Goal: Communication & Community: Ask a question

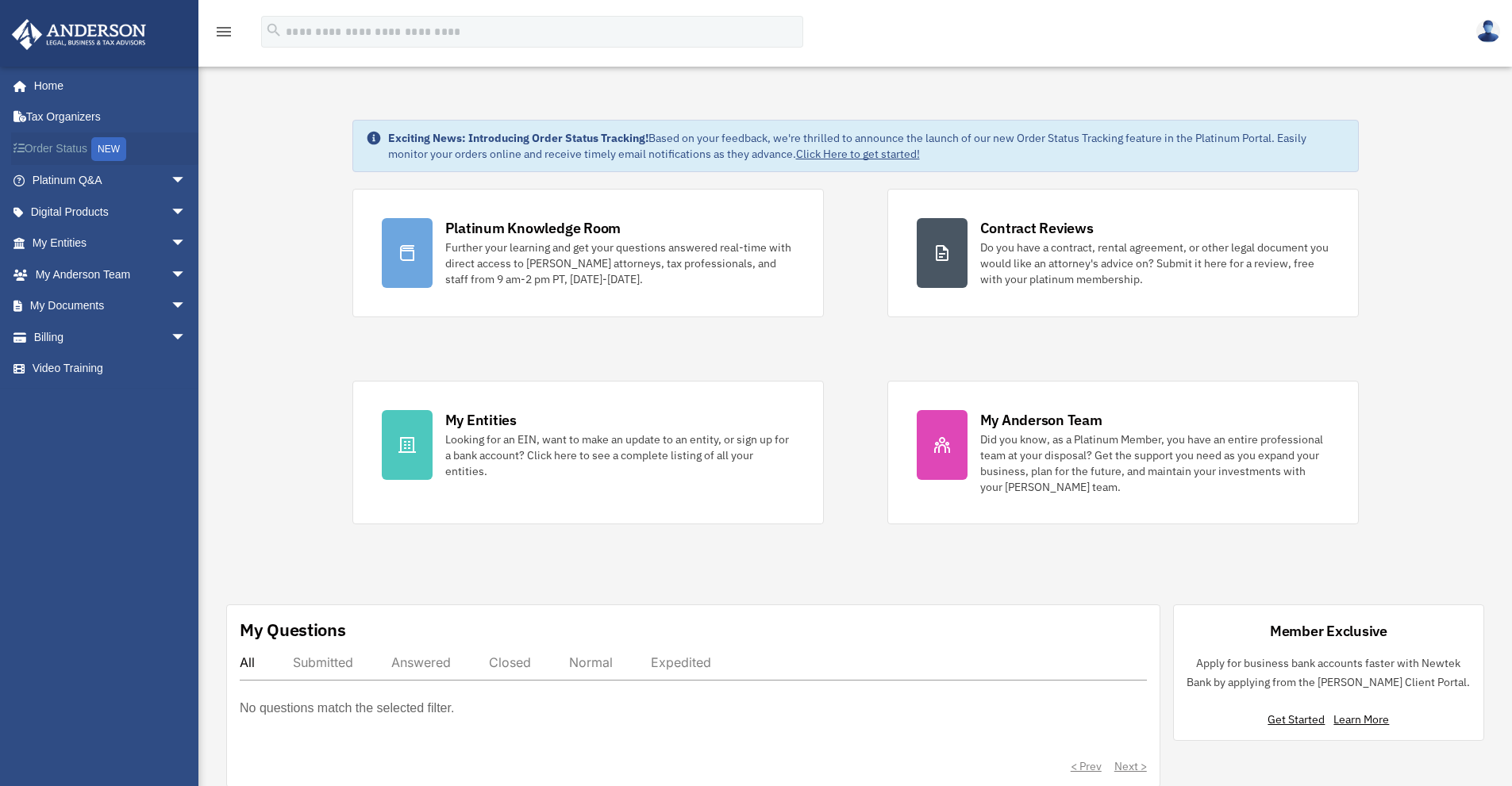
click at [73, 144] on link "Order Status NEW" at bounding box center [110, 148] width 199 height 32
click at [180, 216] on span "arrow_drop_down" at bounding box center [186, 211] width 32 height 32
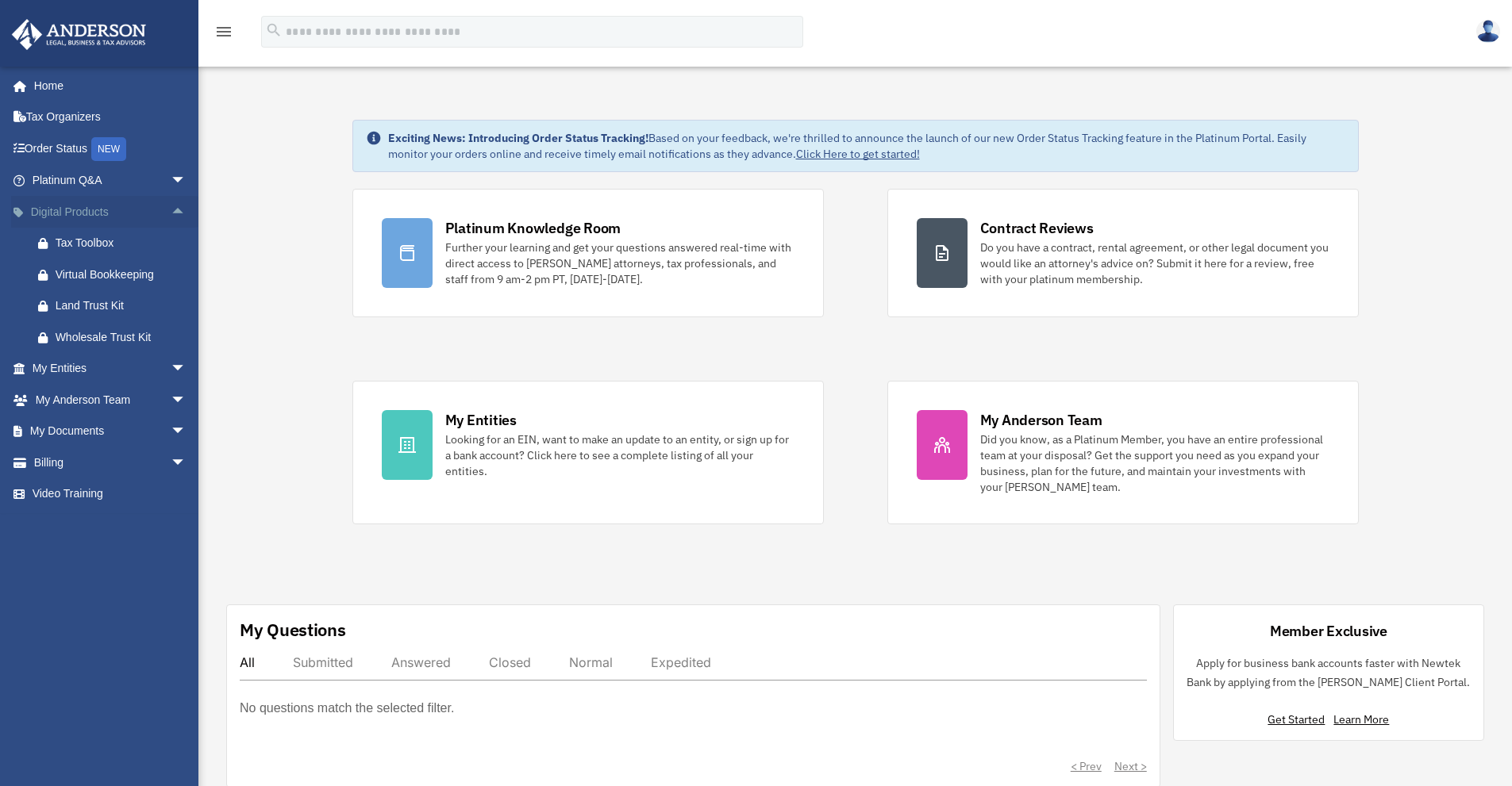
click at [180, 216] on span "arrow_drop_up" at bounding box center [186, 211] width 32 height 32
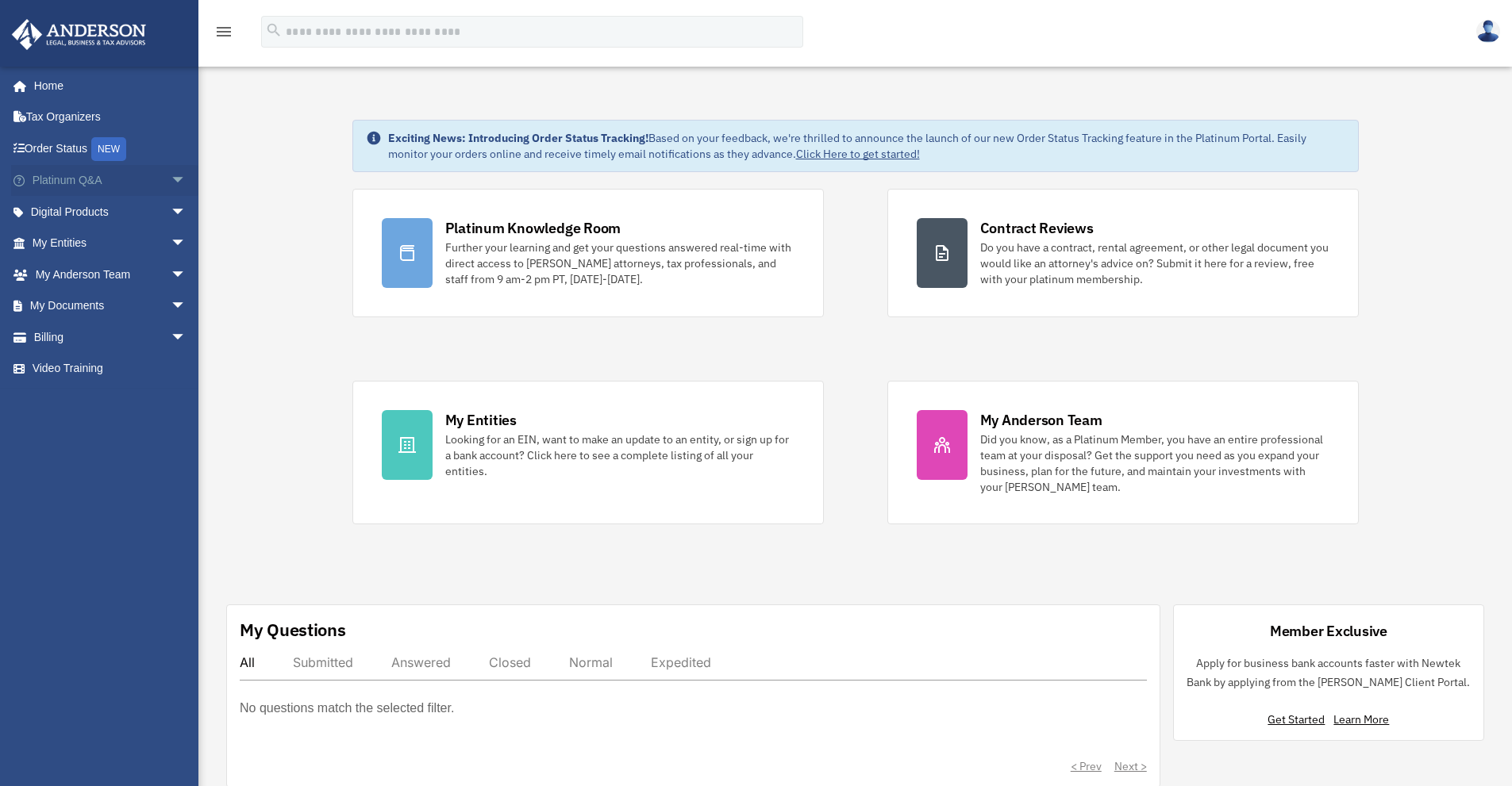
click at [177, 179] on span "arrow_drop_down" at bounding box center [186, 181] width 32 height 32
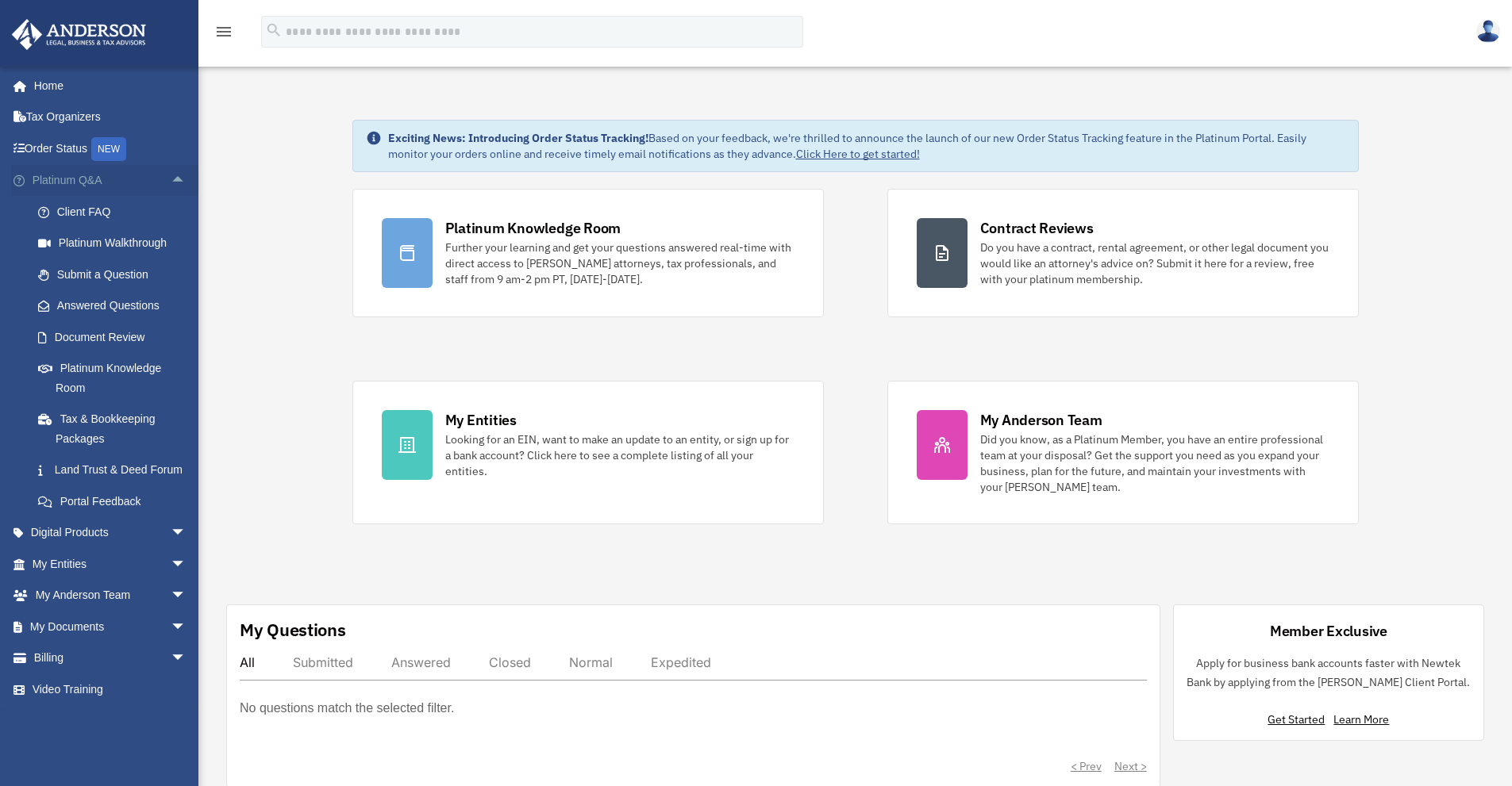
click at [177, 179] on span "arrow_drop_up" at bounding box center [186, 181] width 32 height 32
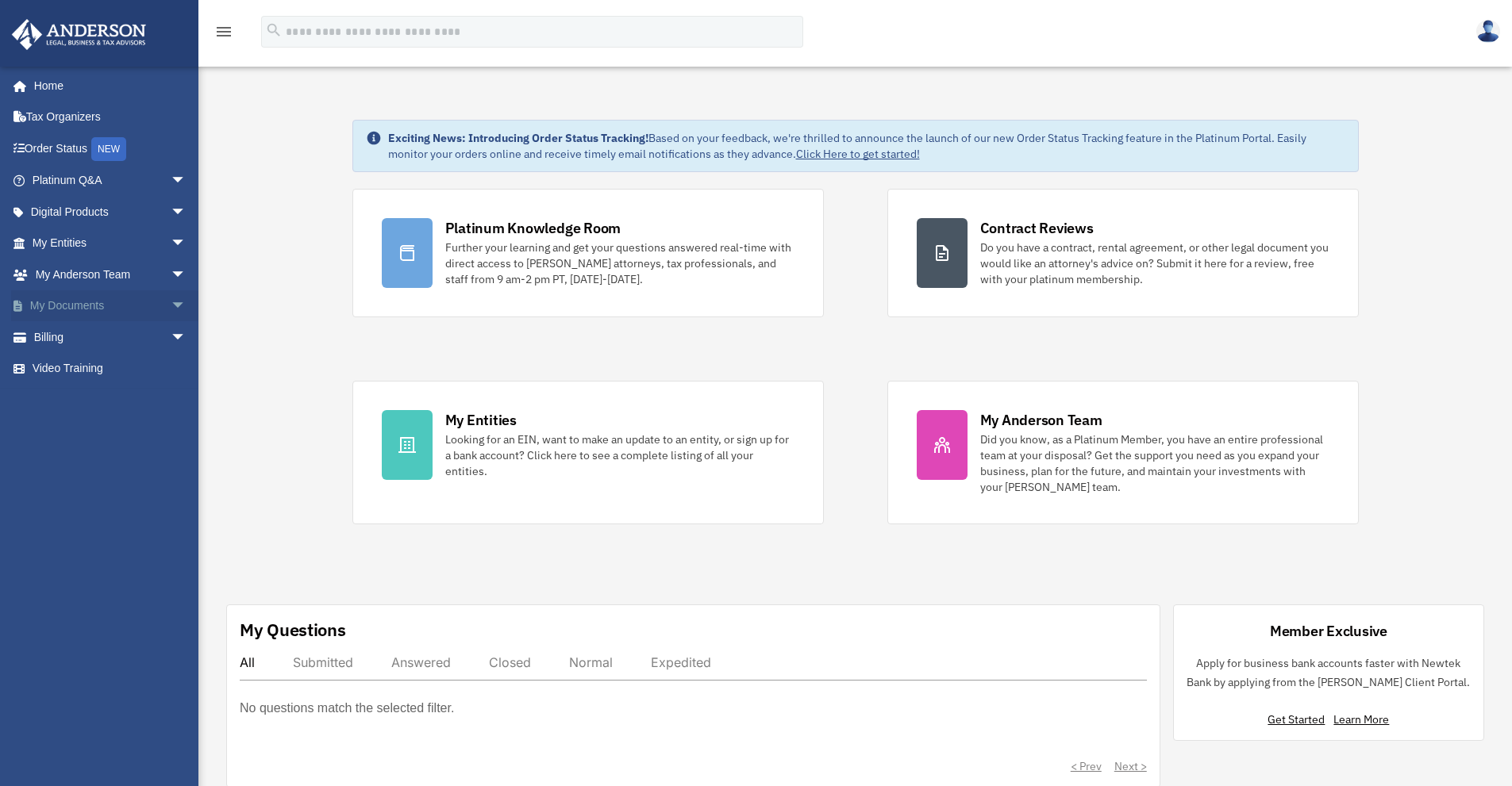
click at [170, 305] on span "arrow_drop_down" at bounding box center [186, 306] width 32 height 32
click at [106, 339] on link "Box" at bounding box center [116, 337] width 188 height 32
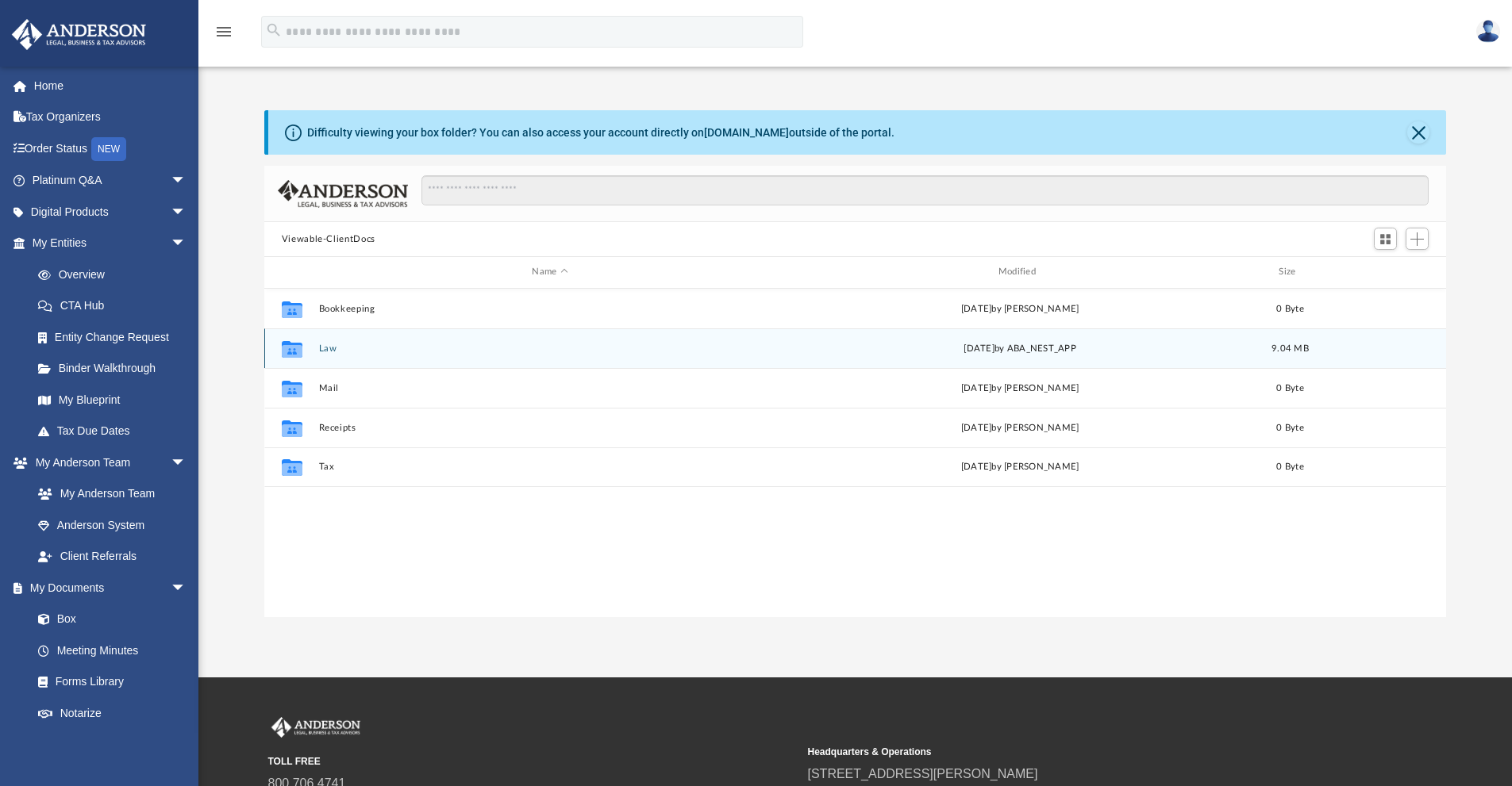
scroll to position [349, 1170]
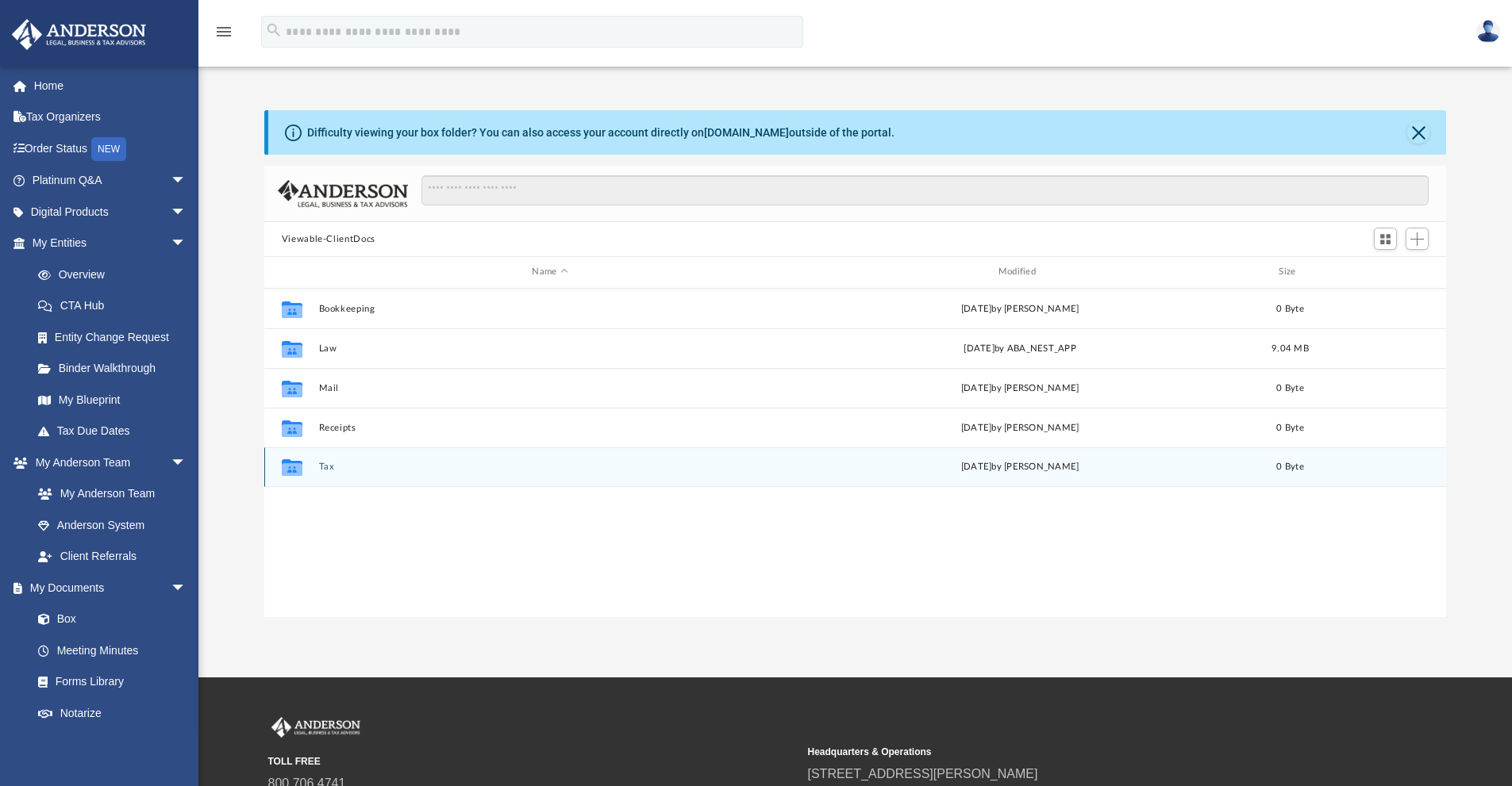
click at [329, 462] on button "Tax" at bounding box center [550, 467] width 463 height 11
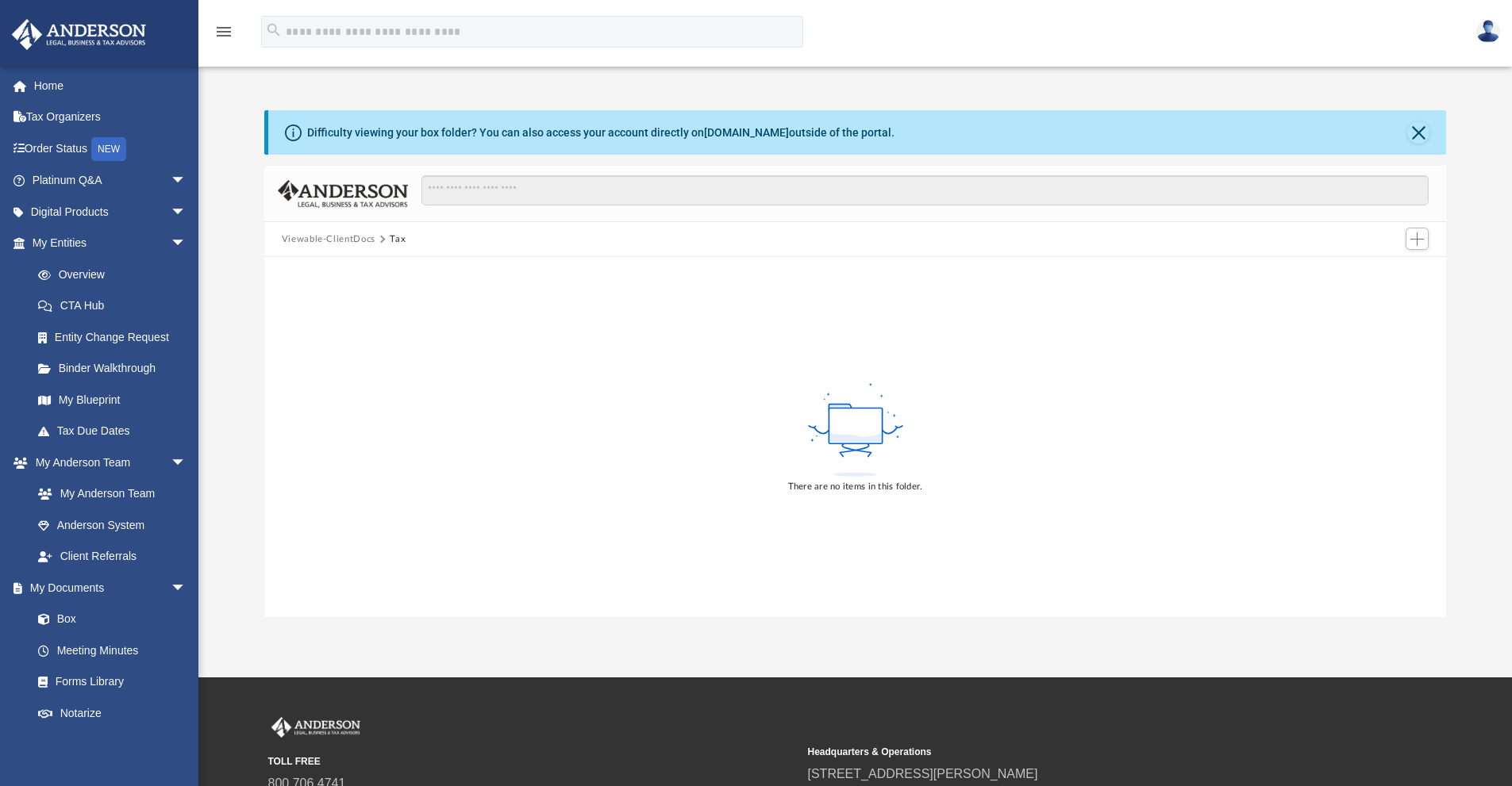
click at [308, 239] on button "Viewable-ClientDocs" at bounding box center [329, 239] width 93 height 15
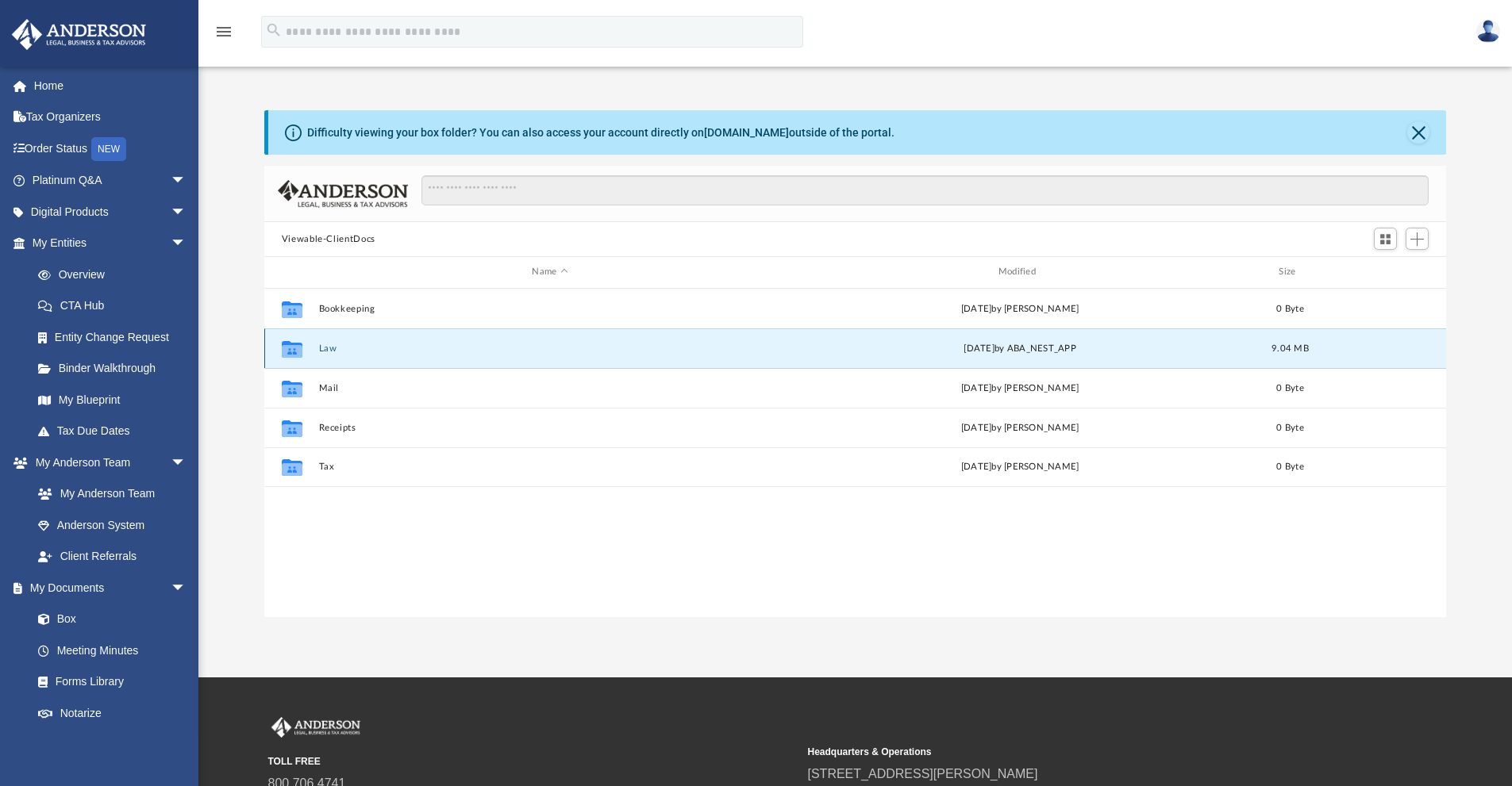
click at [325, 351] on button "Law" at bounding box center [550, 348] width 463 height 11
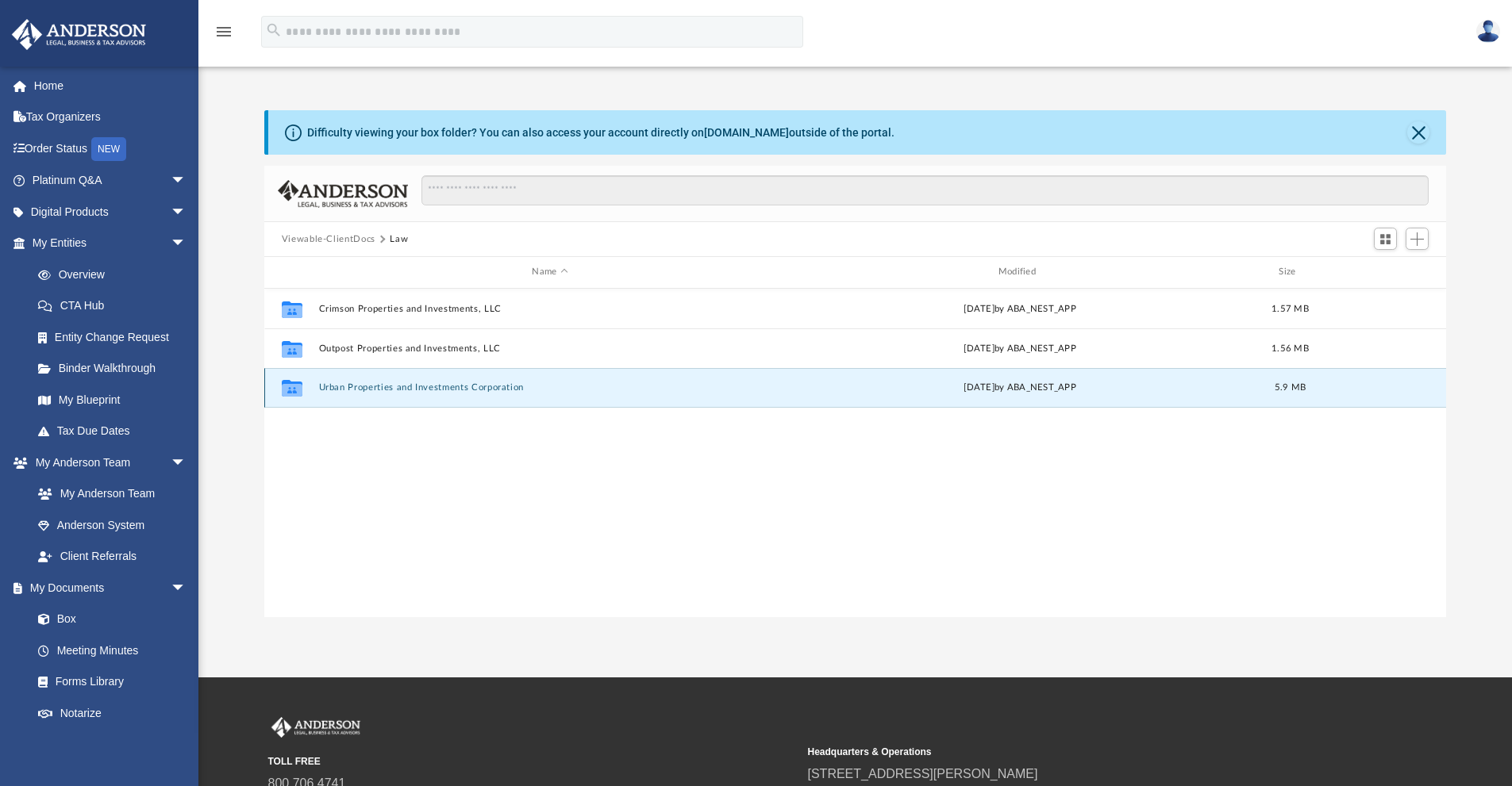
click at [411, 390] on button "Urban Properties and Investments Corporation" at bounding box center [550, 387] width 463 height 11
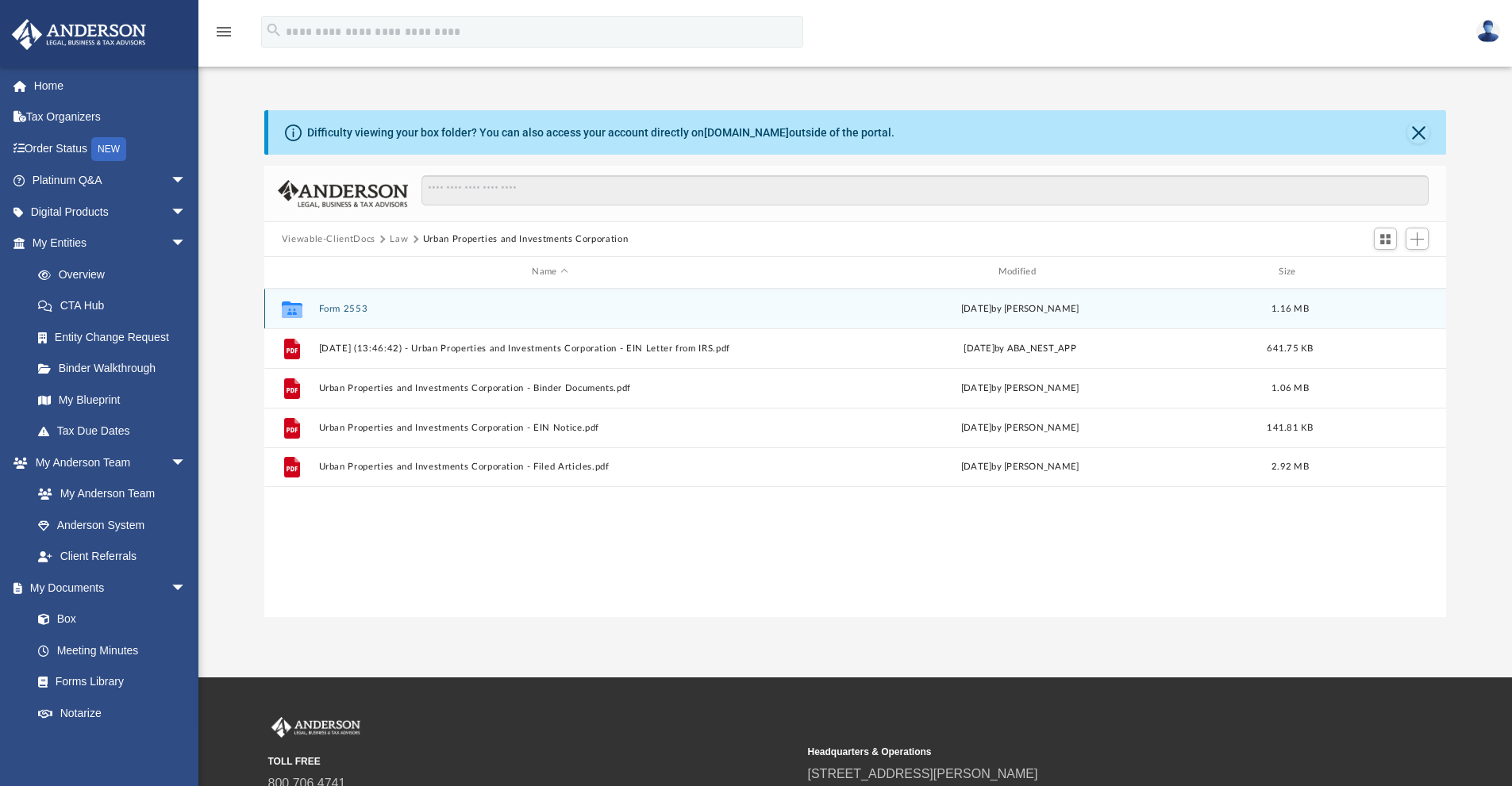
click at [326, 307] on button "Form 2553" at bounding box center [550, 308] width 463 height 11
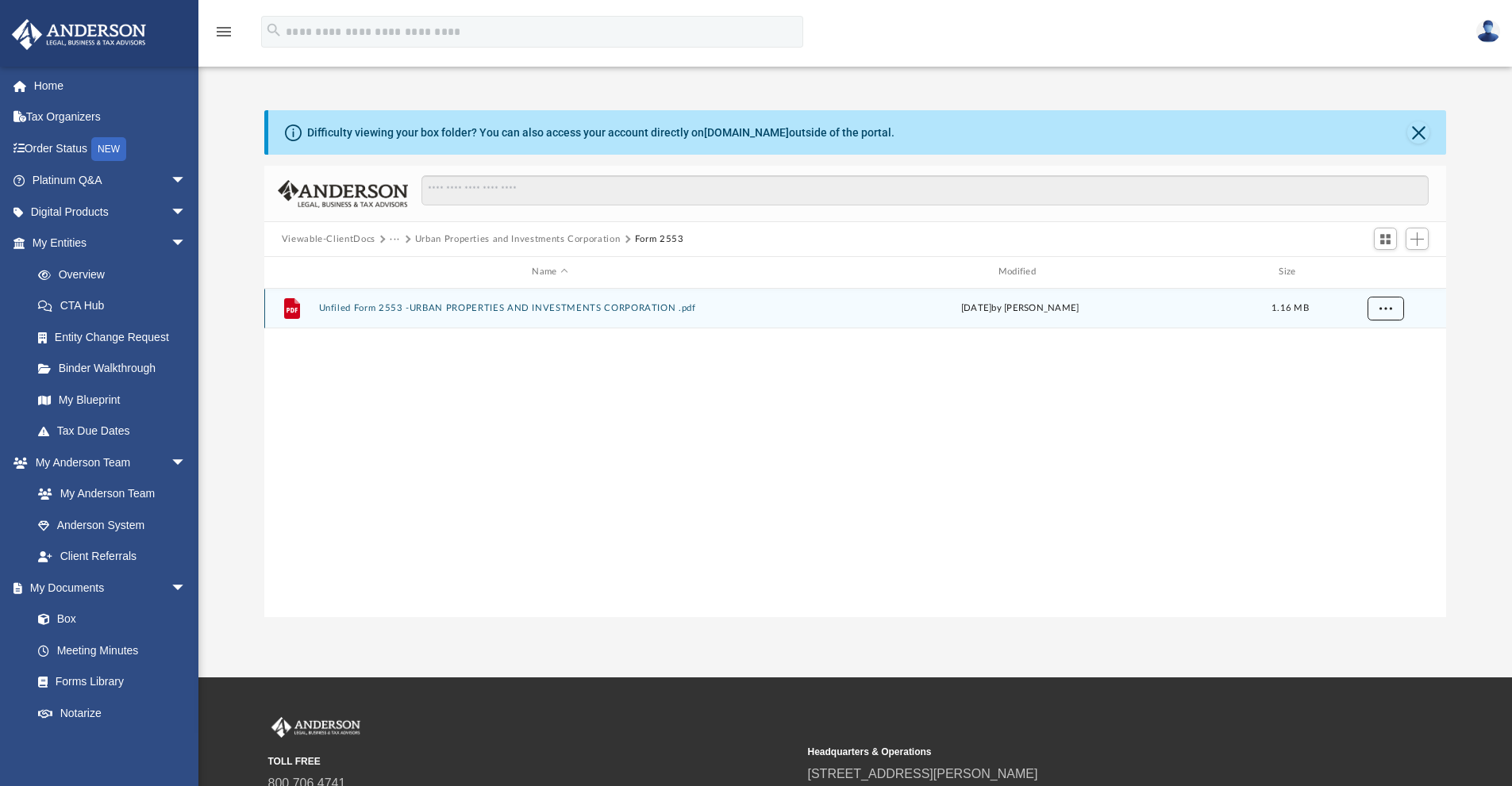
click at [1394, 308] on button "More options" at bounding box center [1386, 308] width 37 height 23
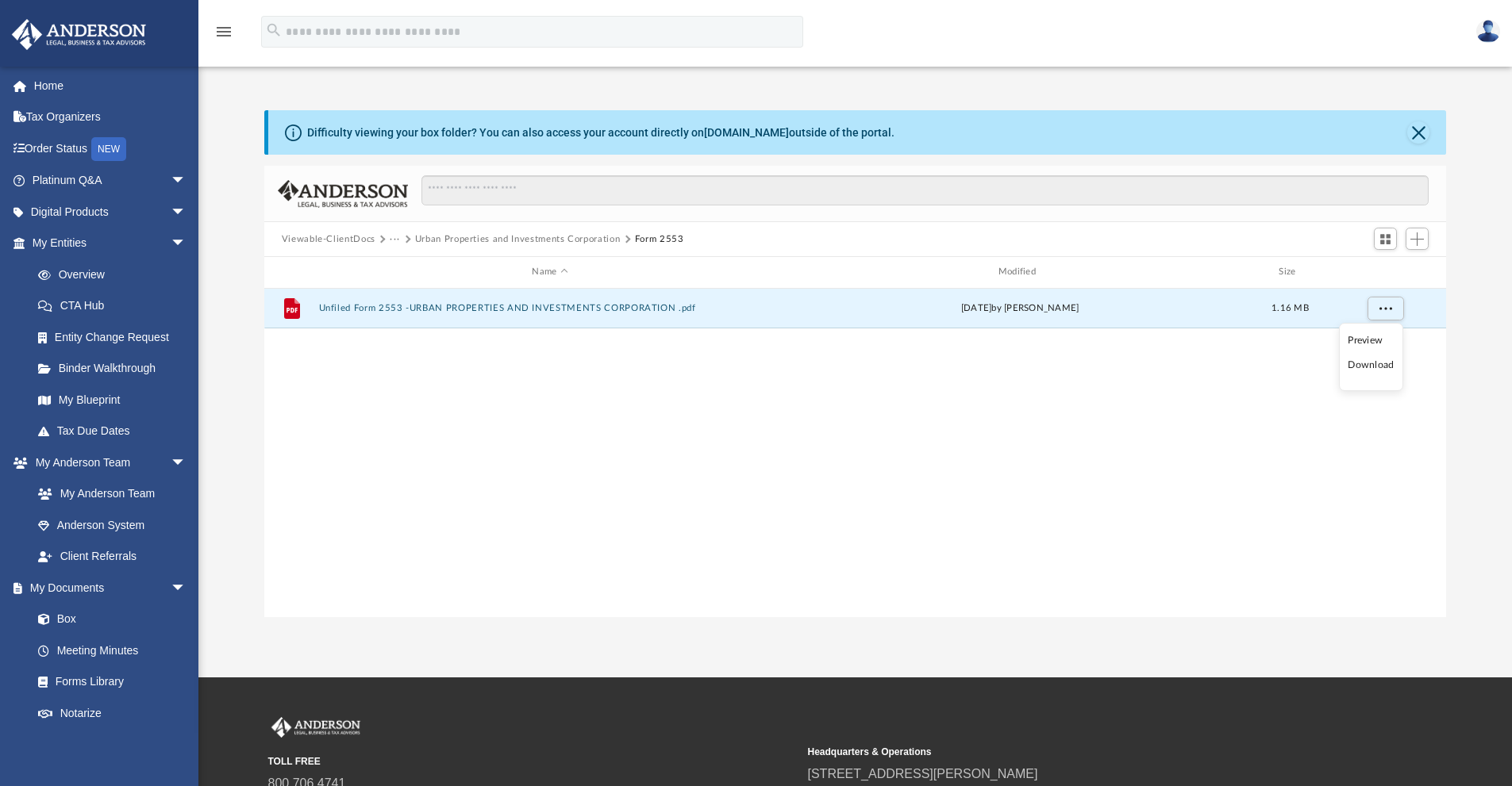
click at [1371, 367] on li "Download" at bounding box center [1370, 365] width 46 height 17
click at [487, 235] on button "Urban Properties and Investments Corporation" at bounding box center [518, 239] width 205 height 15
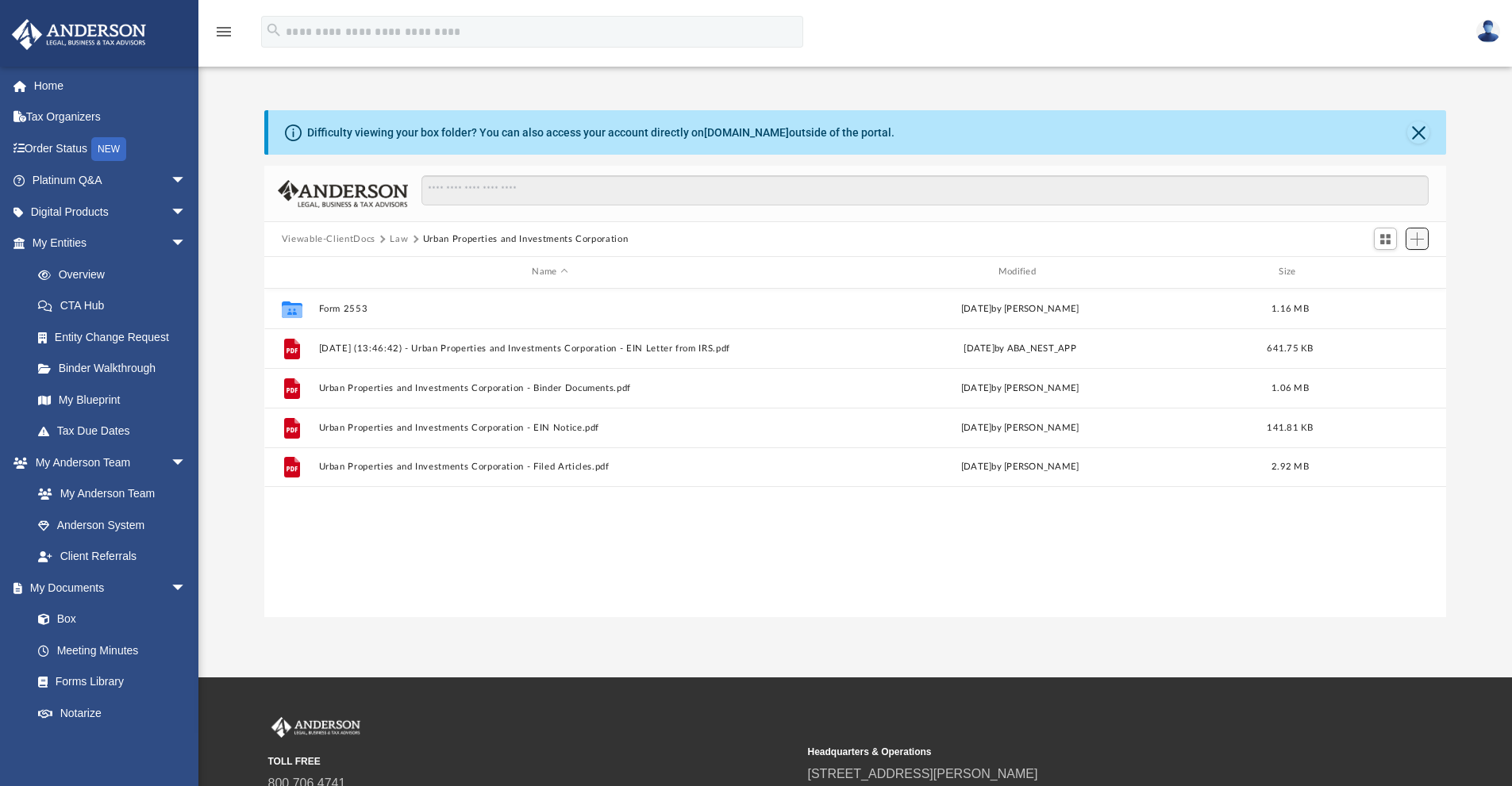
click at [1419, 239] on span "Add" at bounding box center [1418, 239] width 14 height 14
click at [1396, 267] on li "Upload" at bounding box center [1394, 270] width 51 height 17
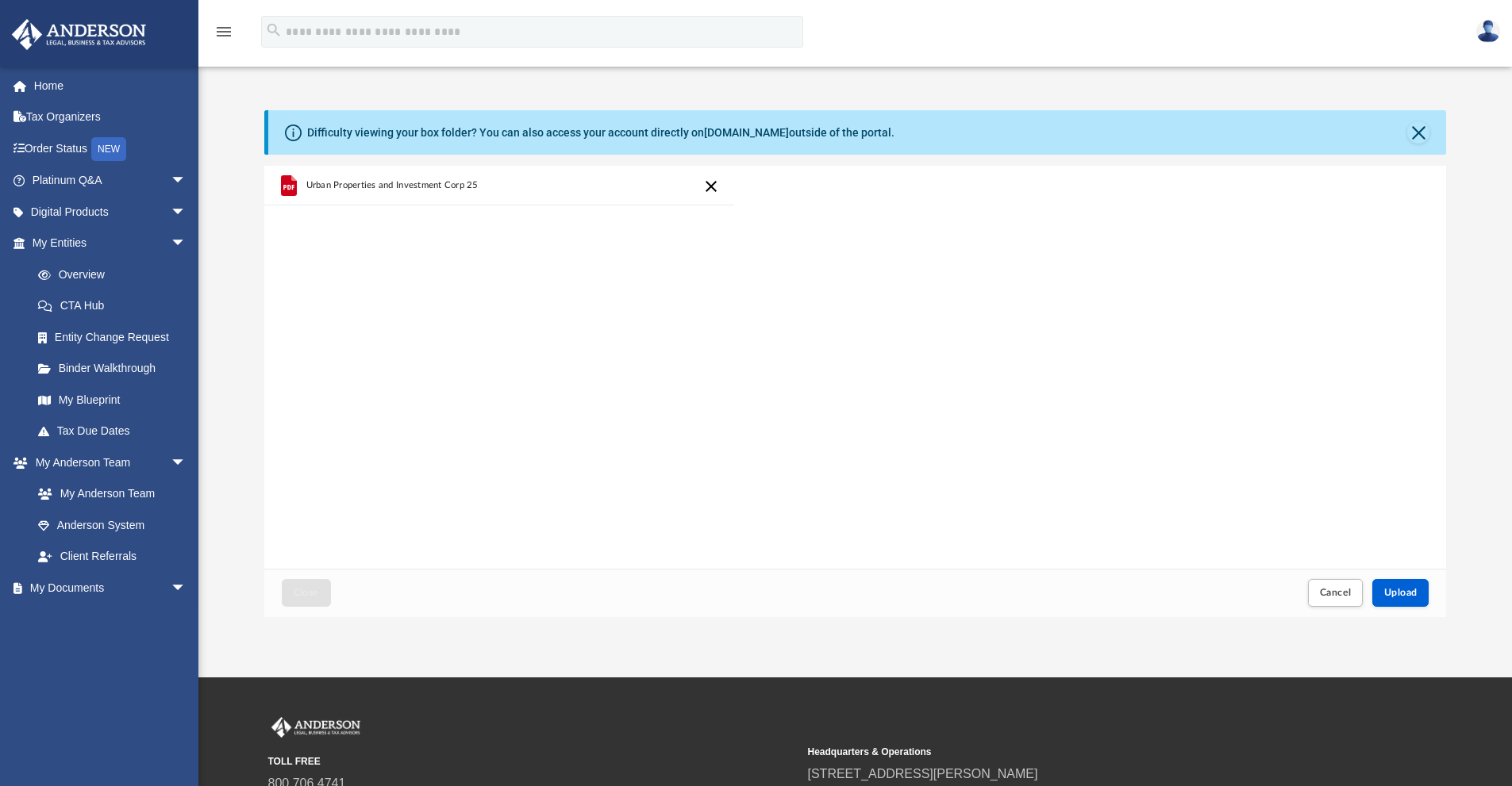
scroll to position [390, 1170]
click at [1399, 590] on span "Upload" at bounding box center [1401, 592] width 33 height 10
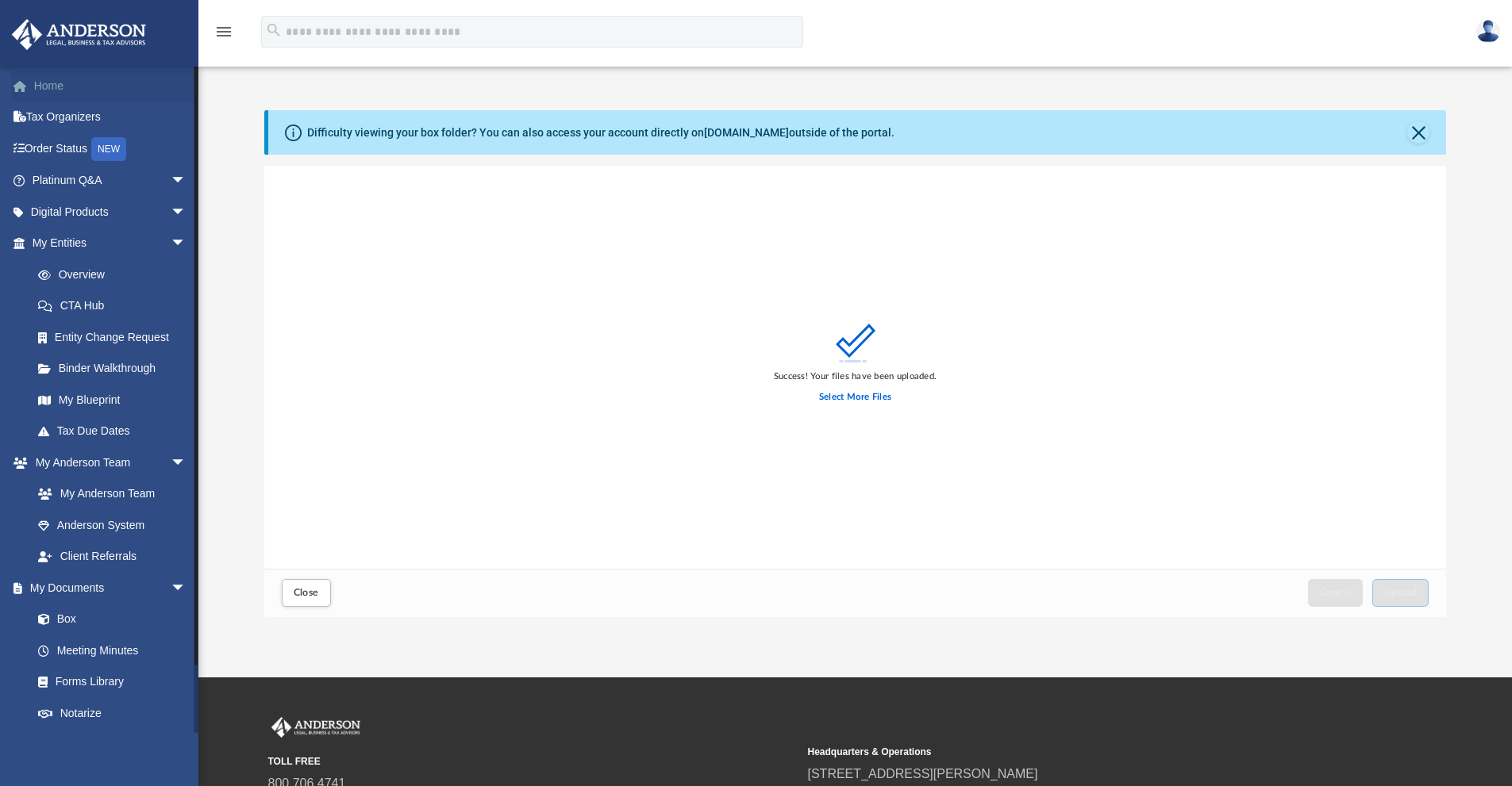
click at [47, 80] on link "Home" at bounding box center [110, 86] width 199 height 32
click at [45, 89] on link "Home" at bounding box center [110, 86] width 199 height 32
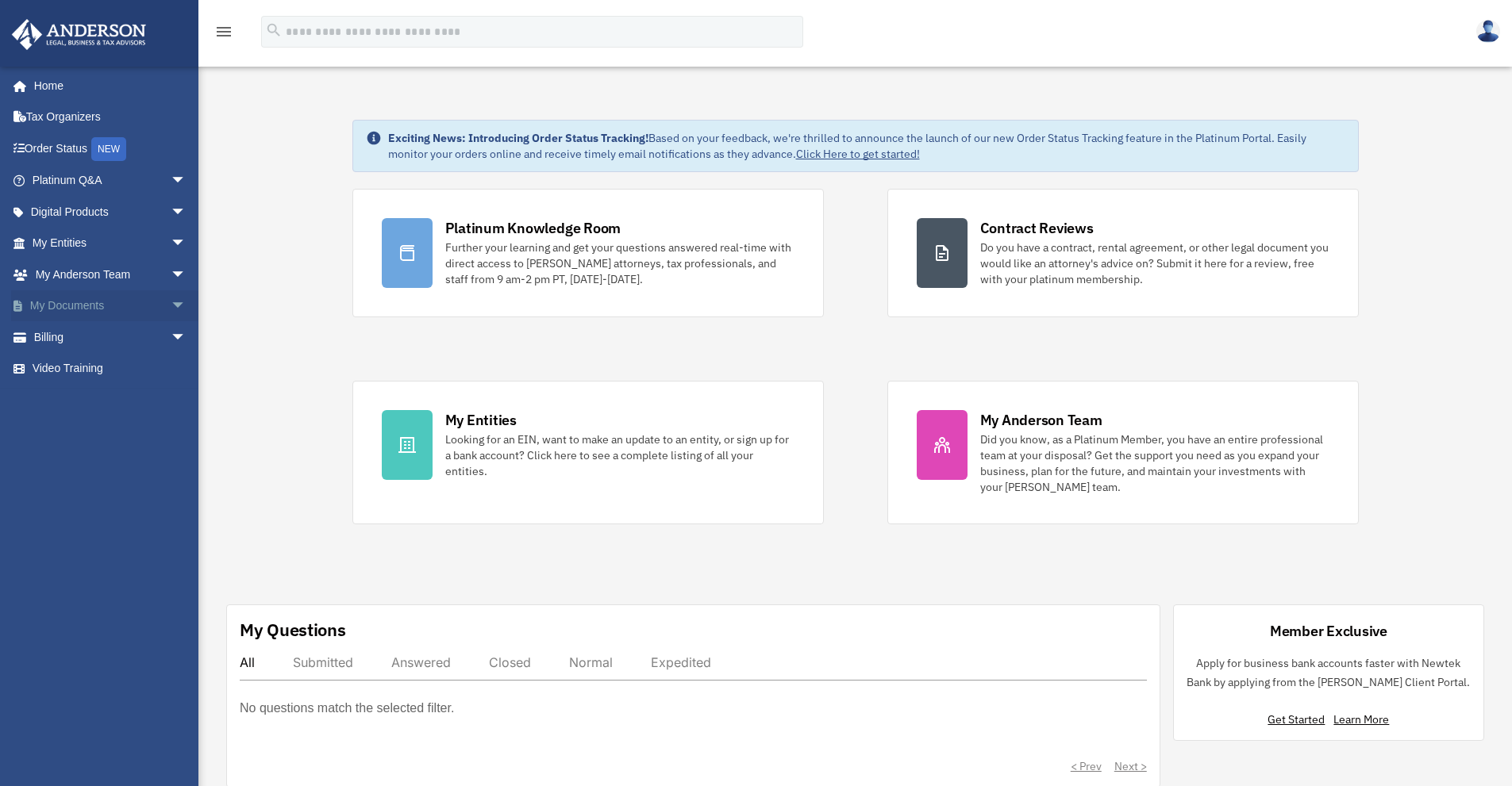
click at [170, 312] on span "arrow_drop_down" at bounding box center [186, 306] width 32 height 32
click at [60, 346] on link "Box" at bounding box center [116, 337] width 188 height 32
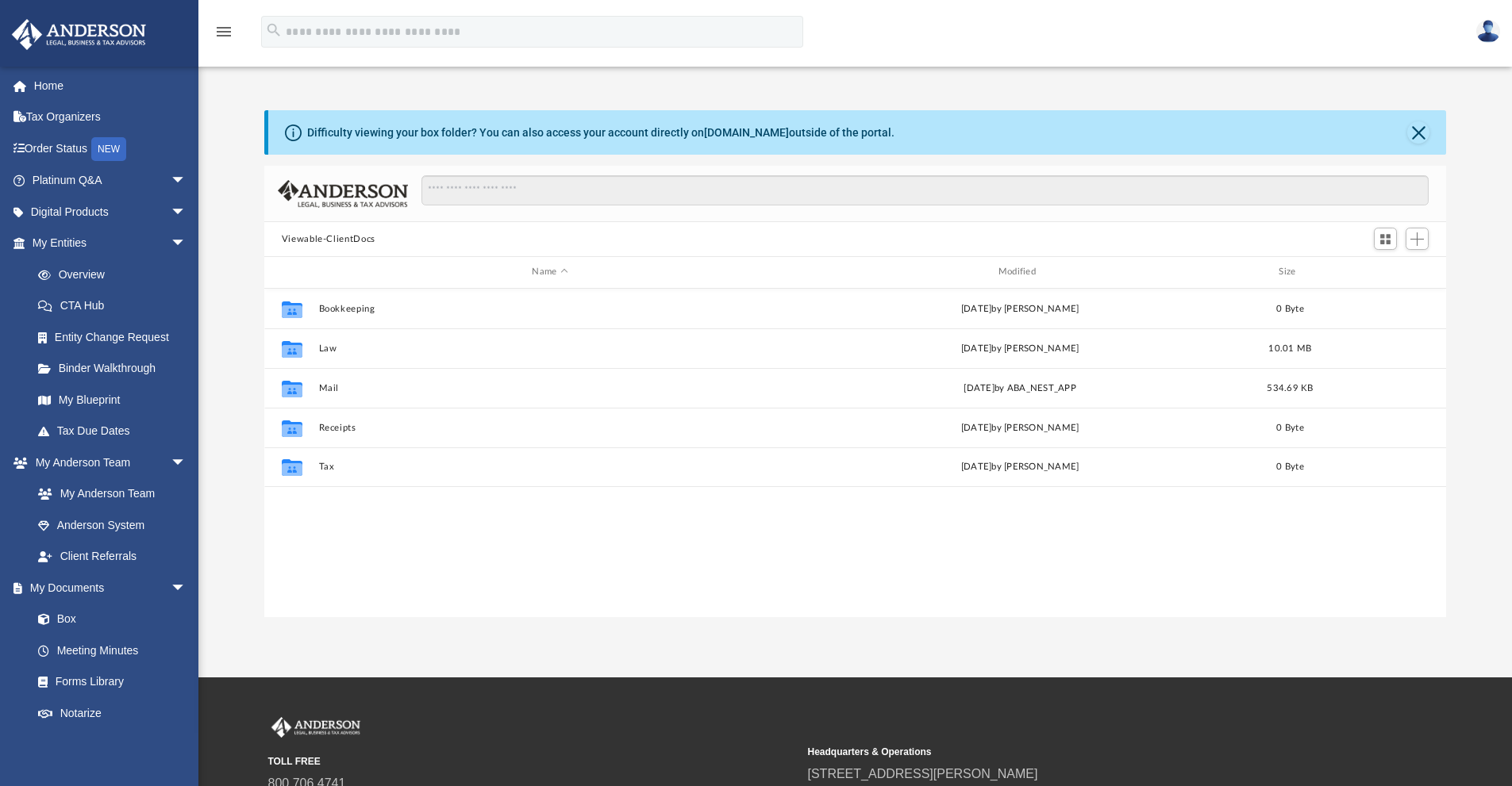
scroll to position [349, 1170]
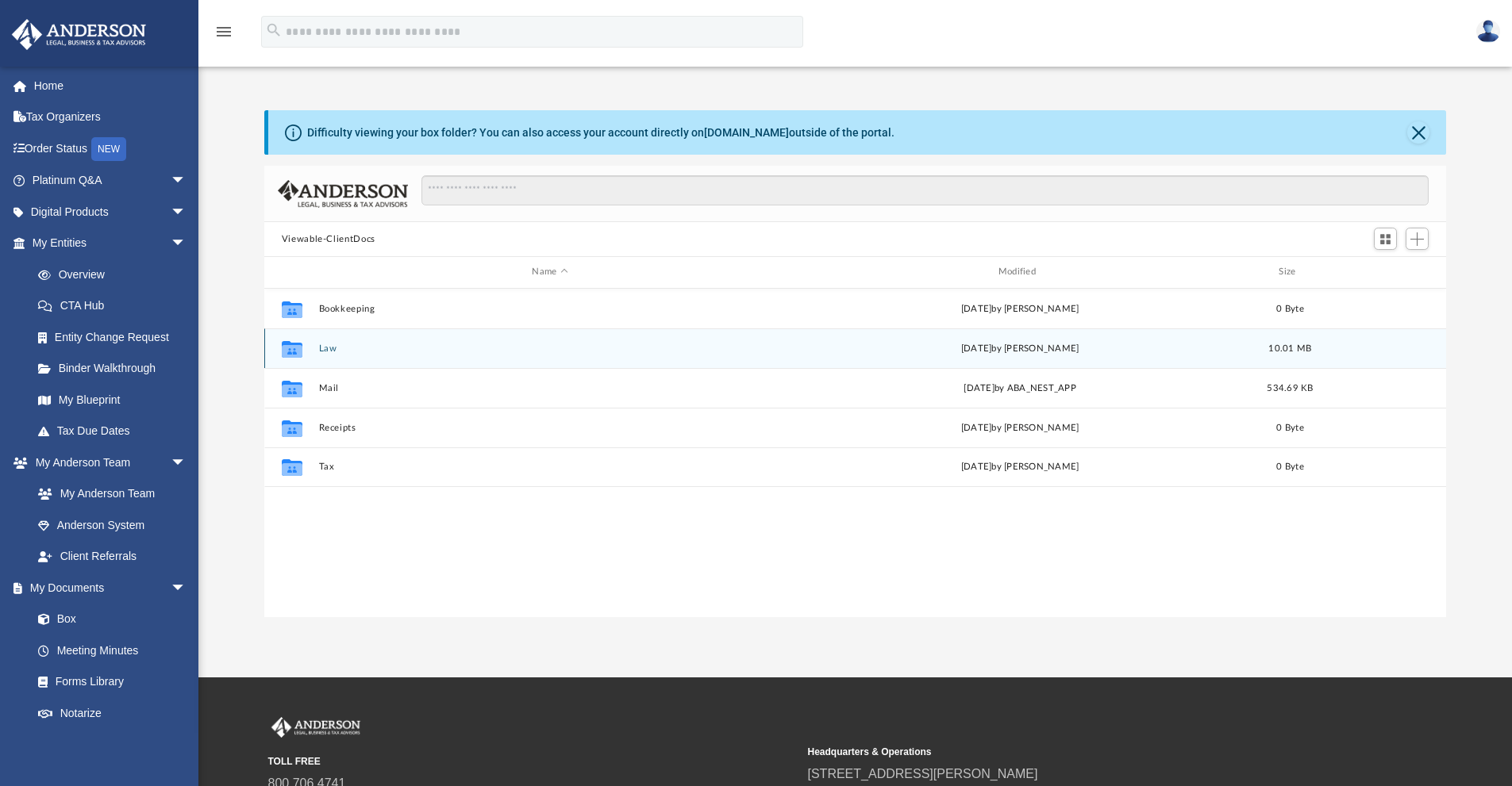
click at [328, 345] on button "Law" at bounding box center [550, 348] width 463 height 11
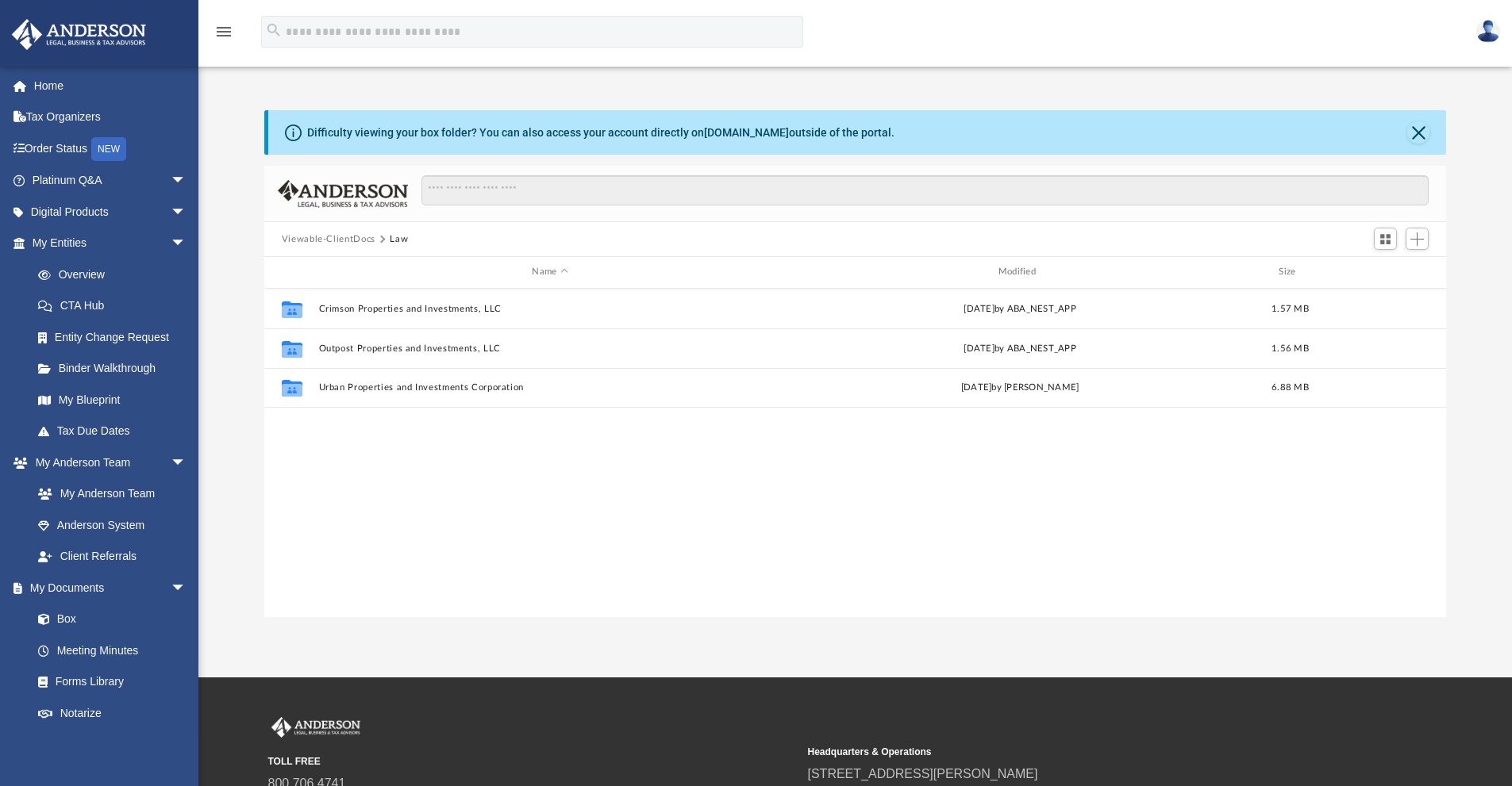
click at [336, 239] on button "Viewable-ClientDocs" at bounding box center [329, 239] width 93 height 15
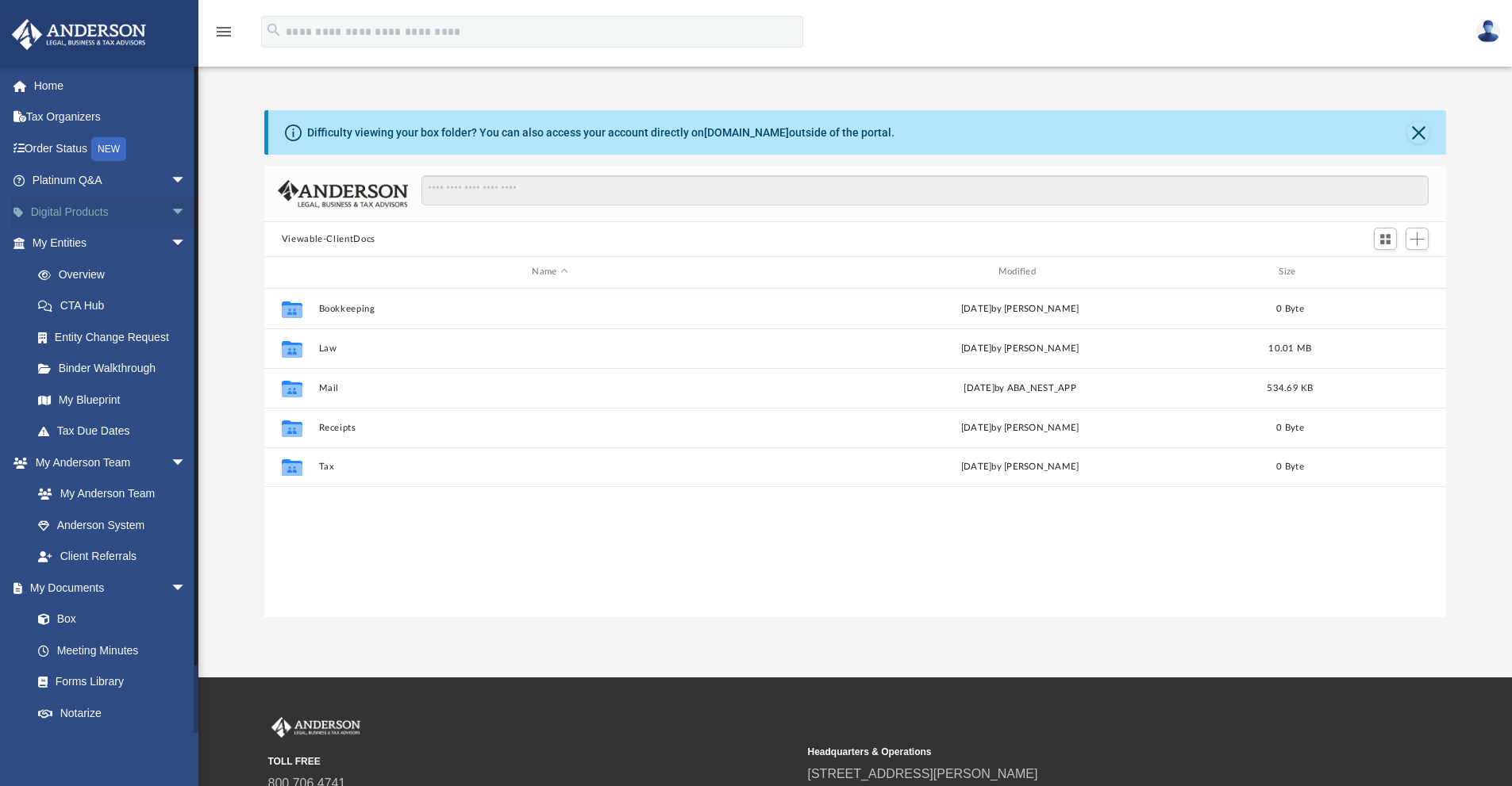
click at [170, 203] on span "arrow_drop_down" at bounding box center [186, 211] width 32 height 32
click at [104, 311] on div "Land Trust Kit" at bounding box center [123, 305] width 135 height 19
click at [184, 170] on span "arrow_drop_down" at bounding box center [186, 181] width 32 height 32
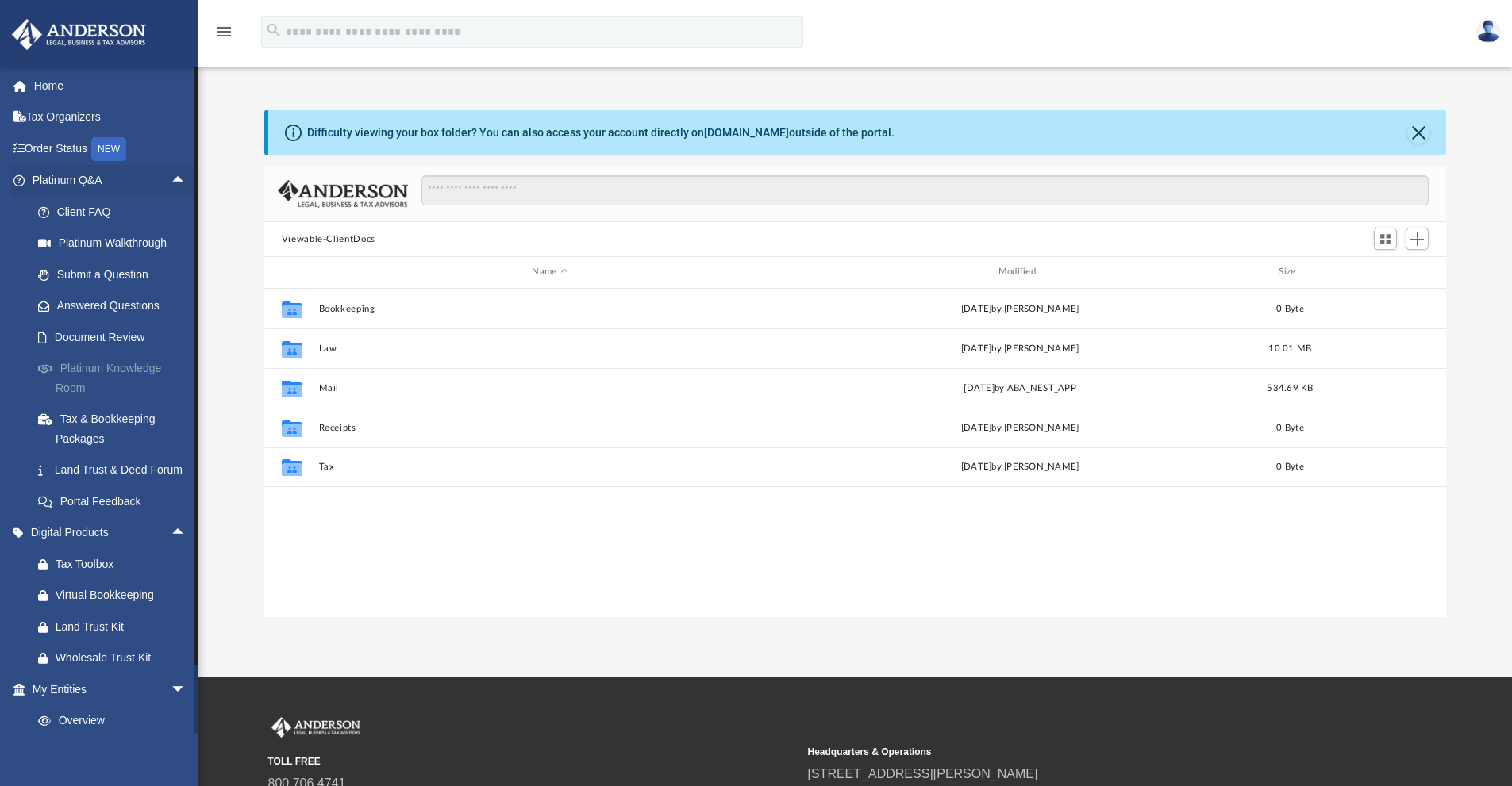
click at [110, 372] on link "Platinum Knowledge Room" at bounding box center [116, 378] width 188 height 51
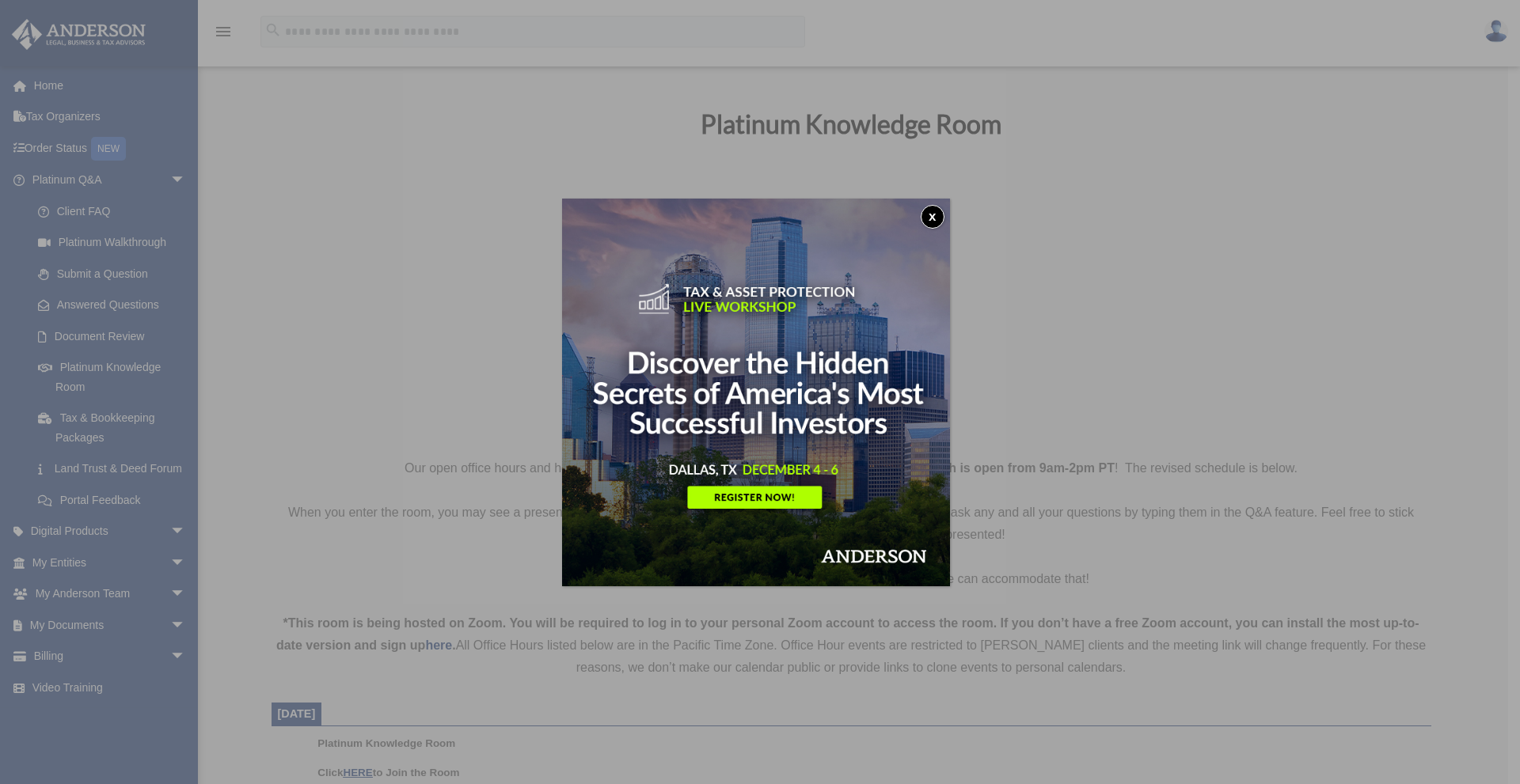
click at [764, 303] on img at bounding box center [756, 393] width 388 height 388
click at [936, 212] on button "x" at bounding box center [933, 216] width 23 height 23
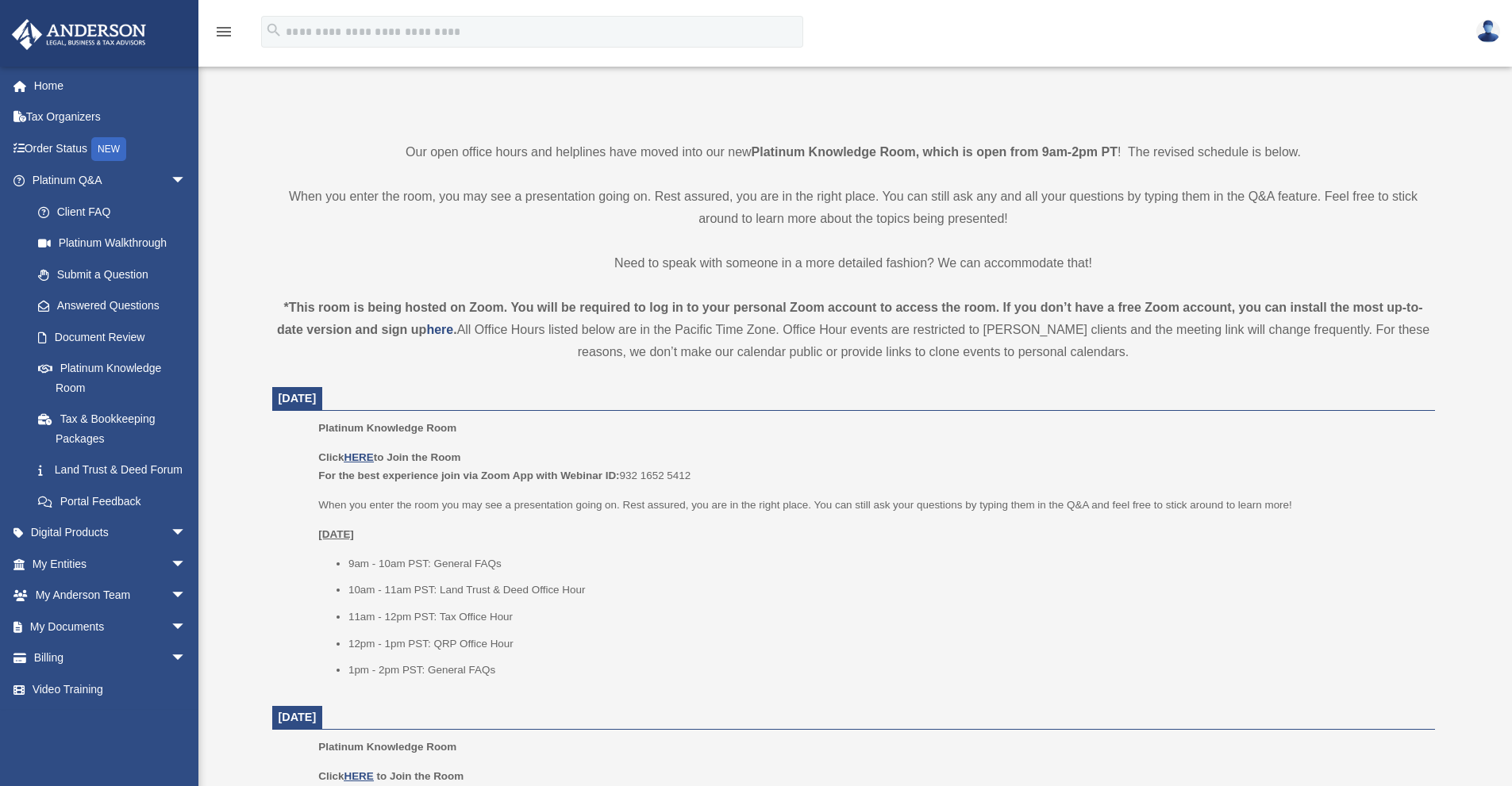
scroll to position [397, 0]
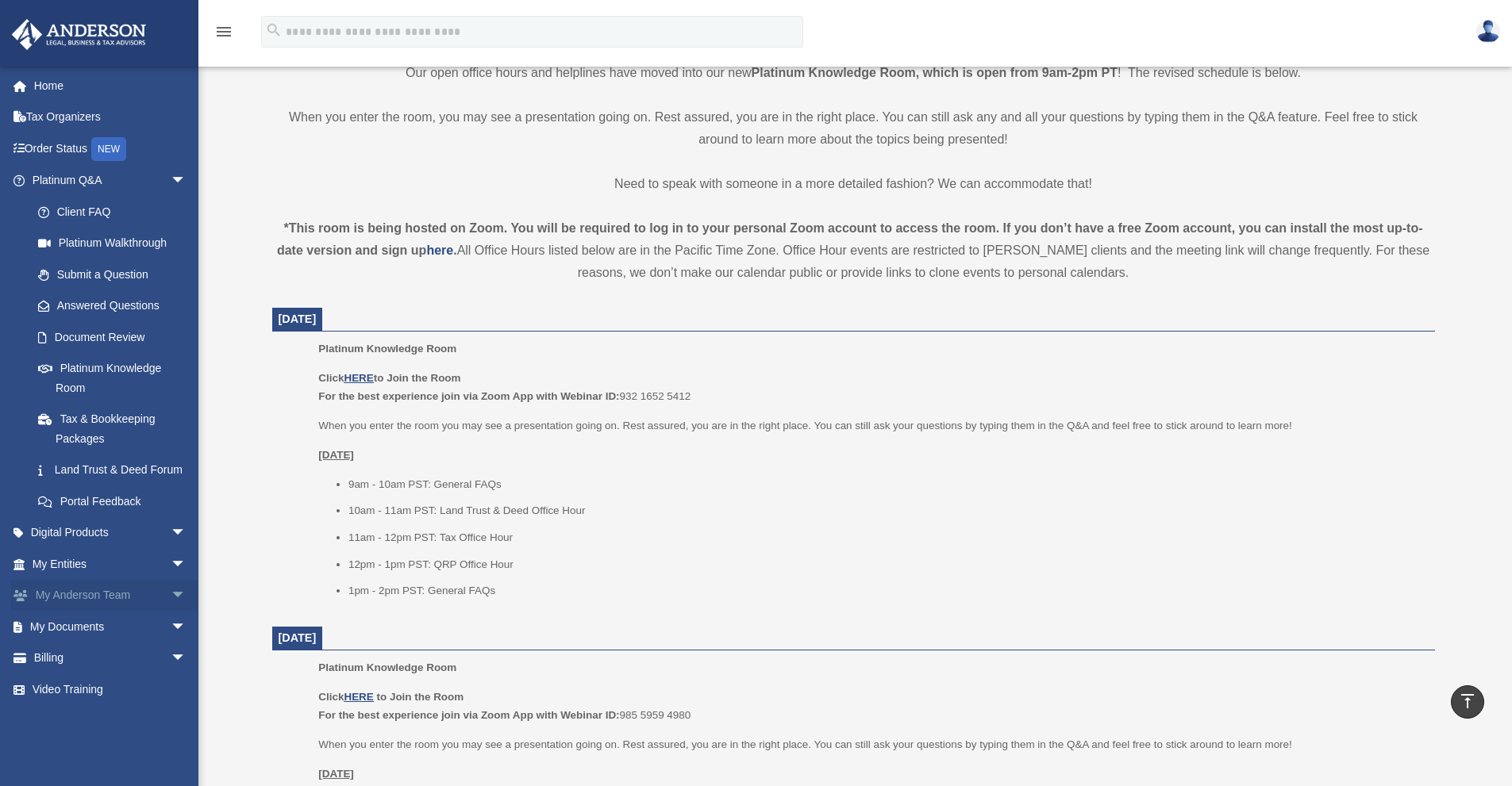
click at [170, 613] on span "arrow_drop_down" at bounding box center [186, 595] width 32 height 32
click at [143, 640] on link "My Anderson Team" at bounding box center [116, 626] width 188 height 32
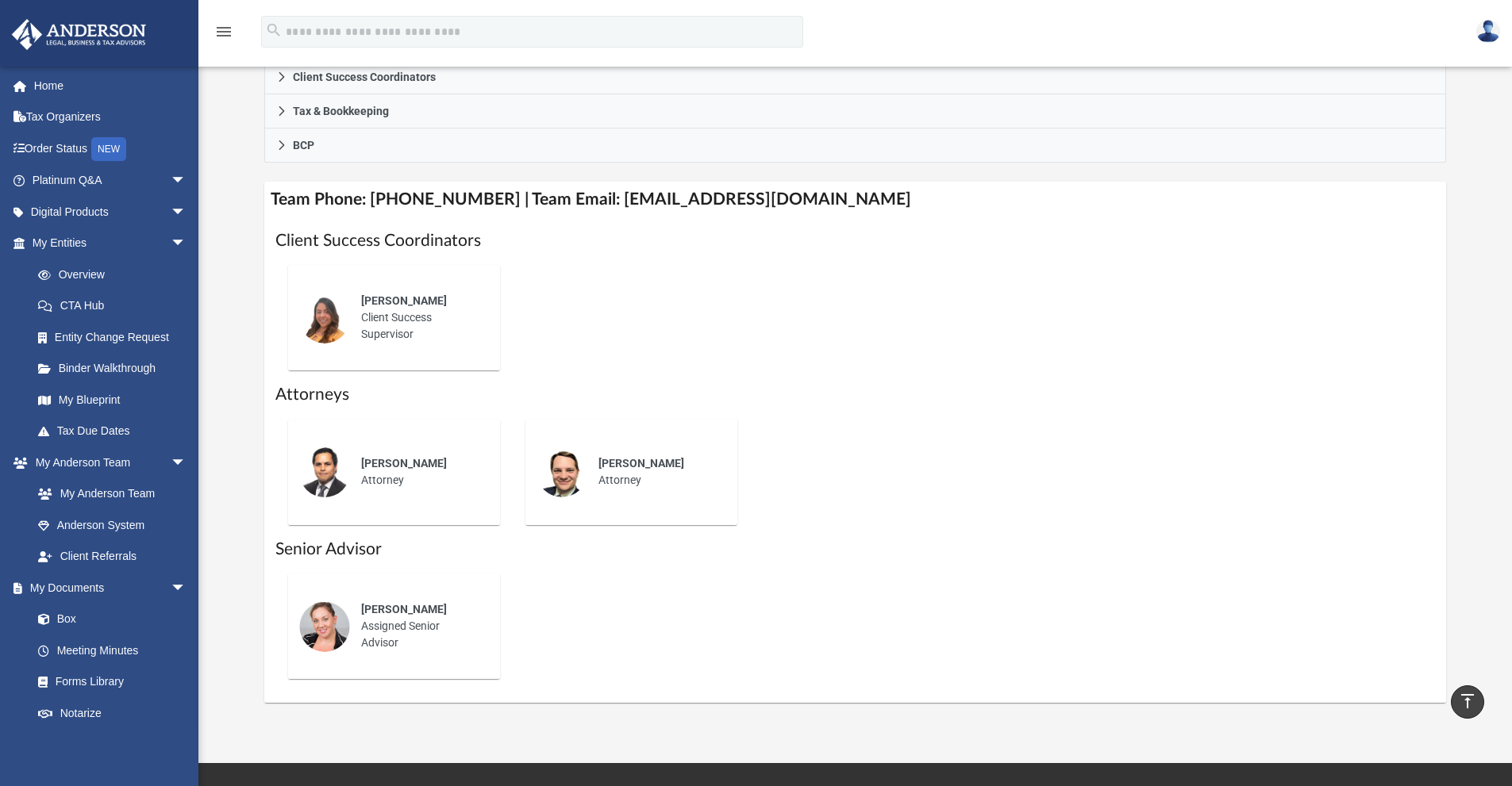
scroll to position [555, 0]
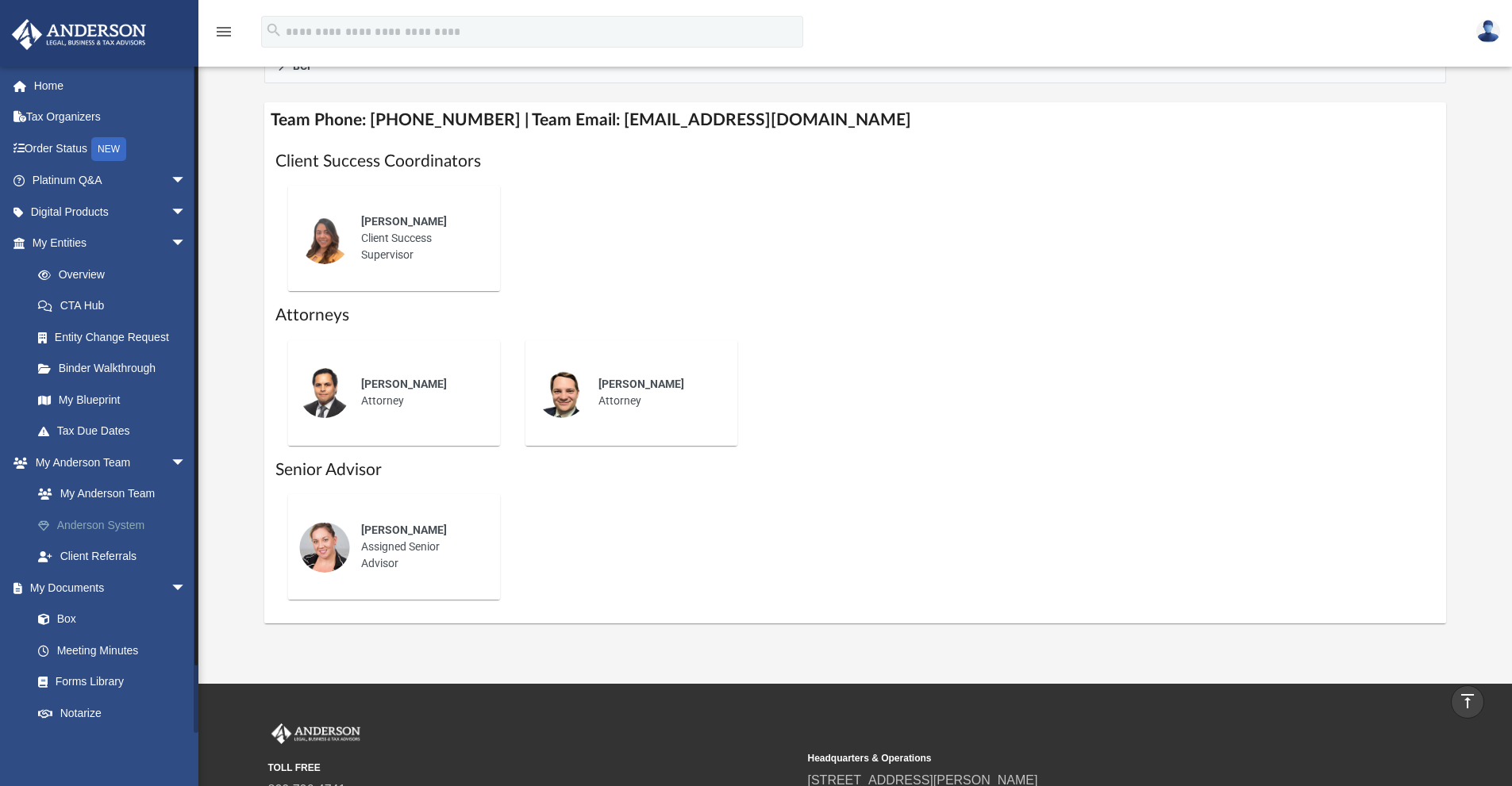
click at [148, 520] on link "Anderson System" at bounding box center [116, 525] width 188 height 32
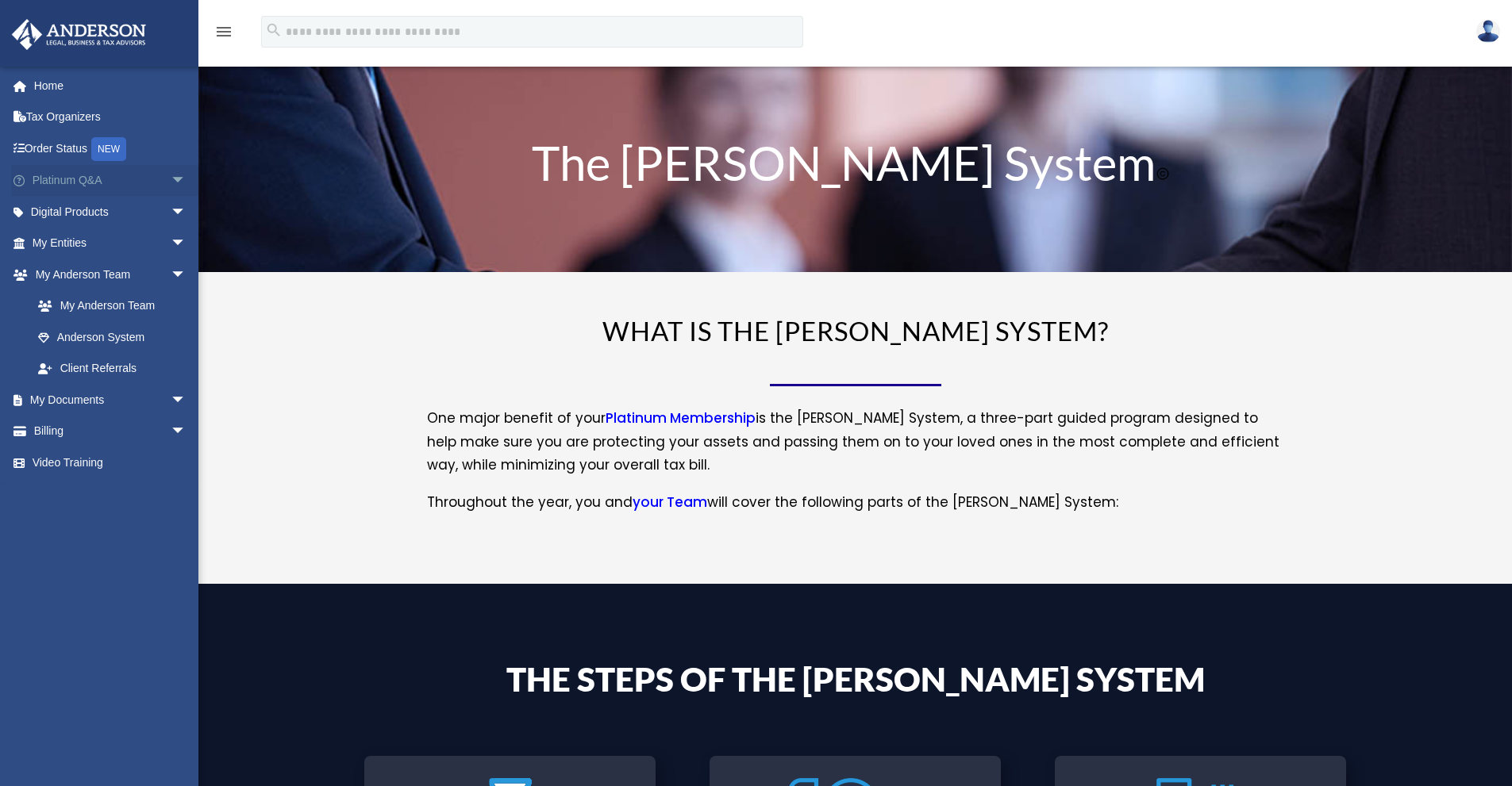
click at [183, 169] on span "arrow_drop_down" at bounding box center [186, 181] width 32 height 32
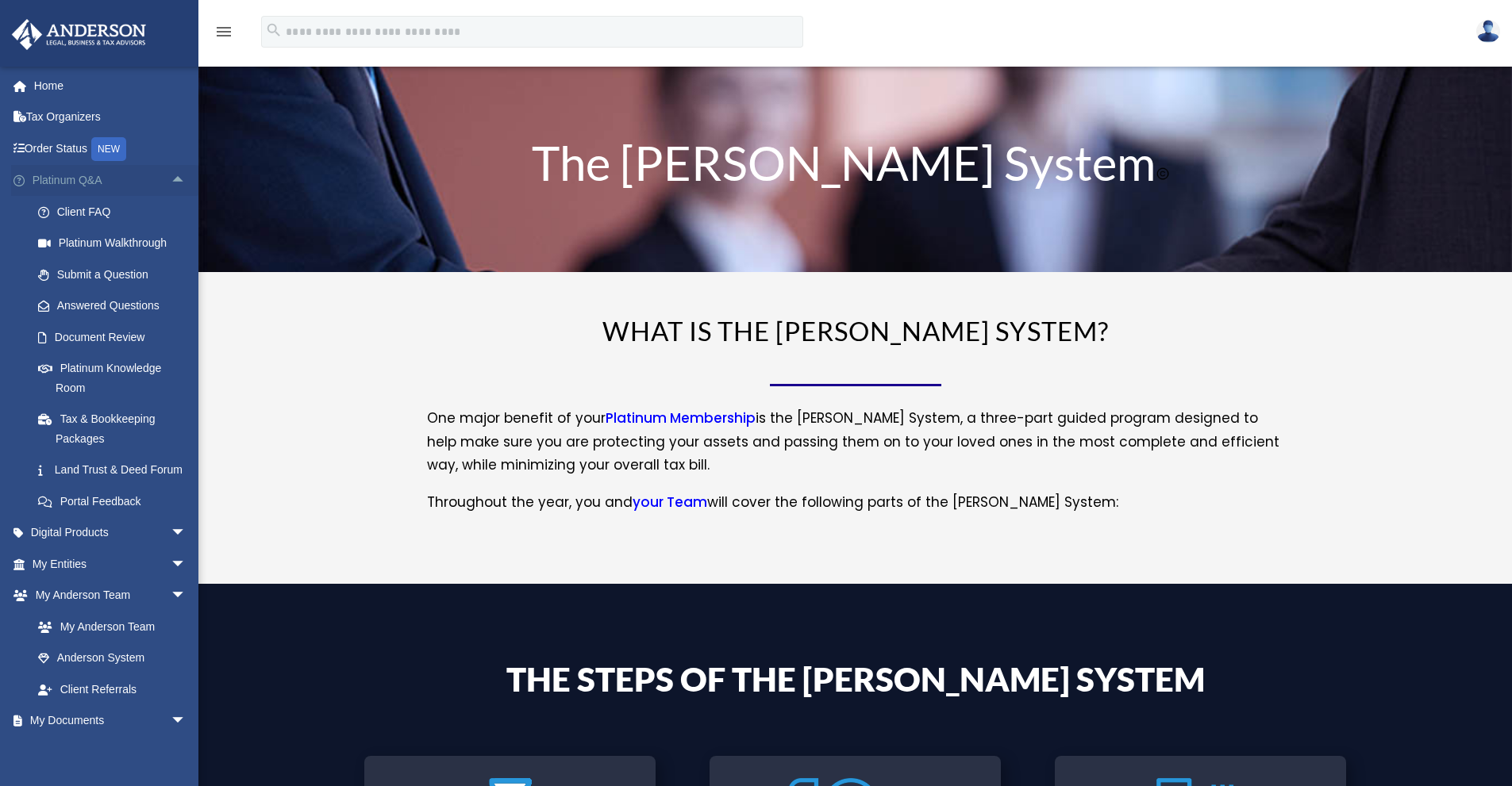
click at [170, 179] on span "arrow_drop_up" at bounding box center [186, 181] width 32 height 32
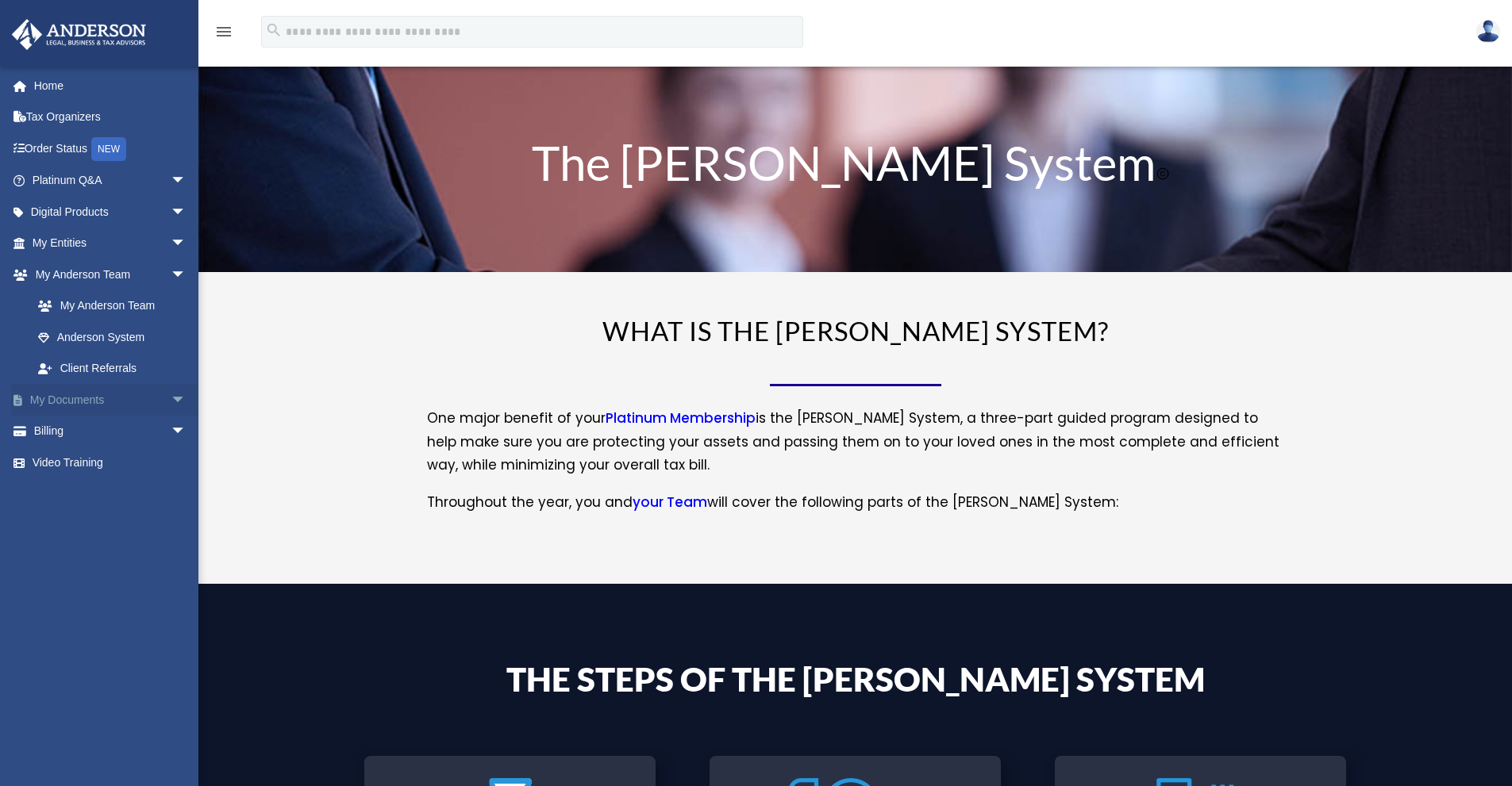
click at [170, 397] on span "arrow_drop_down" at bounding box center [186, 400] width 32 height 32
click at [127, 495] on link "Forms Library" at bounding box center [116, 494] width 188 height 32
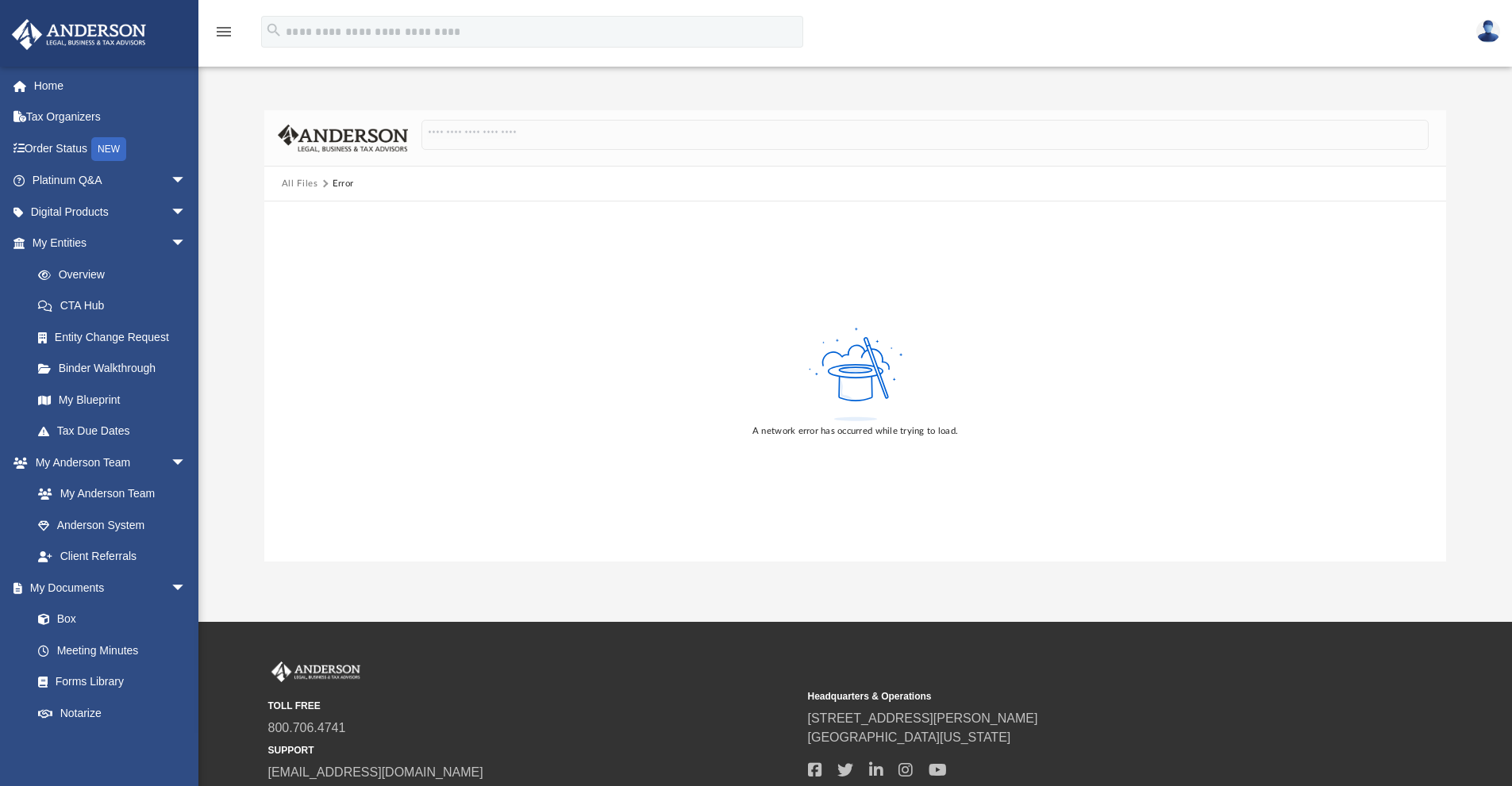
click at [299, 184] on button "All Files" at bounding box center [301, 184] width 37 height 15
click at [119, 683] on link "Forms Library" at bounding box center [116, 682] width 188 height 32
click at [170, 458] on span "arrow_drop_down" at bounding box center [186, 462] width 32 height 32
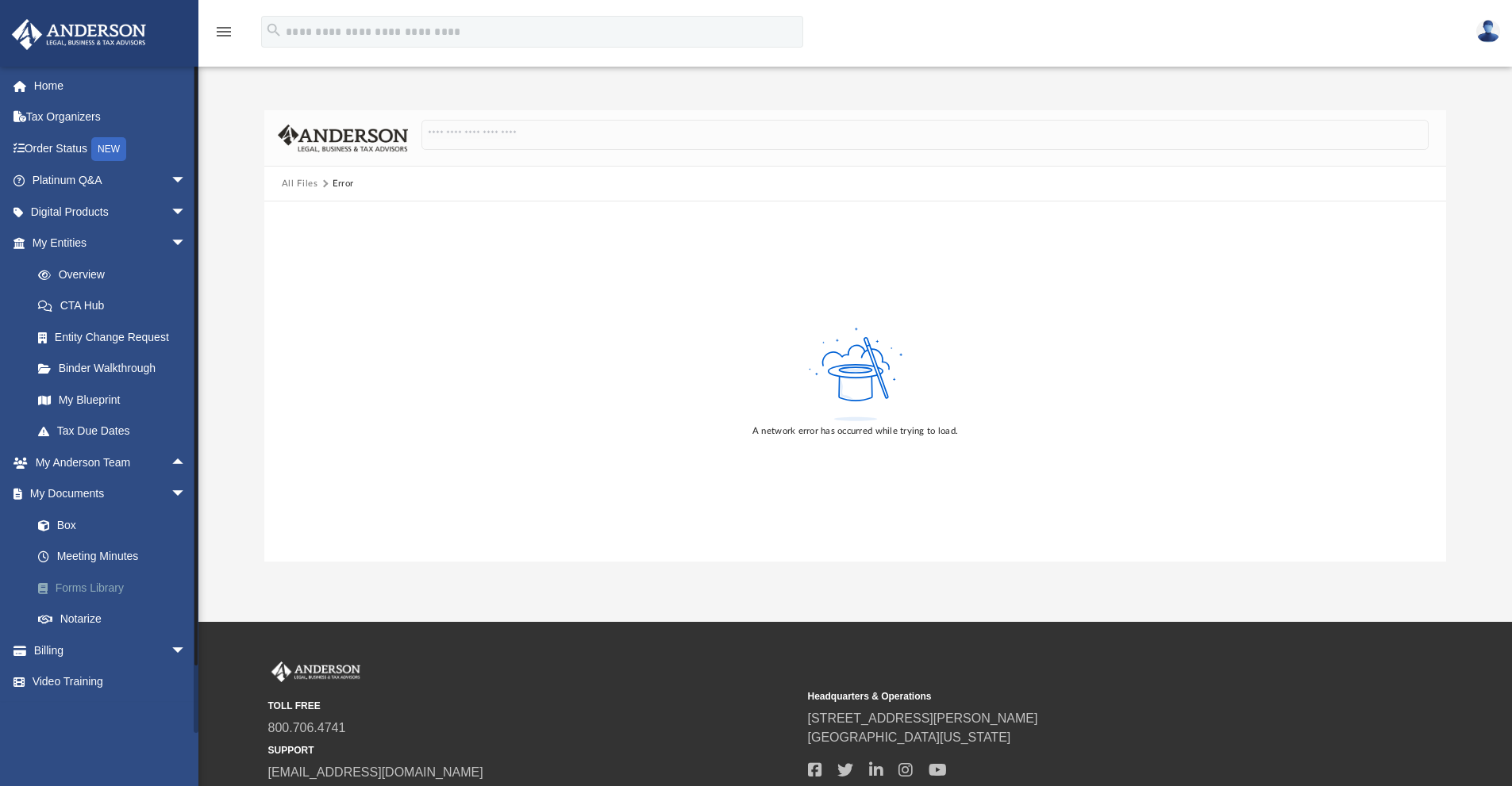
click at [108, 588] on link "Forms Library" at bounding box center [116, 588] width 188 height 32
click at [75, 624] on link "Notarize" at bounding box center [116, 620] width 188 height 32
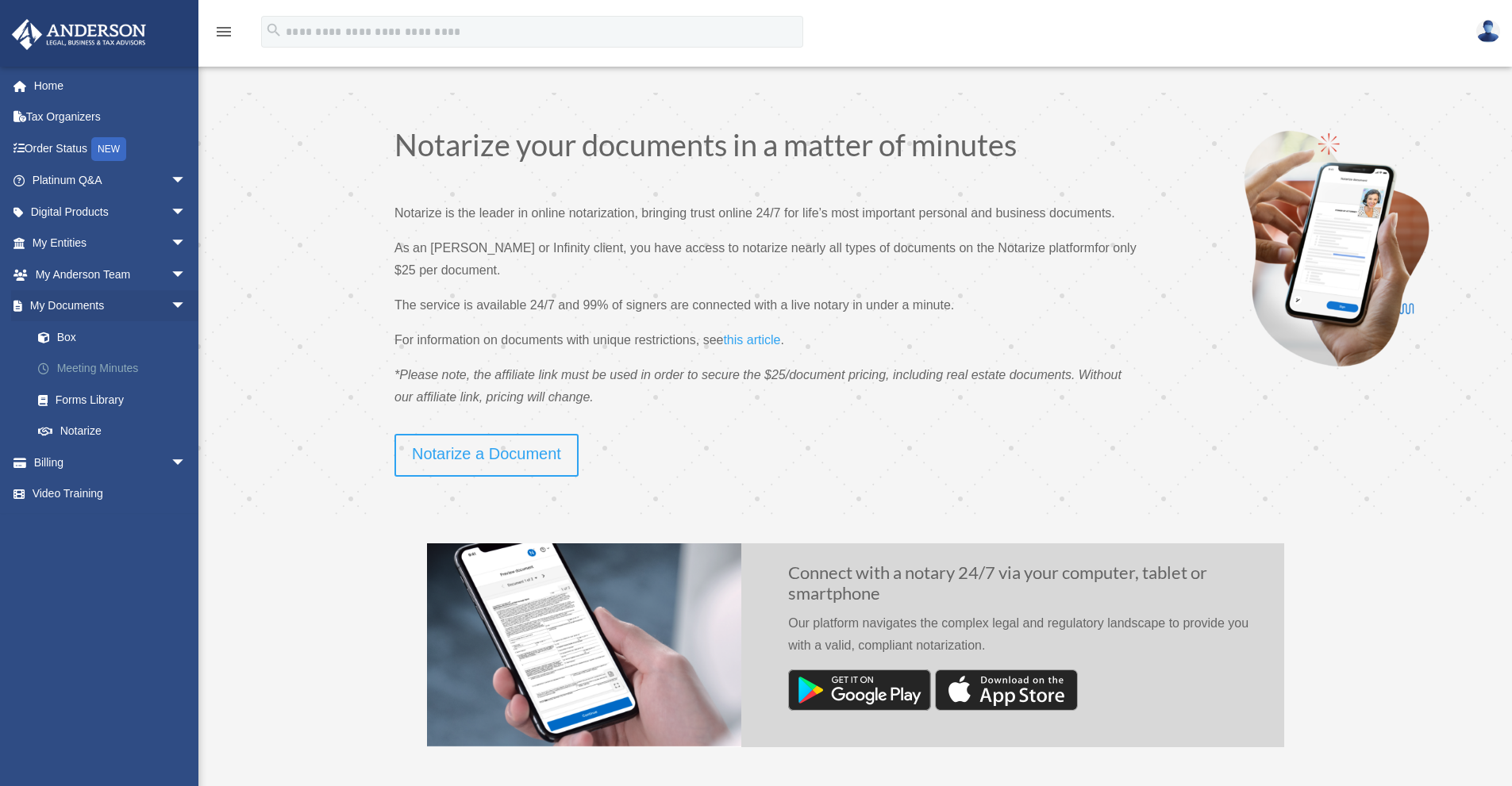
click at [75, 366] on link "Meeting Minutes" at bounding box center [116, 369] width 188 height 32
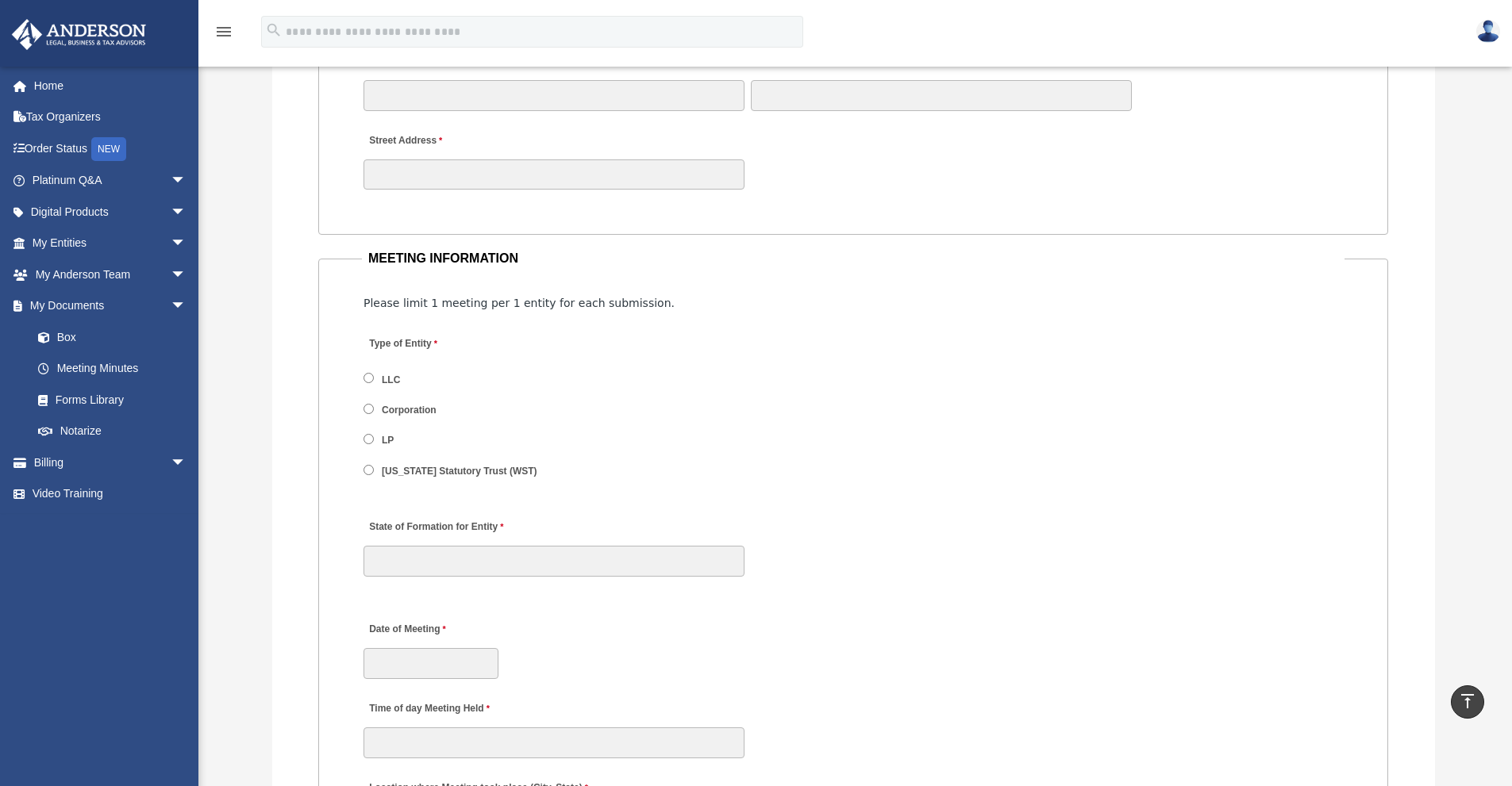
scroll to position [1983, 0]
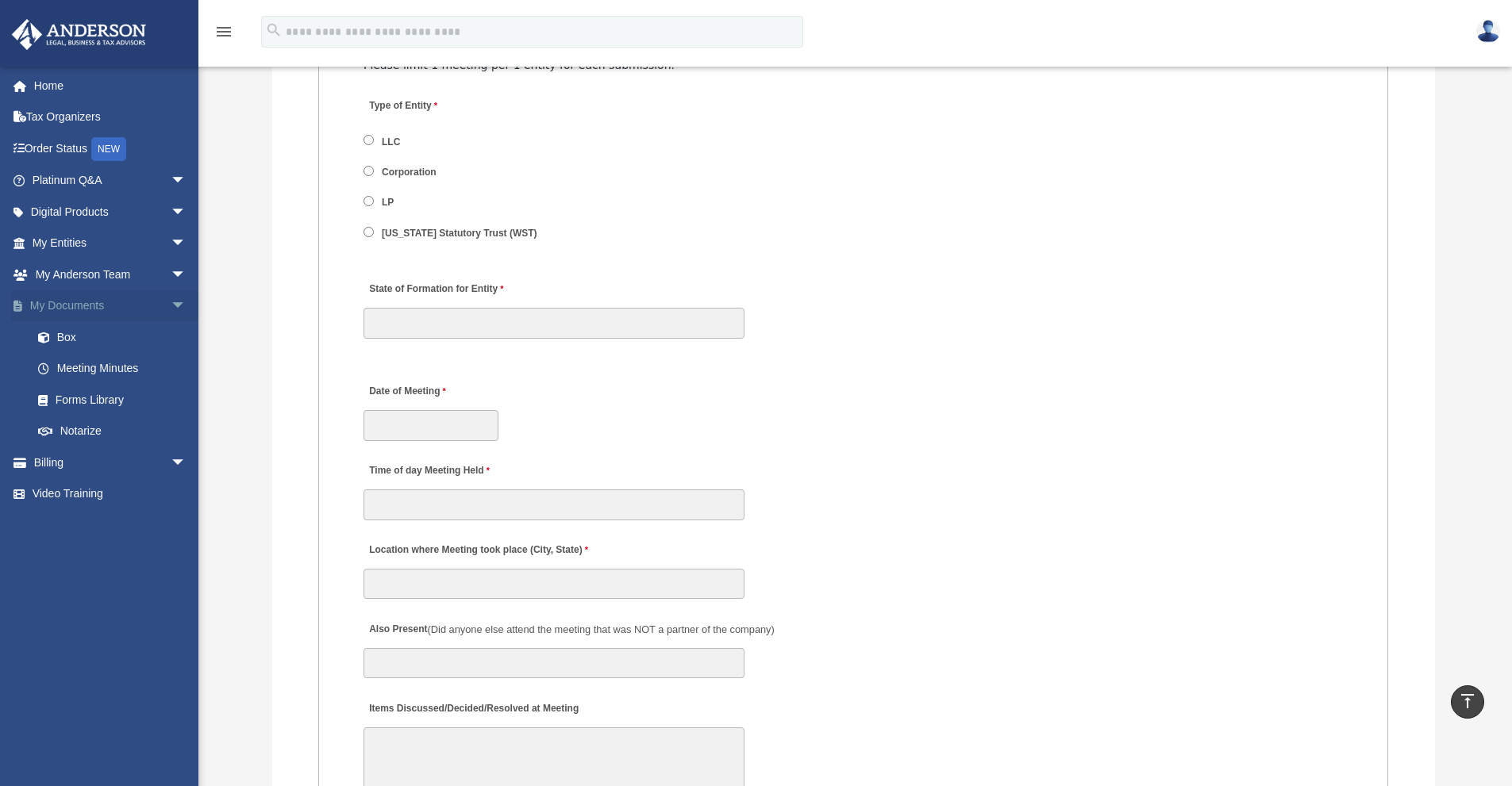
click at [170, 304] on span "arrow_drop_down" at bounding box center [186, 306] width 32 height 32
click at [170, 336] on span "arrow_drop_down" at bounding box center [186, 337] width 32 height 32
click at [170, 335] on span "arrow_drop_up" at bounding box center [186, 337] width 32 height 32
click at [180, 177] on span "arrow_drop_down" at bounding box center [186, 181] width 32 height 32
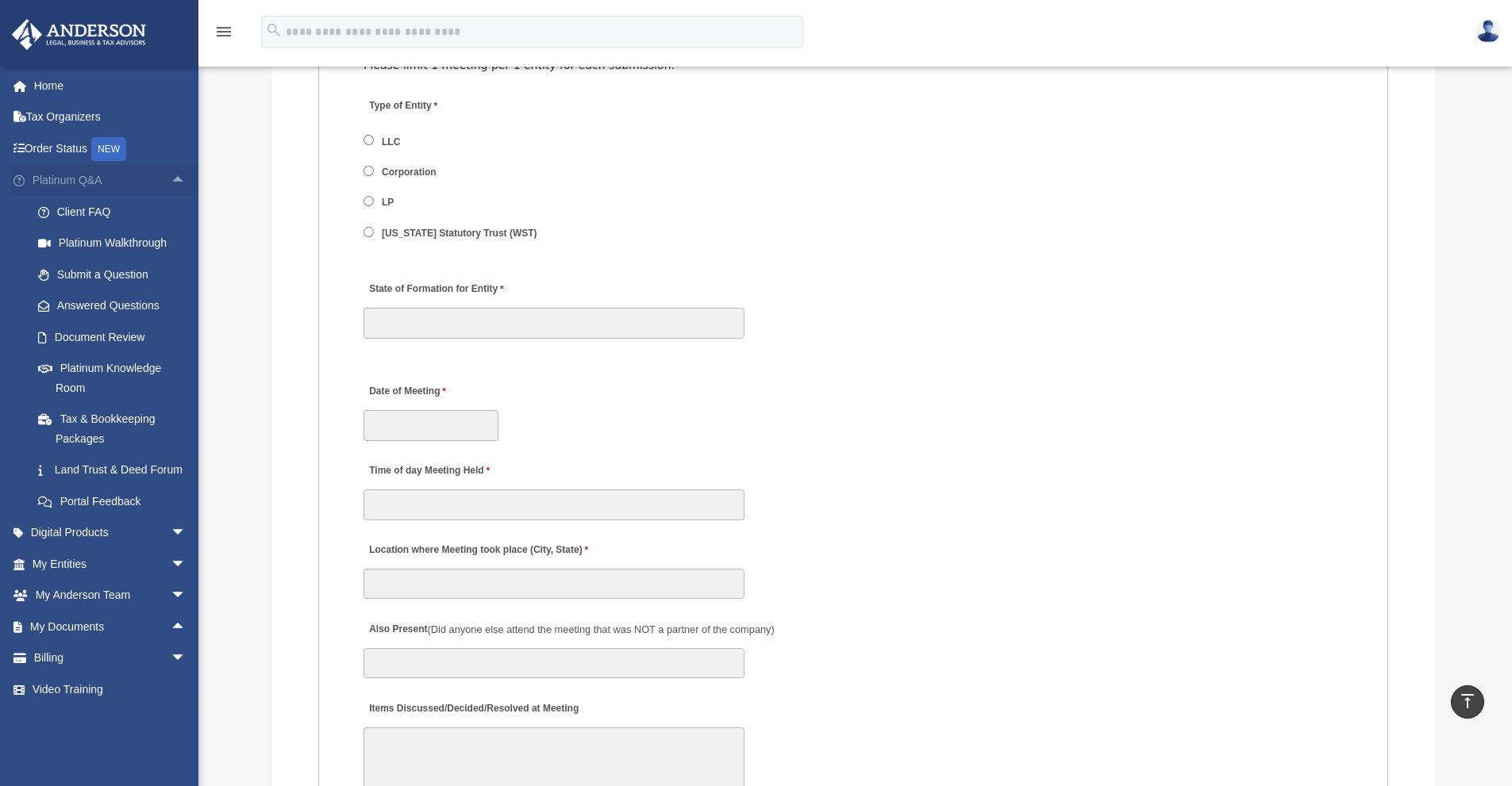
click at [180, 177] on span "arrow_drop_up" at bounding box center [186, 181] width 32 height 32
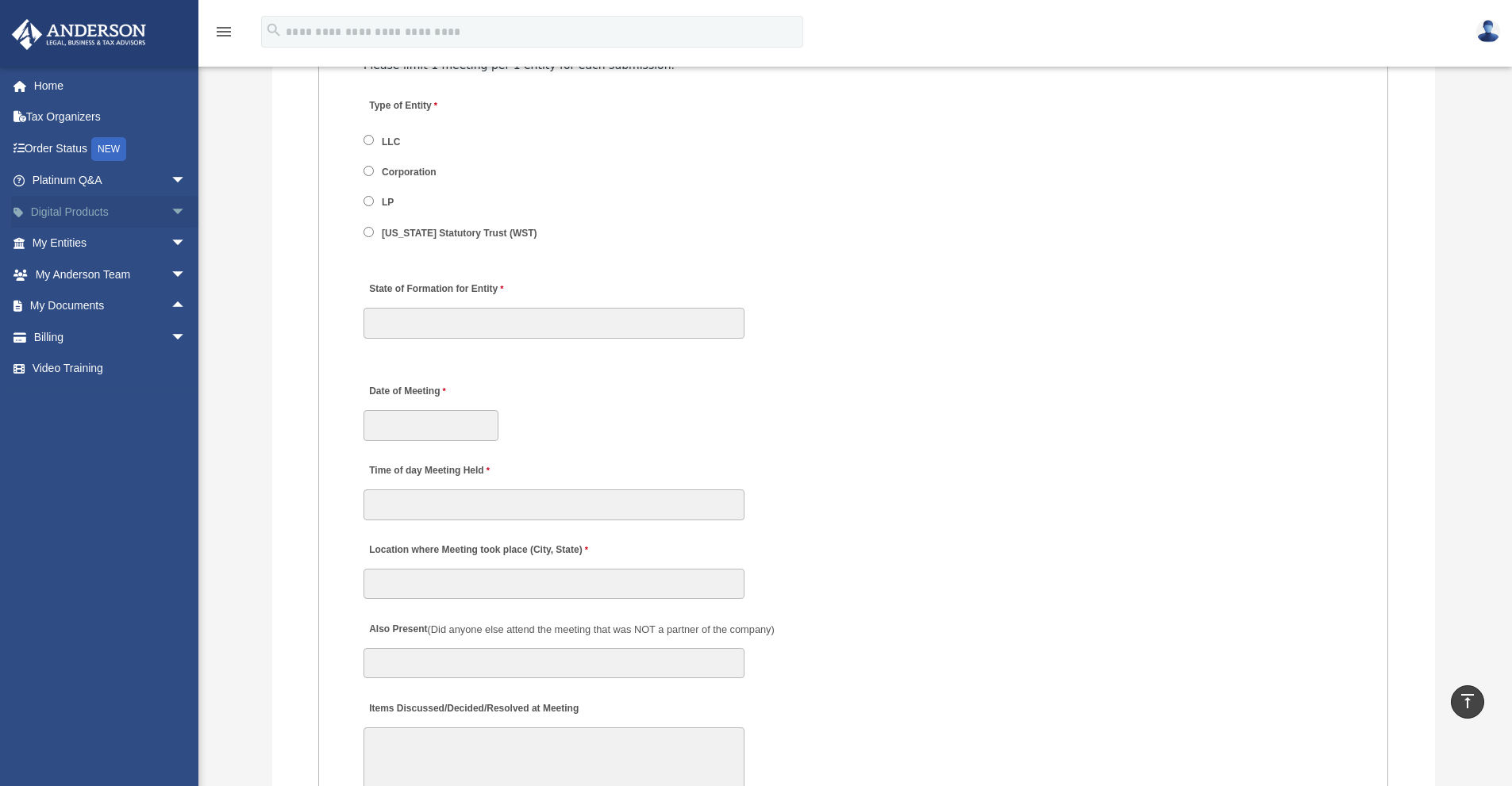
click at [170, 212] on span "arrow_drop_down" at bounding box center [186, 211] width 32 height 32
click at [170, 212] on span "arrow_drop_up" at bounding box center [186, 211] width 32 height 32
click at [170, 239] on span "arrow_drop_down" at bounding box center [186, 243] width 32 height 32
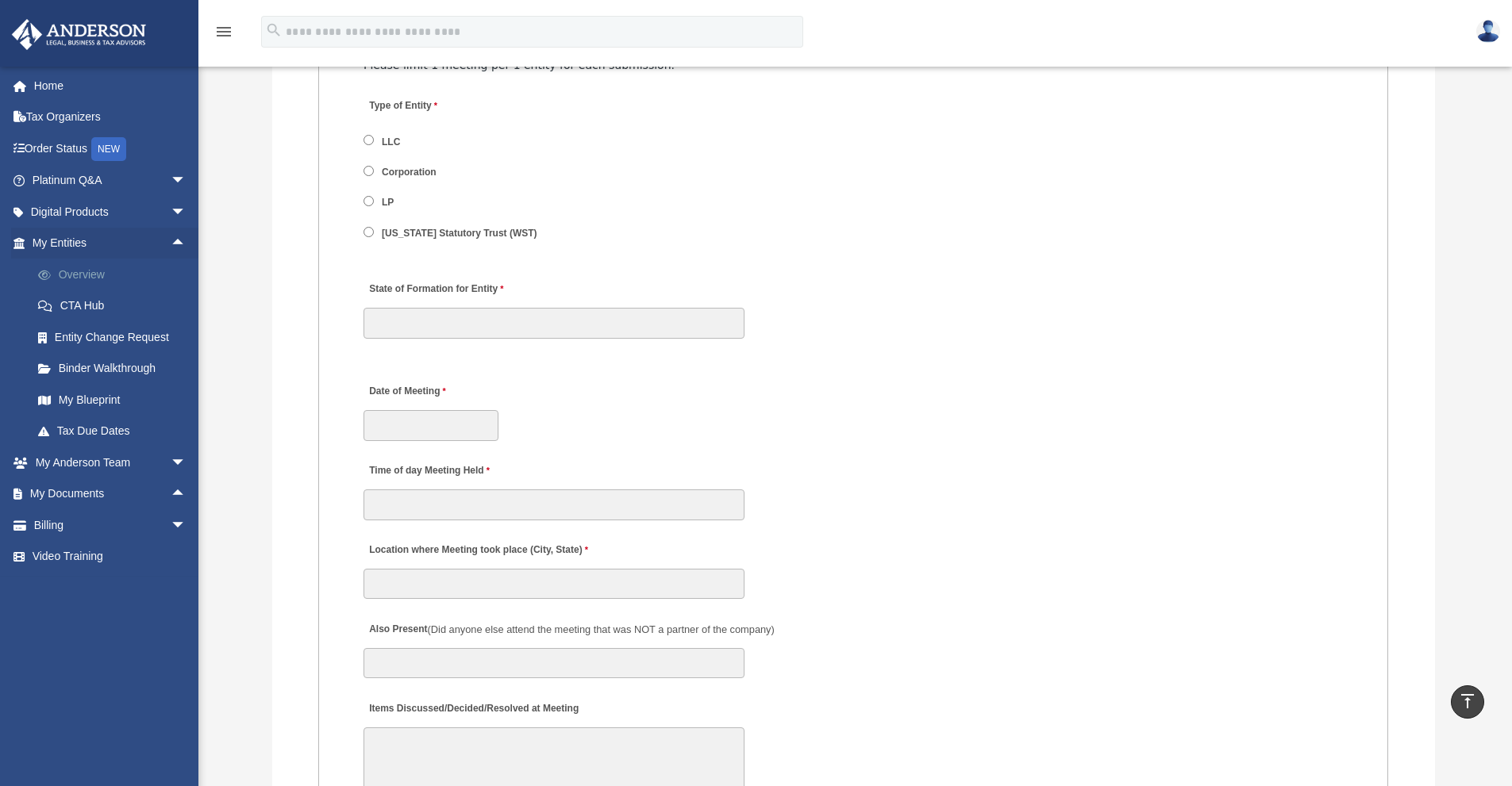
click at [105, 285] on link "Overview" at bounding box center [116, 274] width 188 height 32
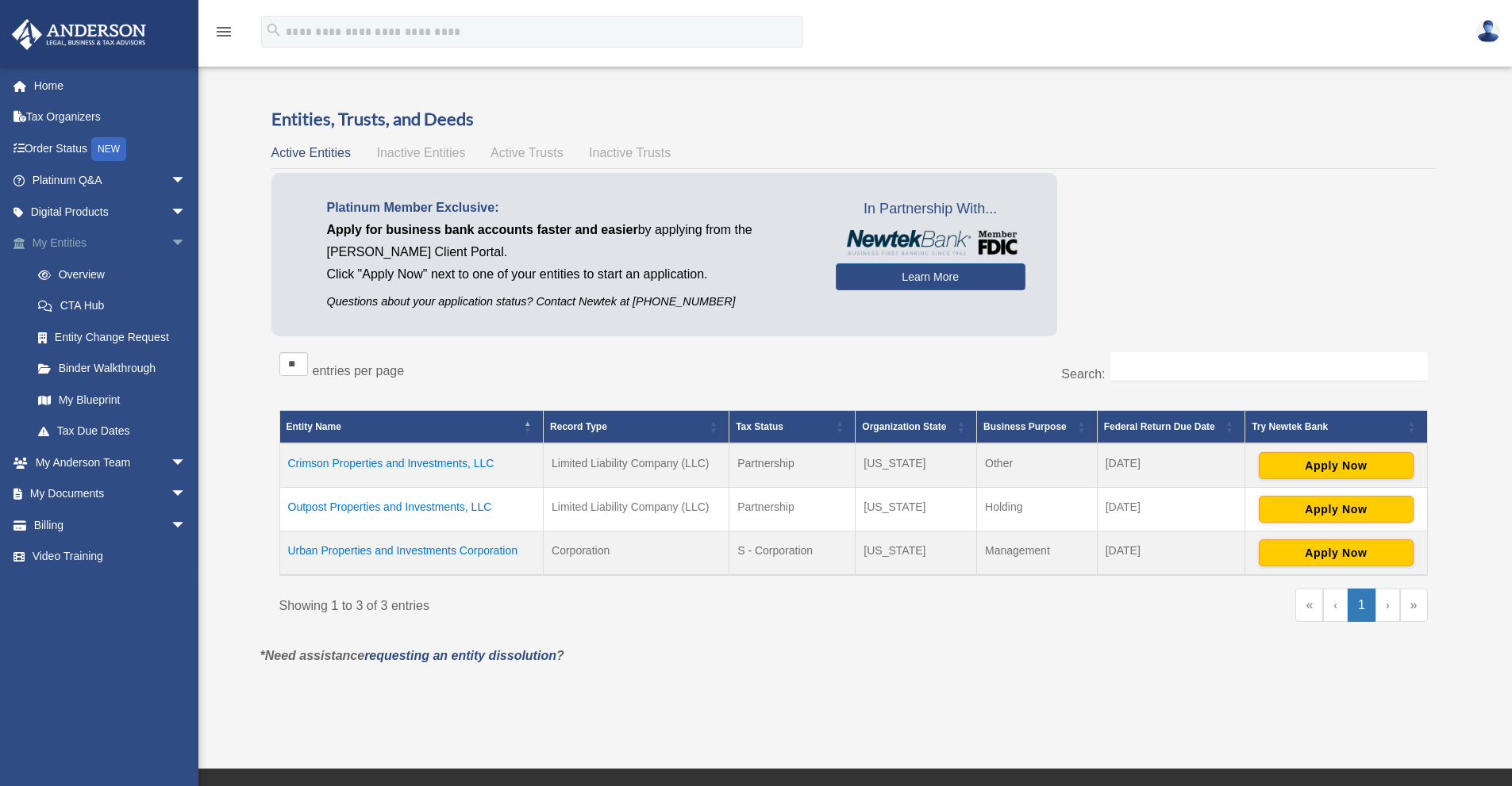
click at [170, 238] on span "arrow_drop_down" at bounding box center [186, 243] width 32 height 32
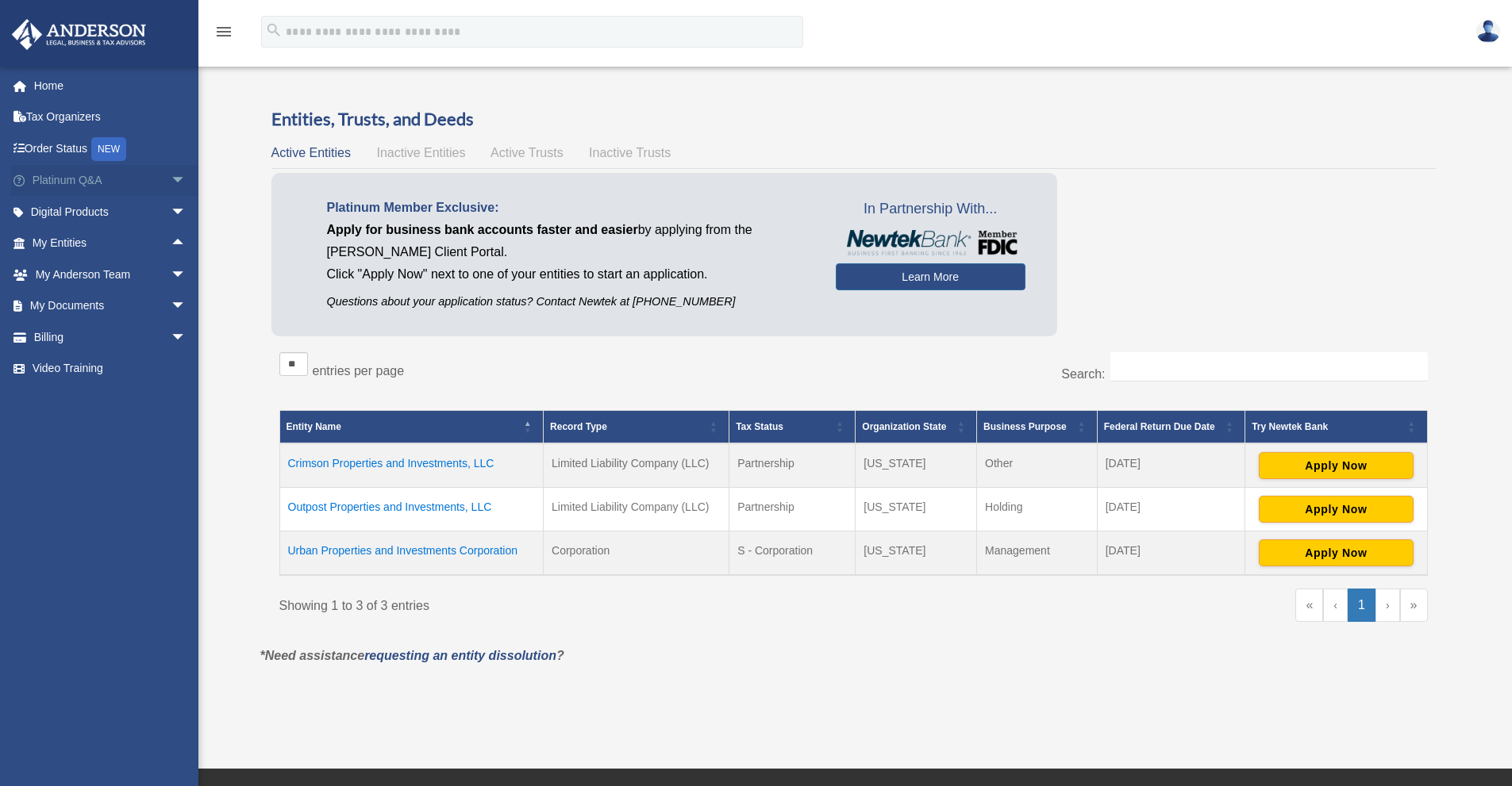
click at [170, 175] on span "arrow_drop_down" at bounding box center [186, 181] width 32 height 32
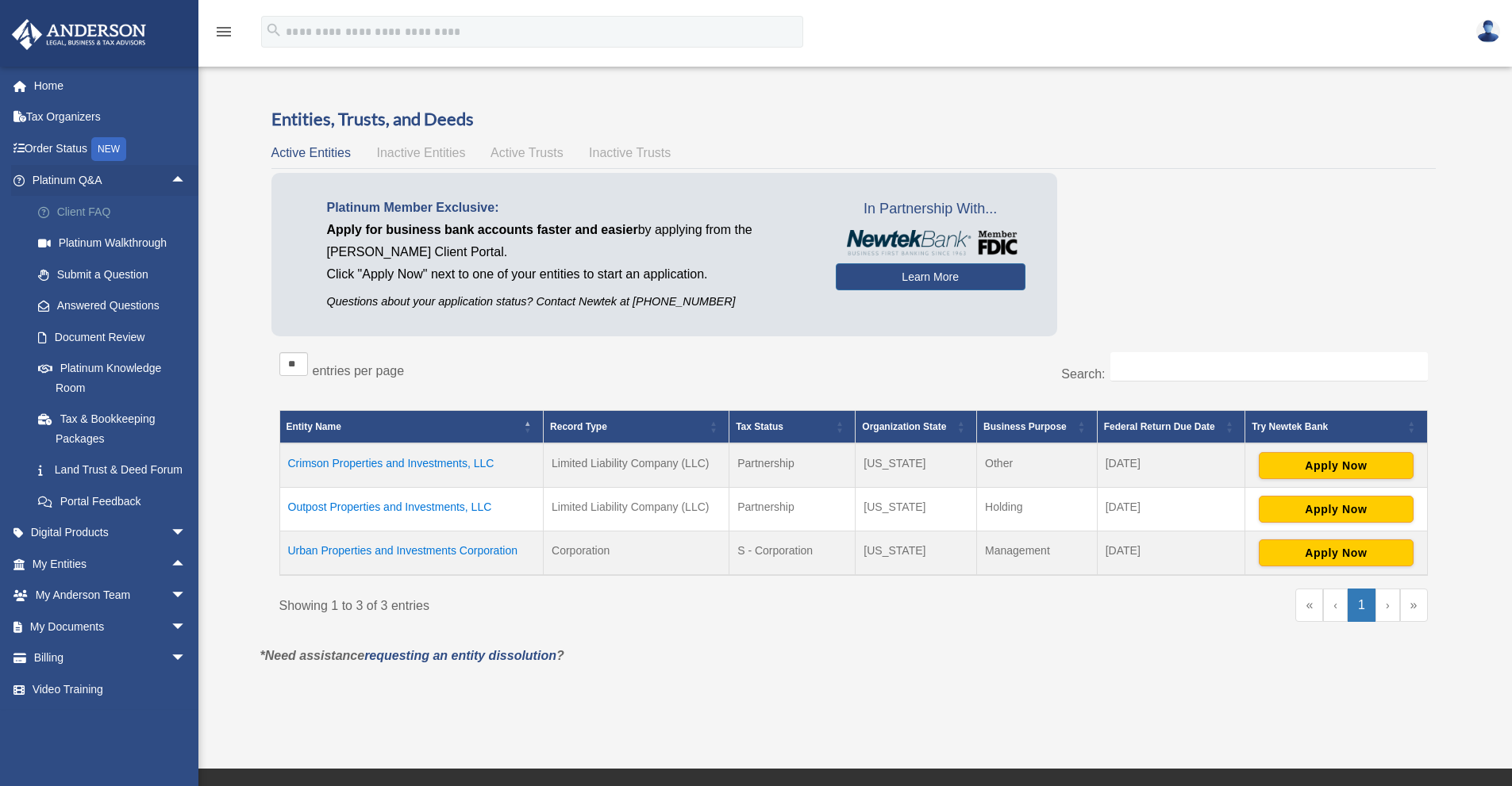
click at [93, 208] on link "Client FAQ" at bounding box center [116, 211] width 188 height 32
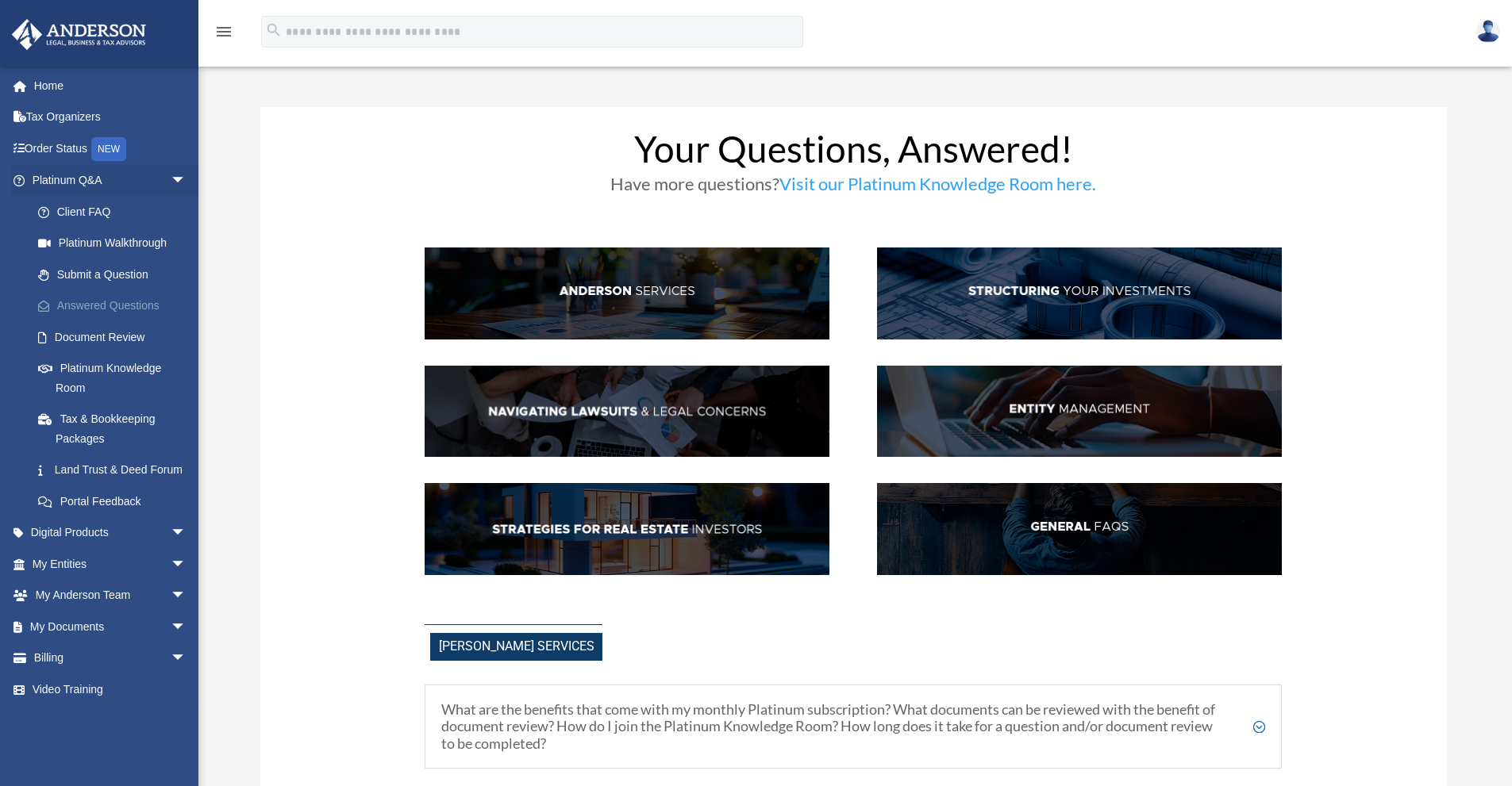
click at [124, 307] on link "Answered Questions" at bounding box center [116, 306] width 188 height 32
click at [77, 215] on link "Client FAQ" at bounding box center [116, 211] width 188 height 32
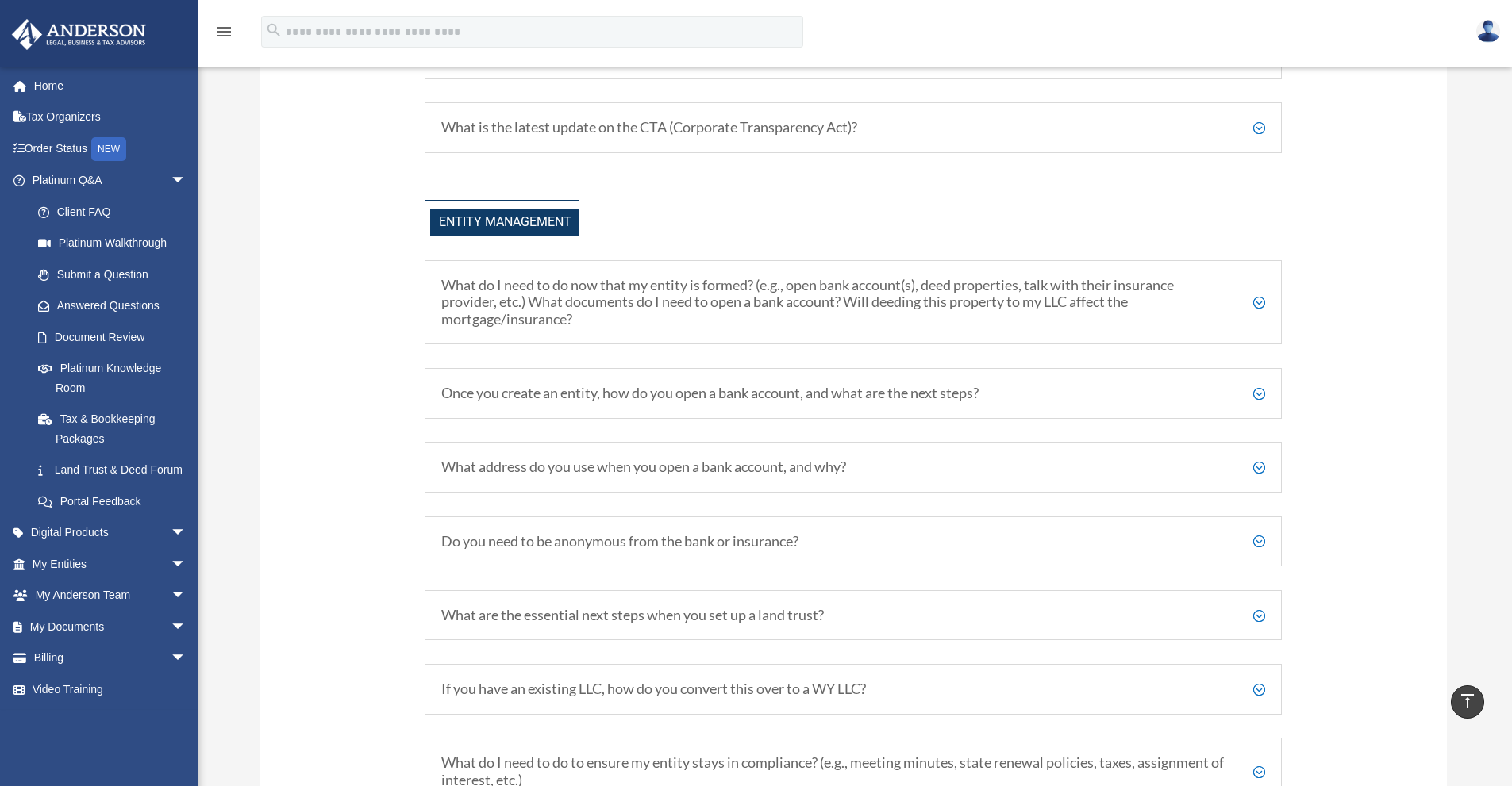
scroll to position [1825, 0]
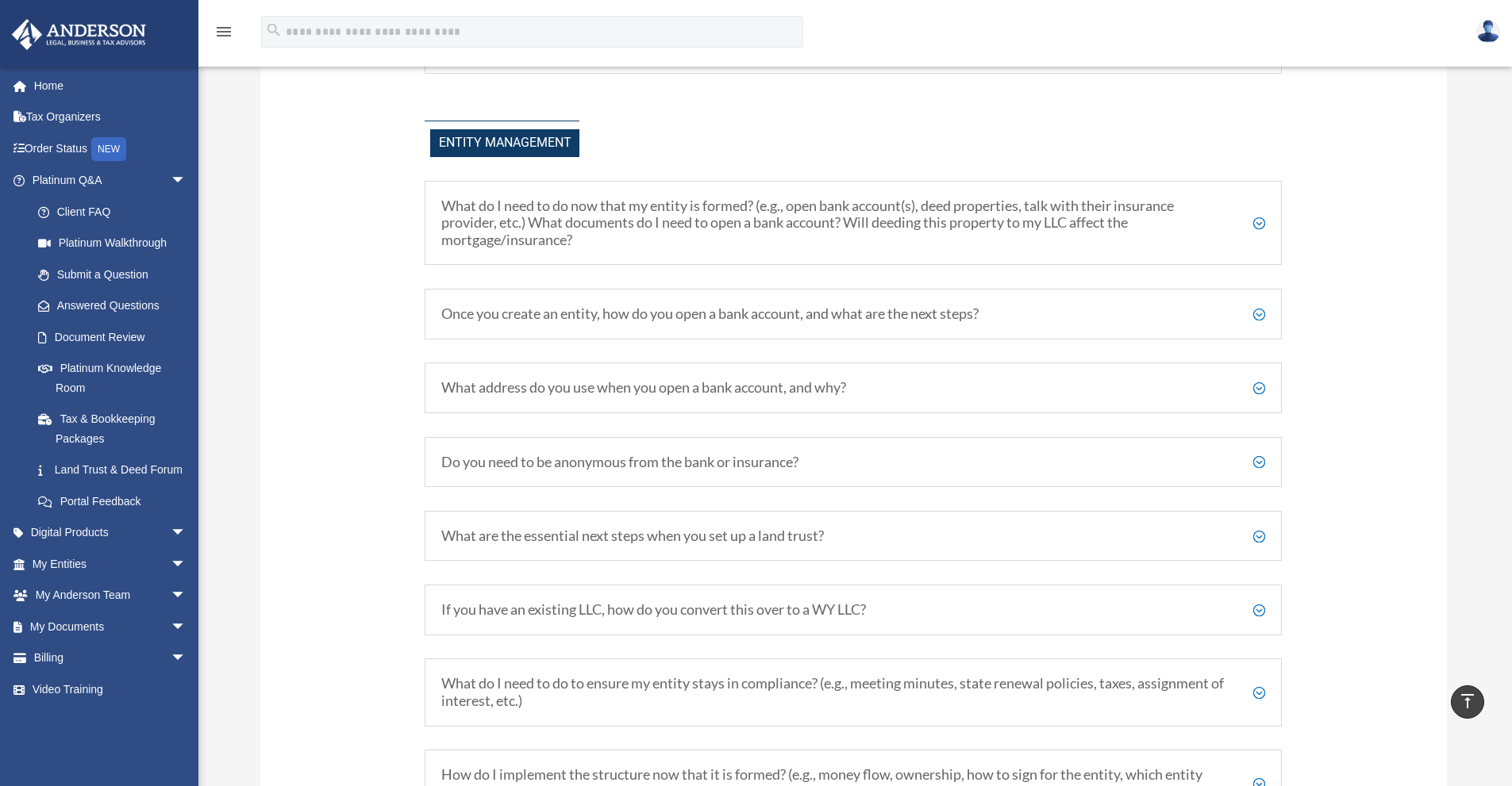
click at [610, 454] on h5 "Do you need to be anonymous from the bank or insurance?" at bounding box center [853, 463] width 824 height 18
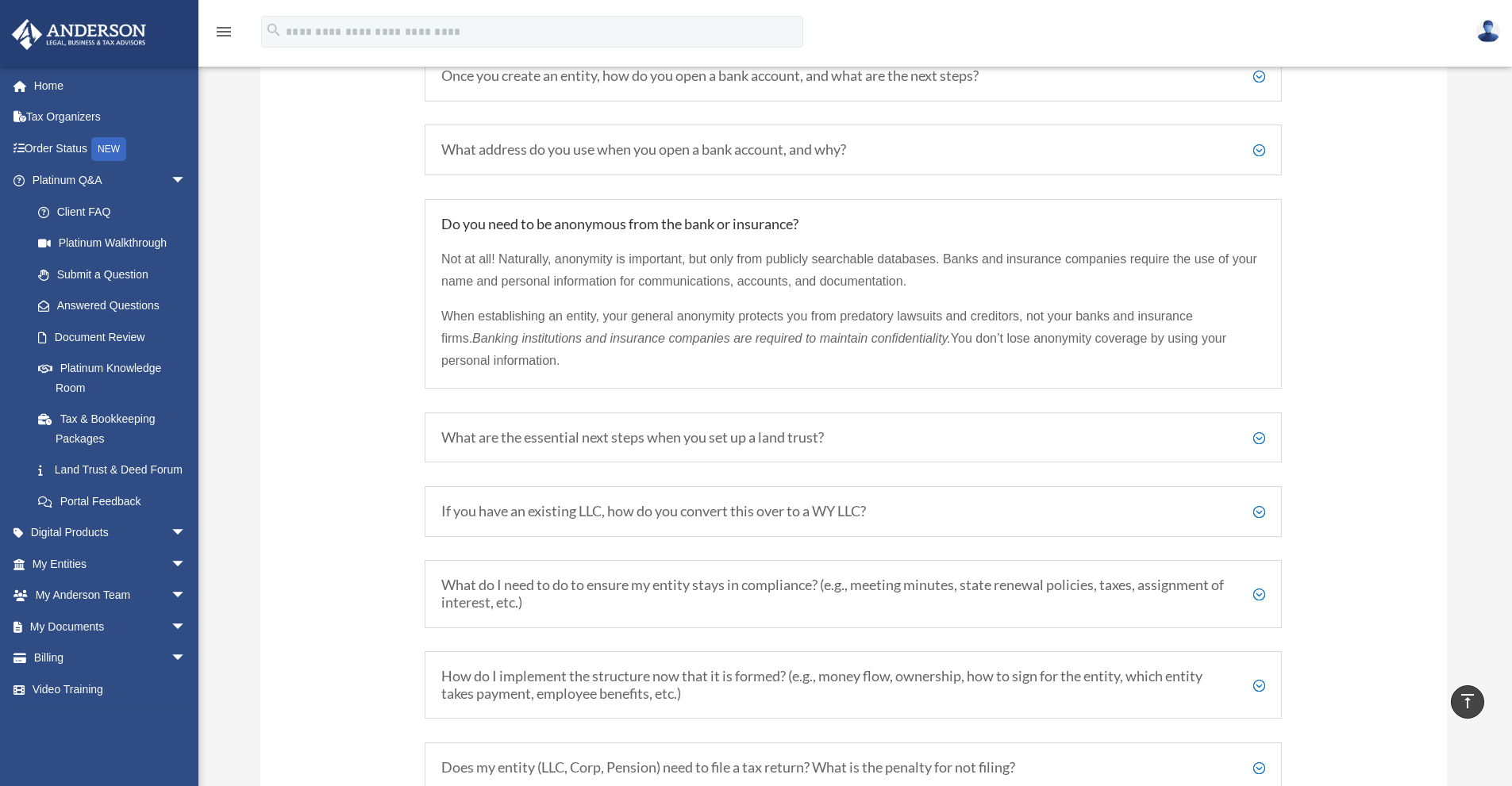
scroll to position [2143, 0]
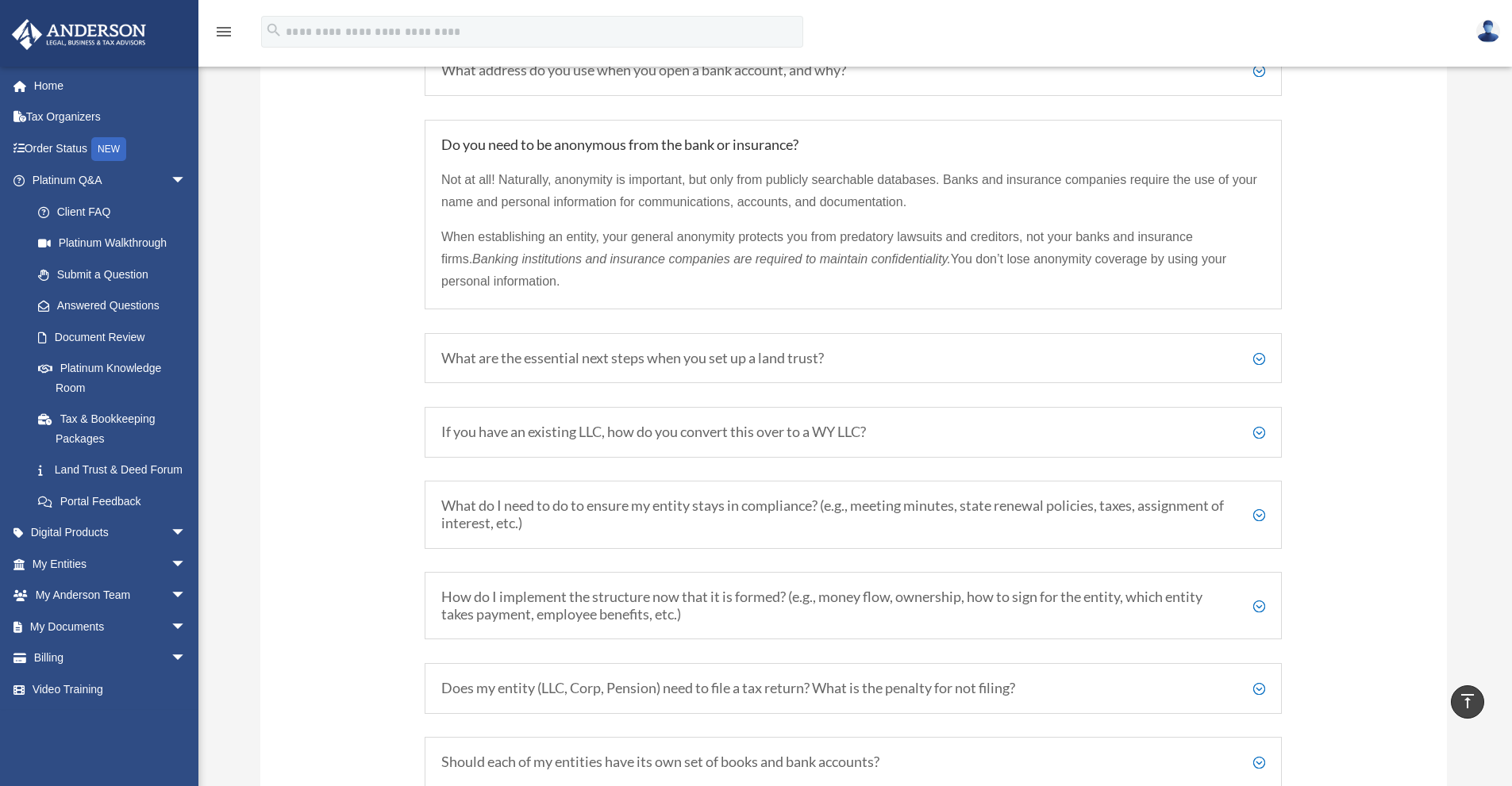
click at [635, 589] on h5 "How do I implement the structure now that it is formed? (e.g., money flow, owne…" at bounding box center [853, 605] width 824 height 34
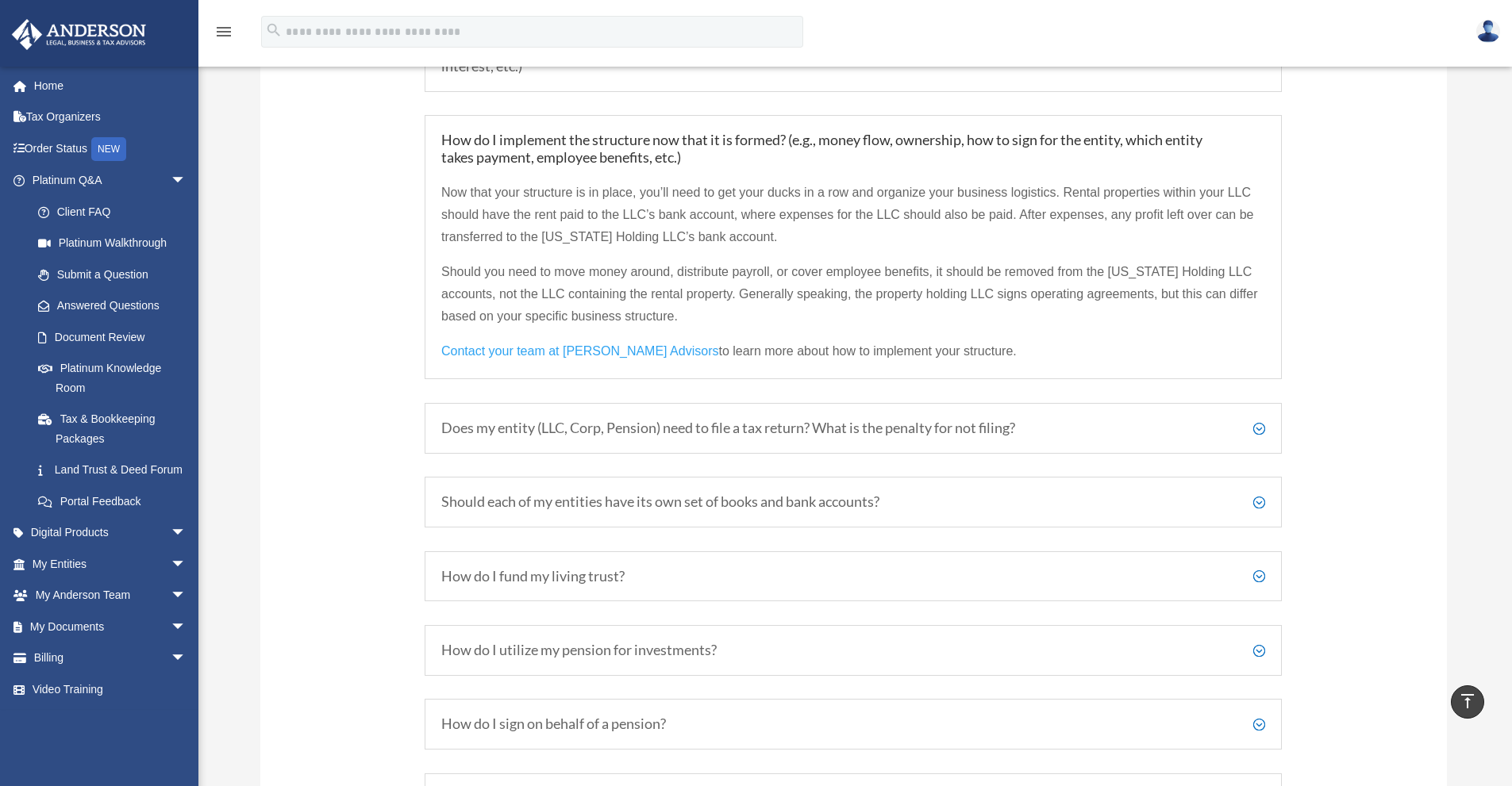
scroll to position [2539, 0]
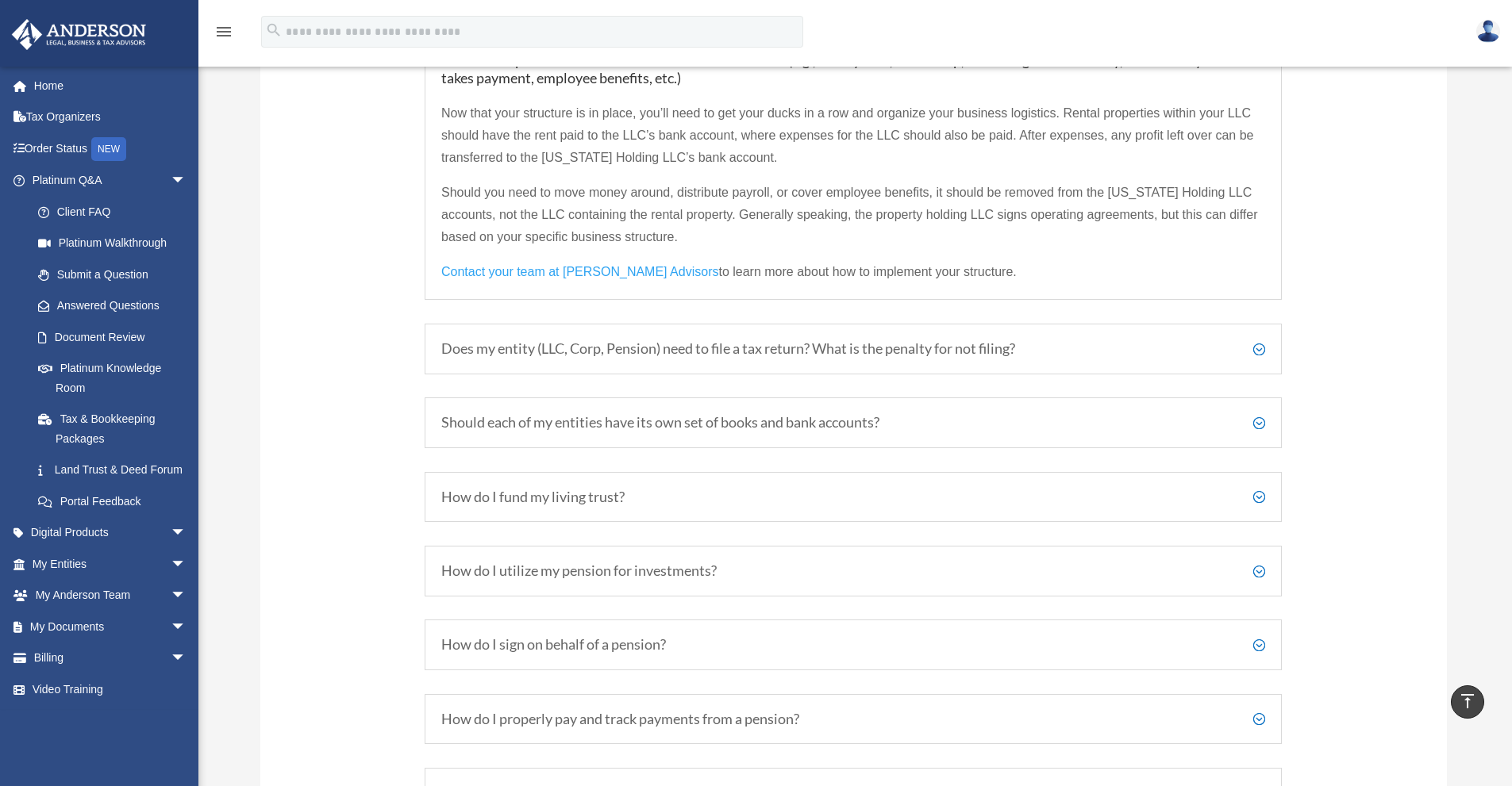
click at [558, 493] on h5 "How do I fund my living trust?" at bounding box center [853, 498] width 824 height 18
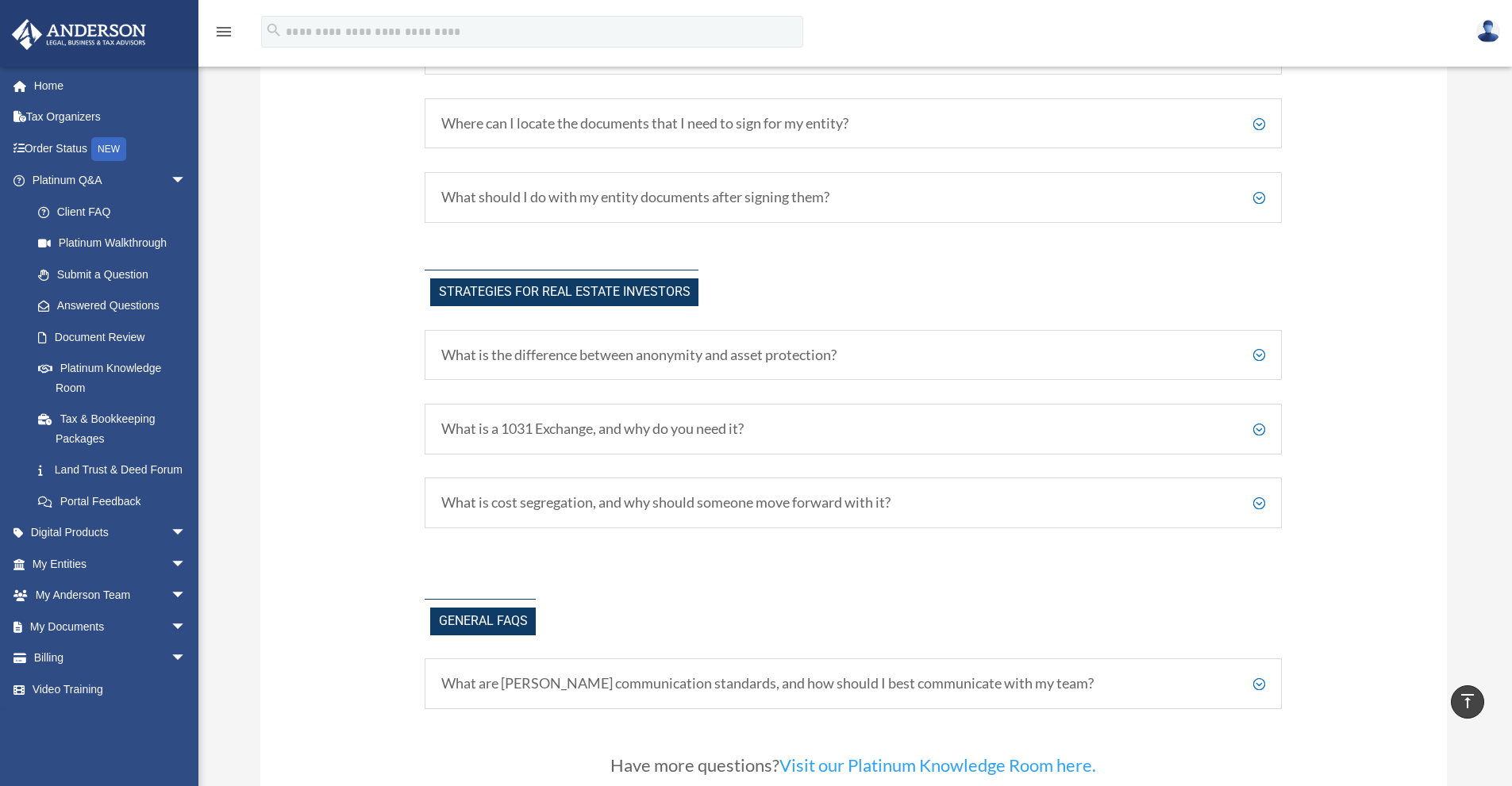
scroll to position [3174, 0]
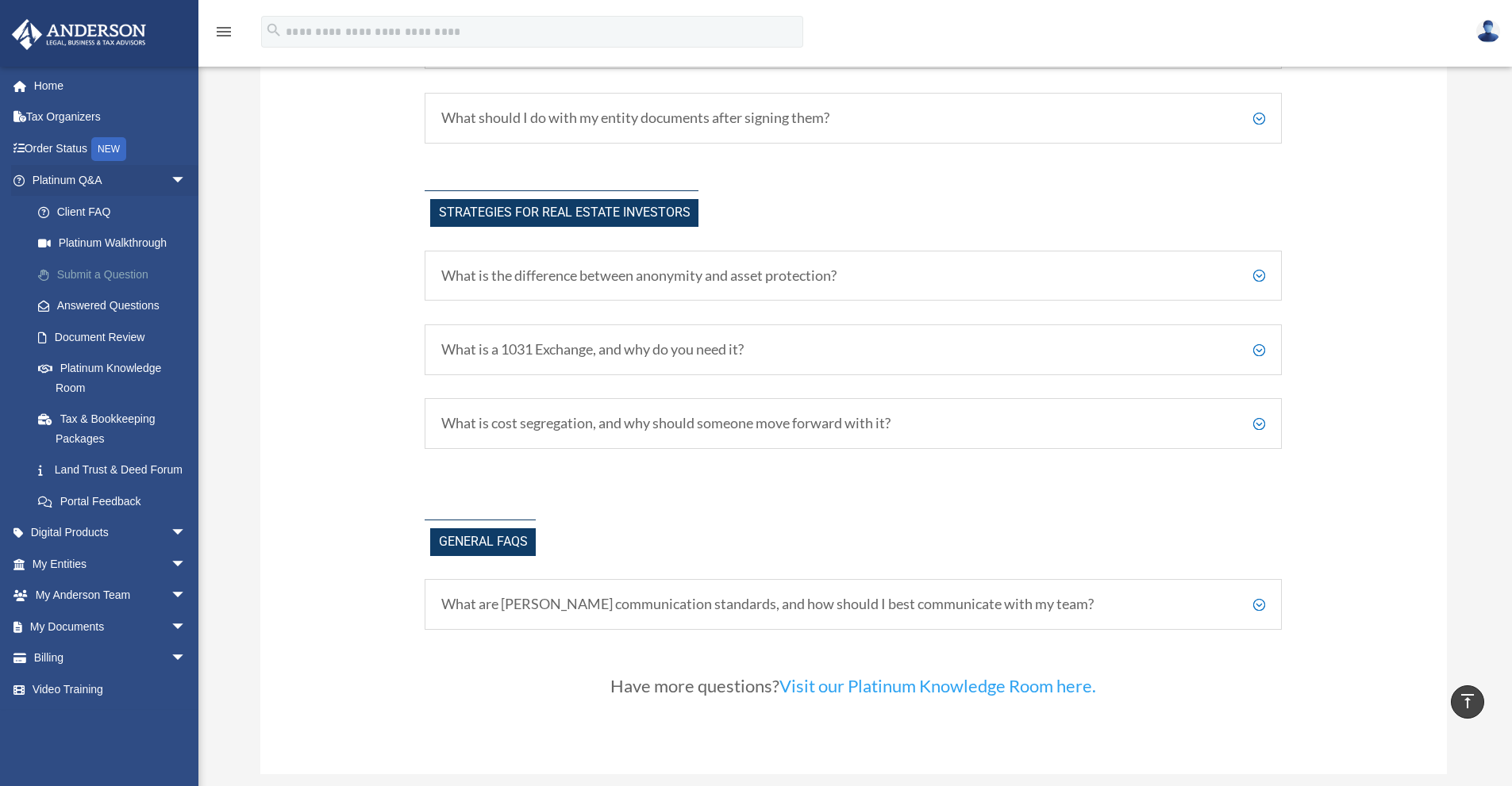
click at [81, 281] on link "Submit a Question" at bounding box center [116, 274] width 188 height 32
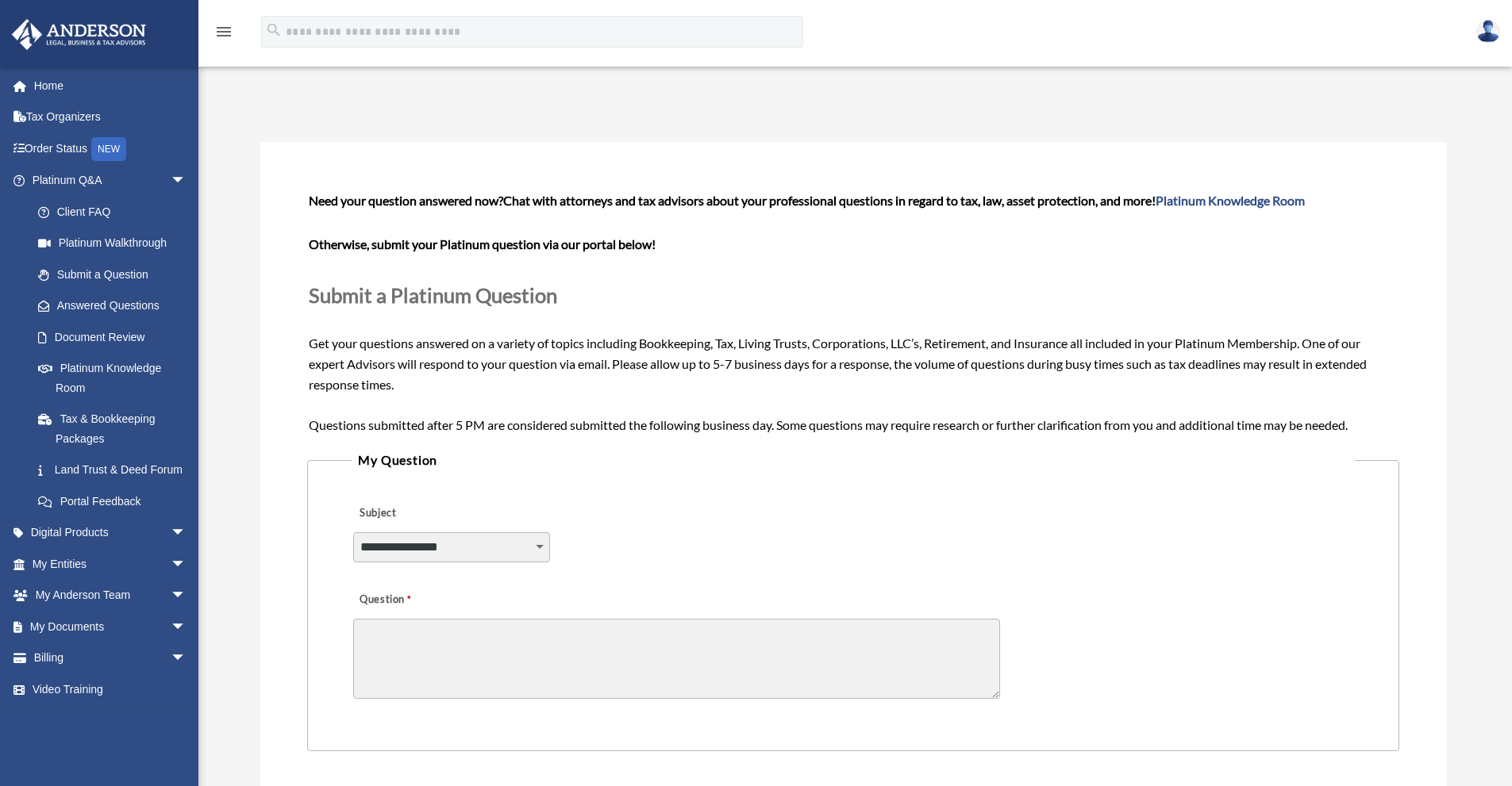
click at [505, 545] on select "**********" at bounding box center [451, 547] width 197 height 30
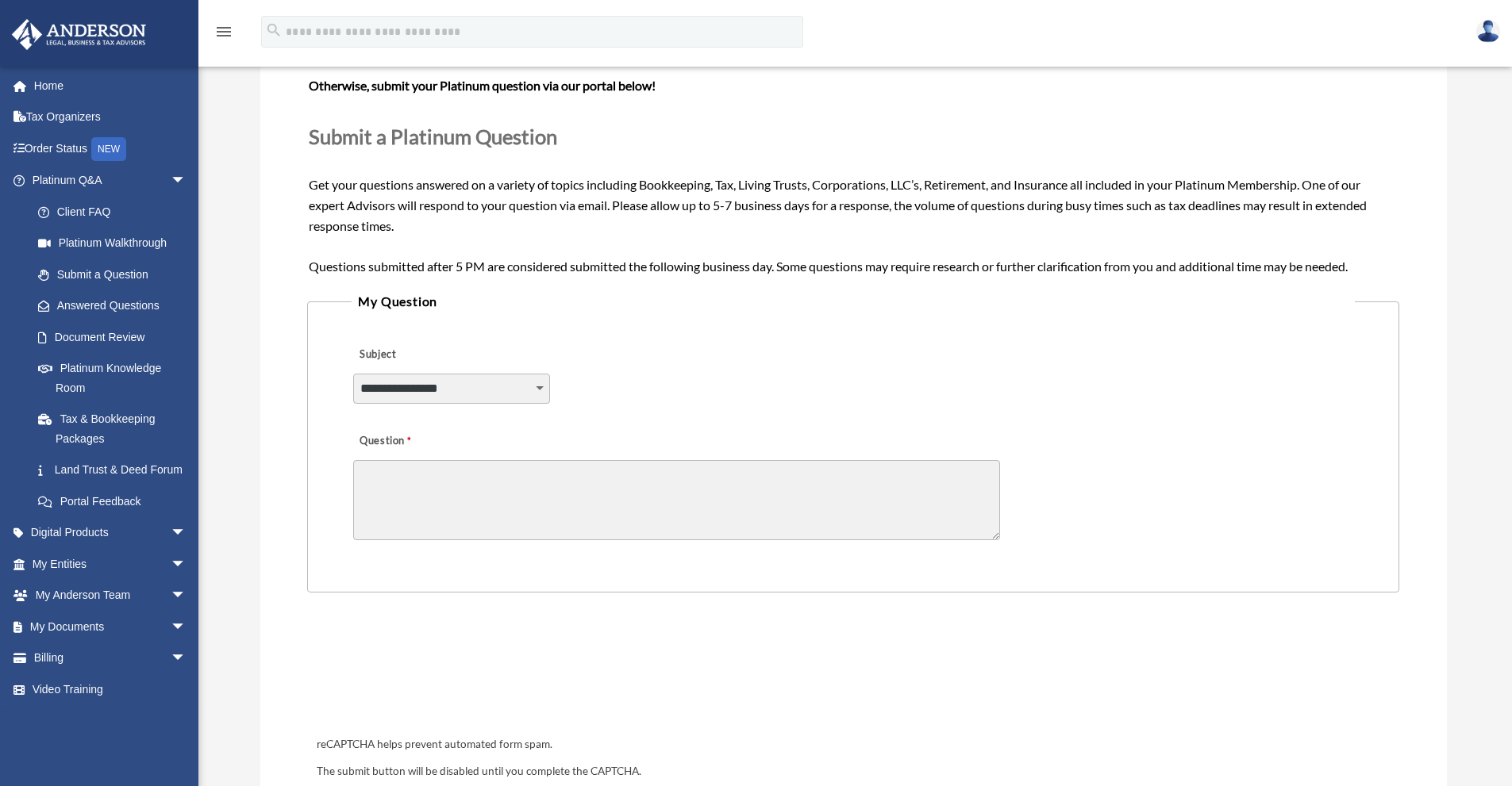
click at [459, 382] on select "**********" at bounding box center [451, 388] width 197 height 30
select select "******"
click at [353, 374] on select "**********" at bounding box center [451, 388] width 197 height 30
click at [497, 496] on textarea "Question" at bounding box center [676, 500] width 647 height 80
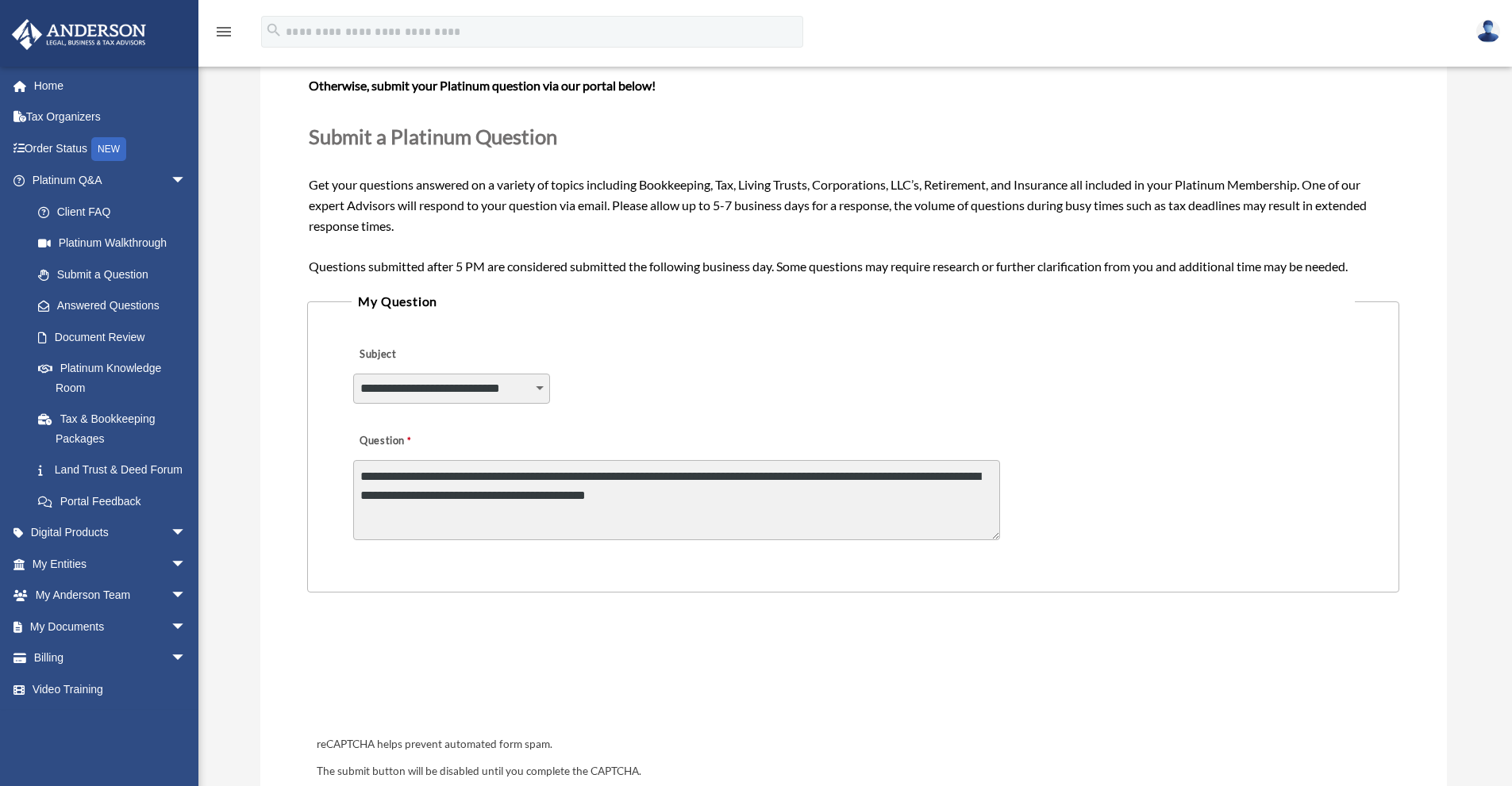
type textarea "**********"
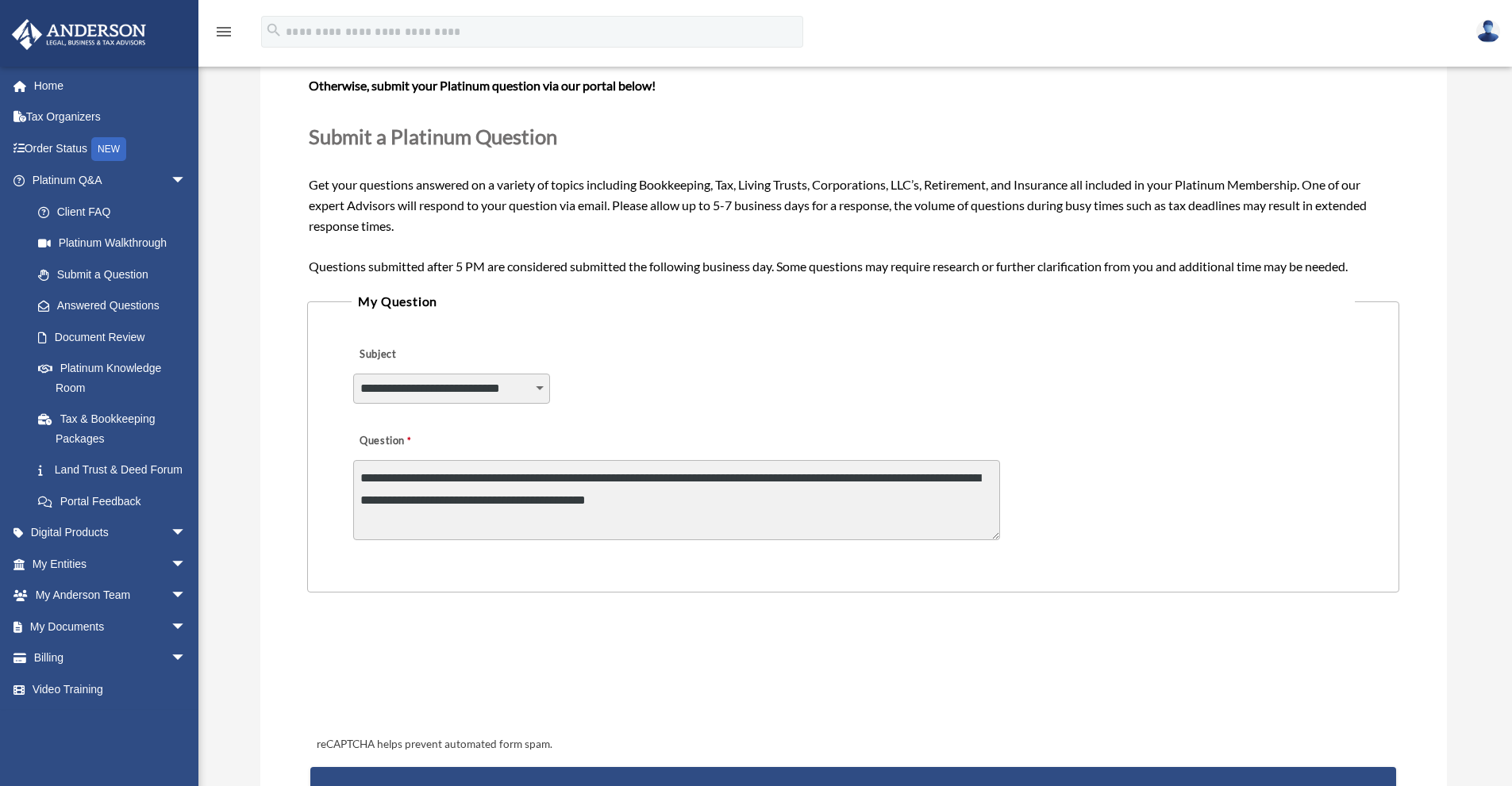
scroll to position [476, 0]
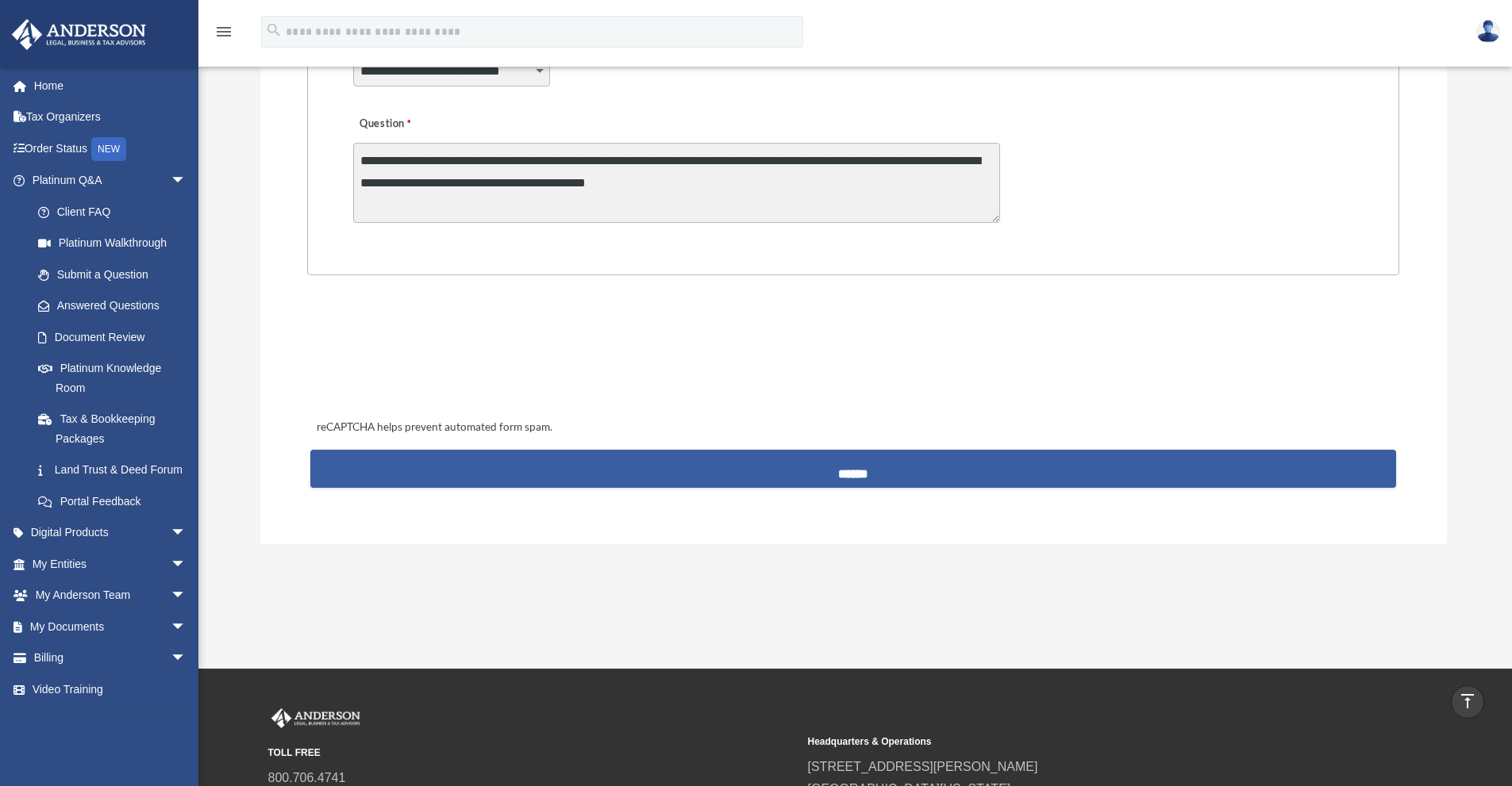
click at [795, 456] on input "******" at bounding box center [852, 469] width 1085 height 38
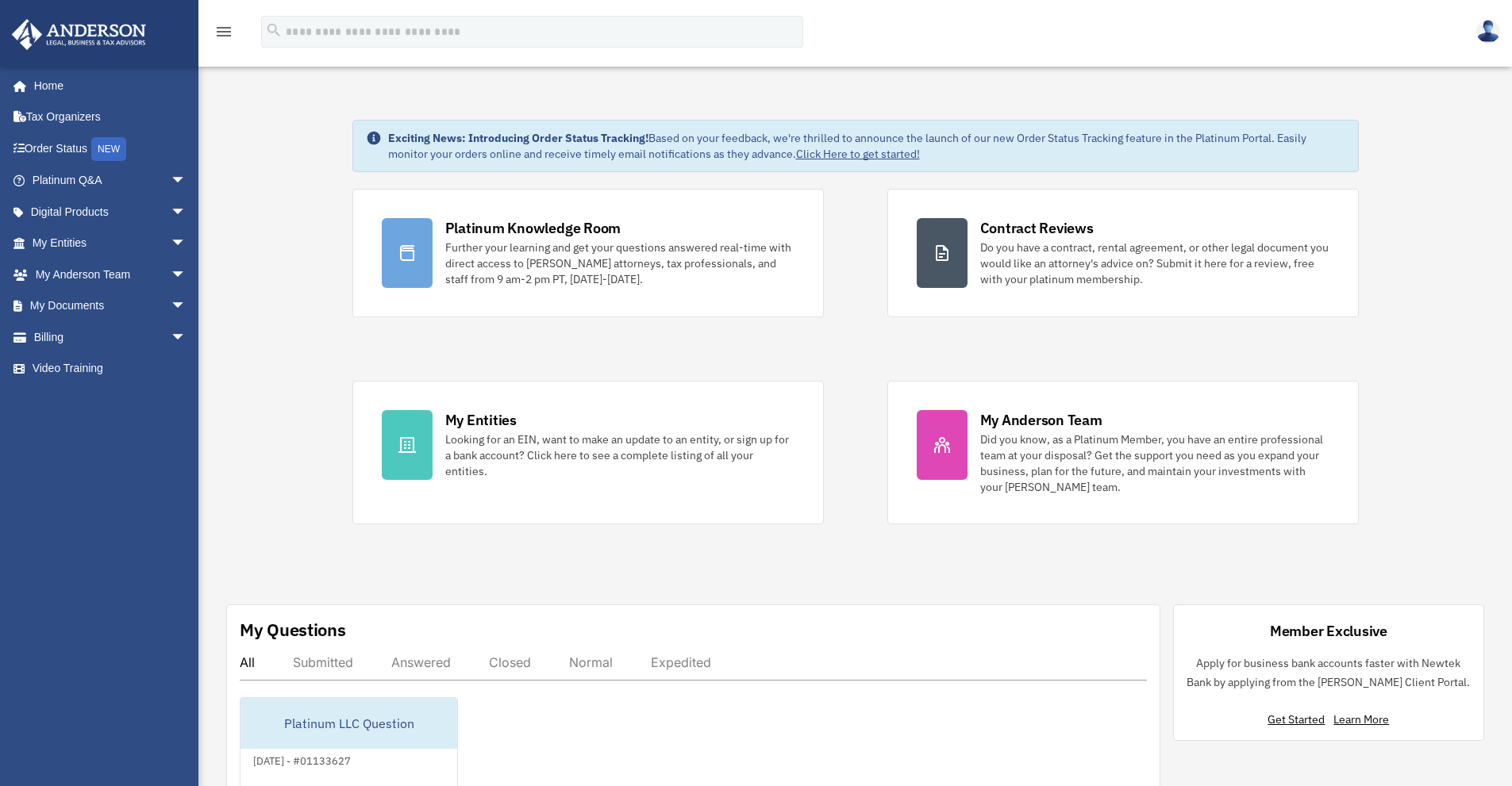
click at [1066, 84] on div "Exciting News: Introducing Order Status Tracking! Based on your feedback, we're…" at bounding box center [855, 522] width 1338 height 885
click at [1489, 31] on img at bounding box center [1488, 31] width 23 height 23
click at [1178, 115] on link "Logout" at bounding box center [1249, 105] width 159 height 32
click at [170, 243] on span "arrow_drop_down" at bounding box center [186, 243] width 32 height 32
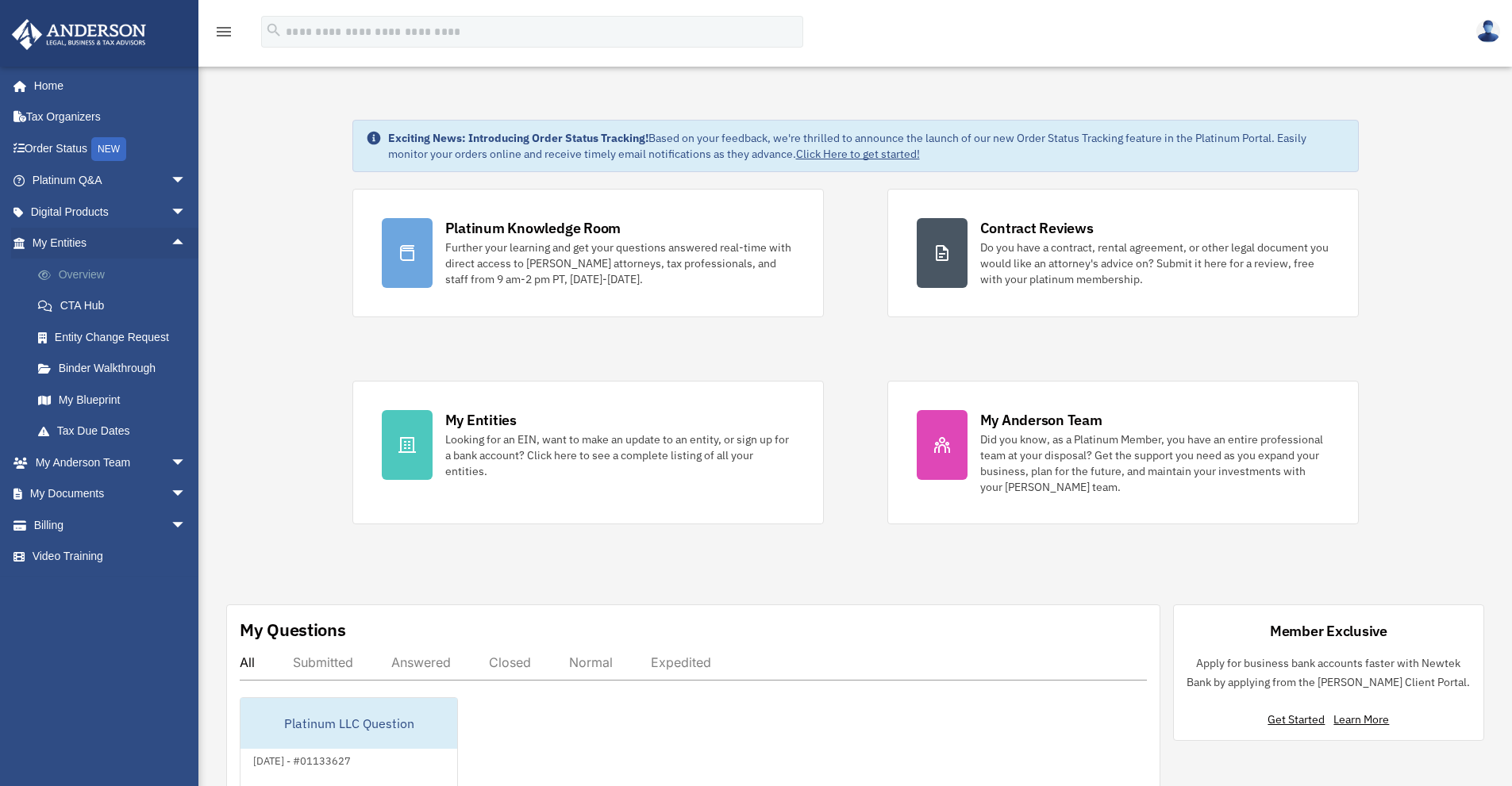
click at [113, 273] on link "Overview" at bounding box center [116, 274] width 188 height 32
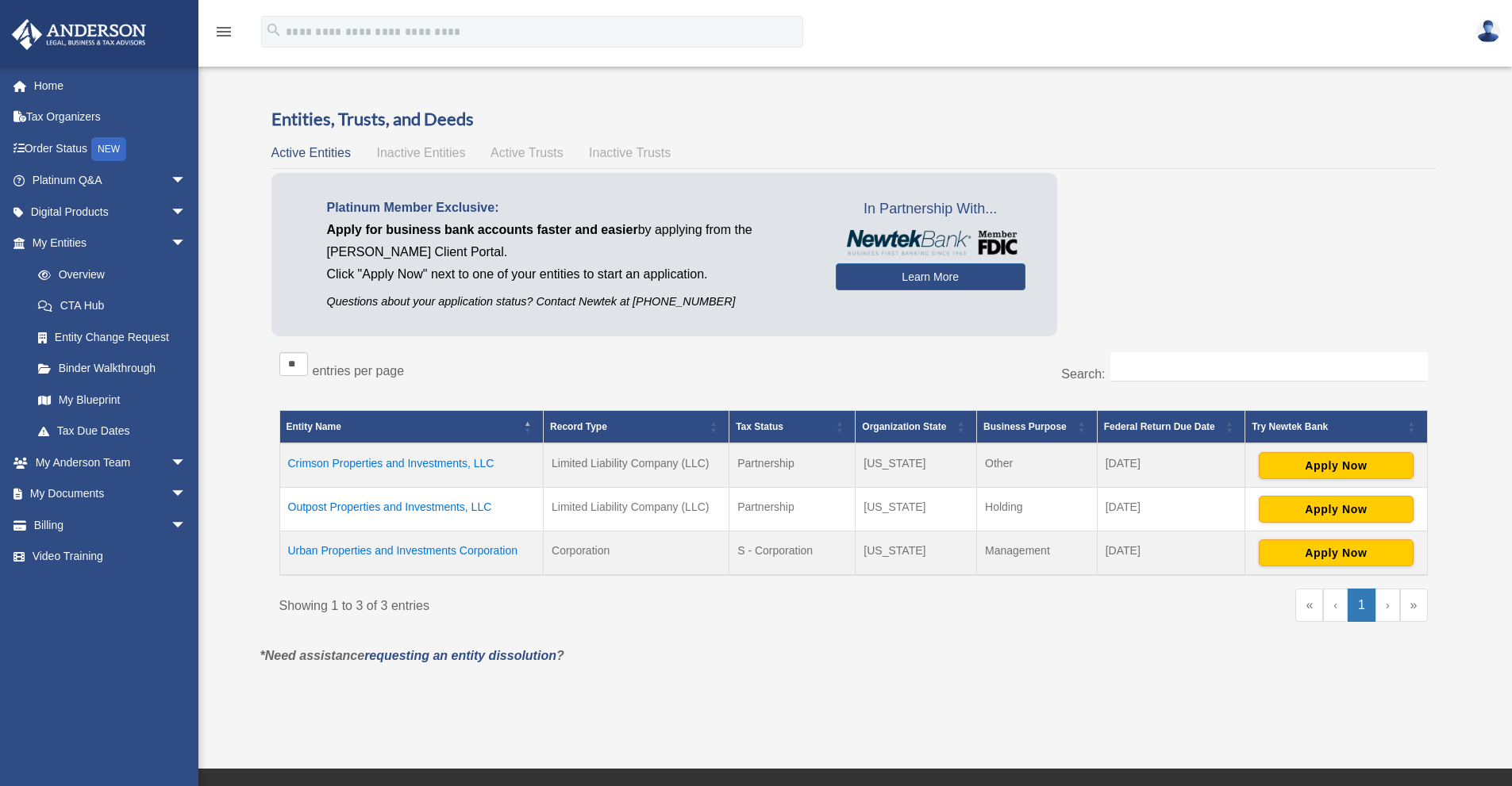
click at [1483, 30] on img at bounding box center [1488, 31] width 23 height 23
click at [1205, 106] on link "Logout" at bounding box center [1249, 105] width 159 height 32
